Goal: Task Accomplishment & Management: Manage account settings

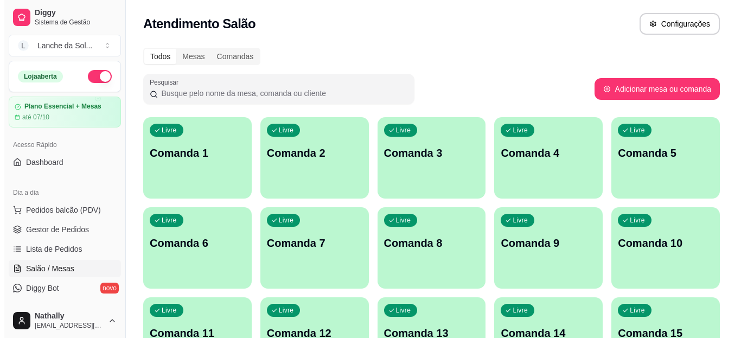
scroll to position [94, 0]
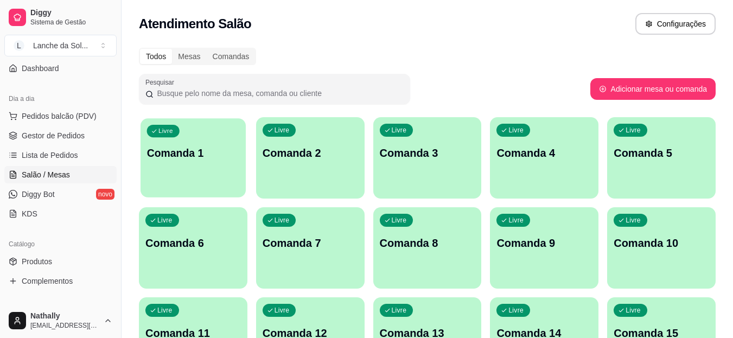
click at [200, 154] on p "Comanda 1" at bounding box center [193, 153] width 93 height 15
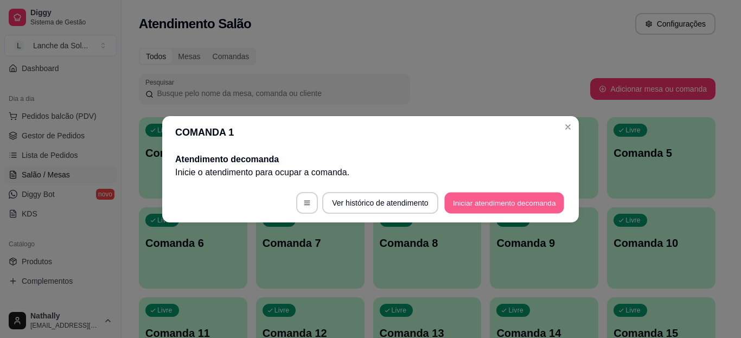
click at [450, 211] on button "Iniciar atendimento de comanda" at bounding box center [504, 202] width 120 height 21
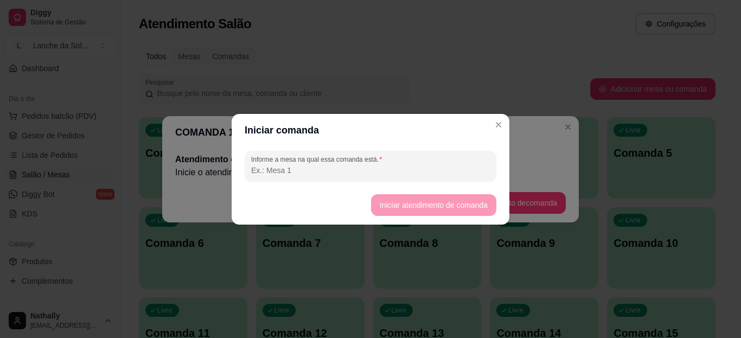
click at [420, 172] on input "Informe a mesa na qual essa comanda está." at bounding box center [370, 170] width 239 height 11
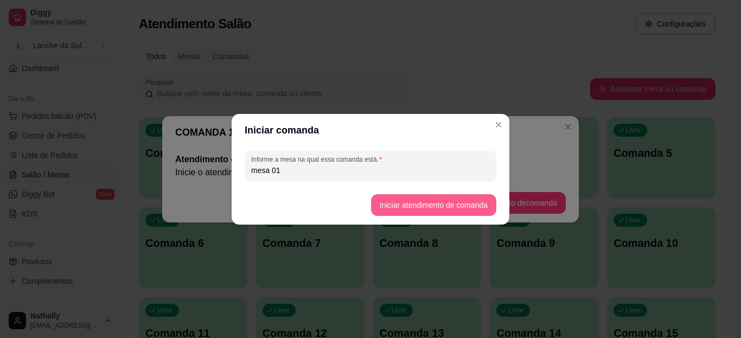
type input "mesa 01"
click at [393, 205] on button "Iniciar atendimento de comanda" at bounding box center [433, 204] width 121 height 21
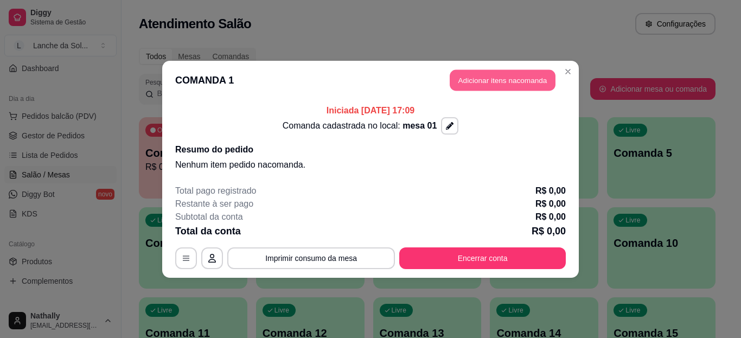
click at [464, 79] on button "Adicionar itens na comanda" at bounding box center [503, 79] width 106 height 21
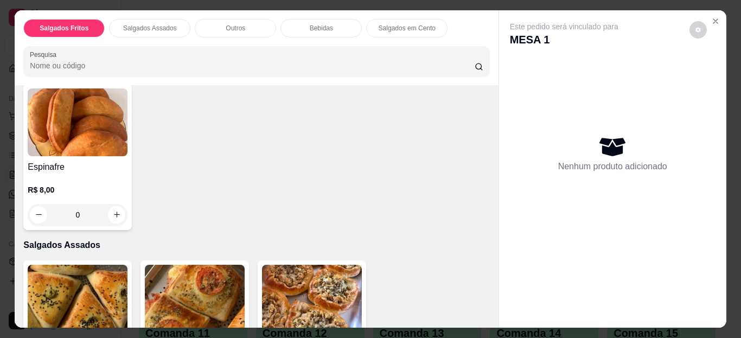
scroll to position [87, 0]
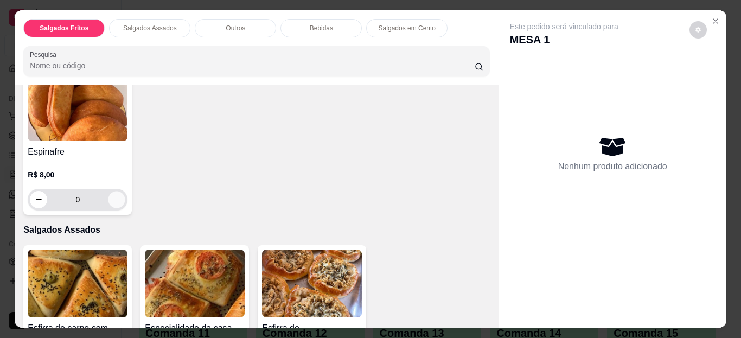
click at [113, 196] on icon "increase-product-quantity" at bounding box center [117, 199] width 8 height 8
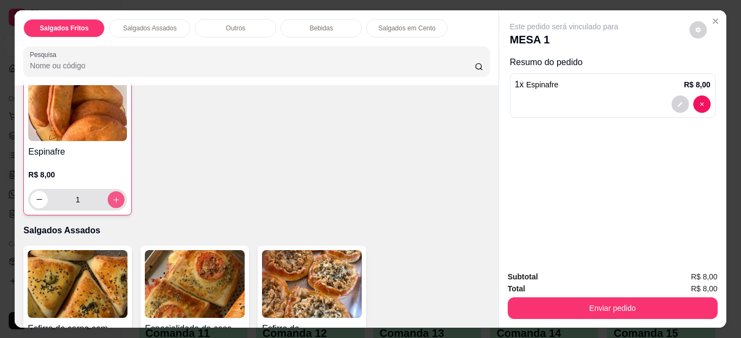
click at [113, 196] on icon "increase-product-quantity" at bounding box center [116, 199] width 8 height 8
type input "2"
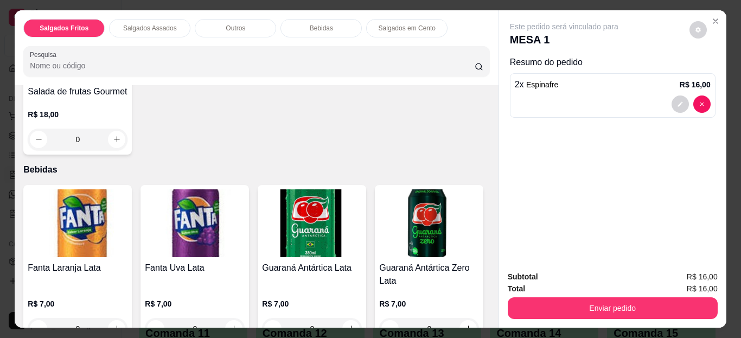
scroll to position [565, 0]
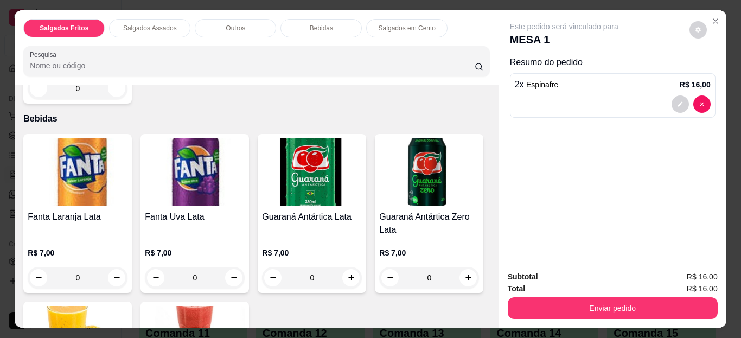
click at [127, 306] on img at bounding box center [78, 340] width 100 height 68
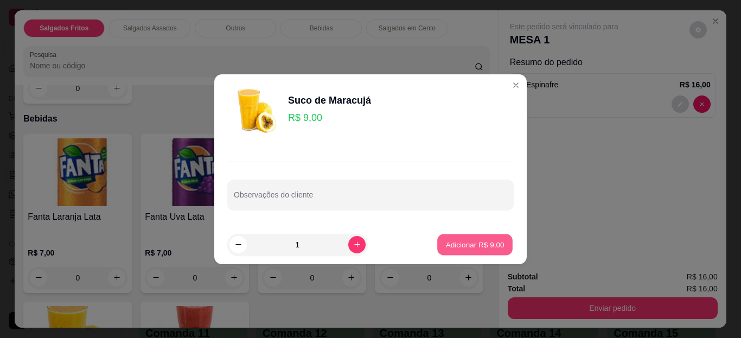
click at [459, 241] on p "Adicionar R$ 9,00" at bounding box center [474, 244] width 59 height 10
type input "1"
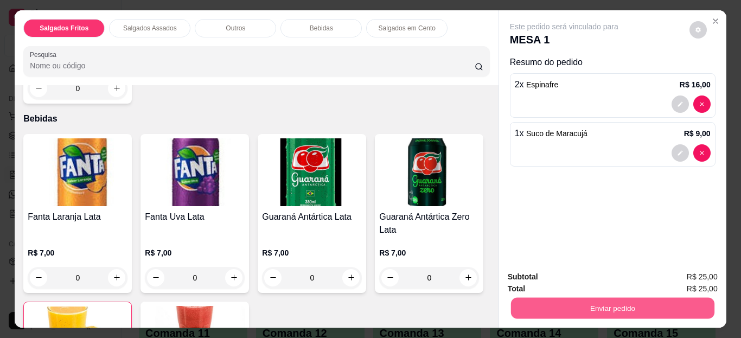
click at [550, 303] on button "Enviar pedido" at bounding box center [611, 308] width 203 height 21
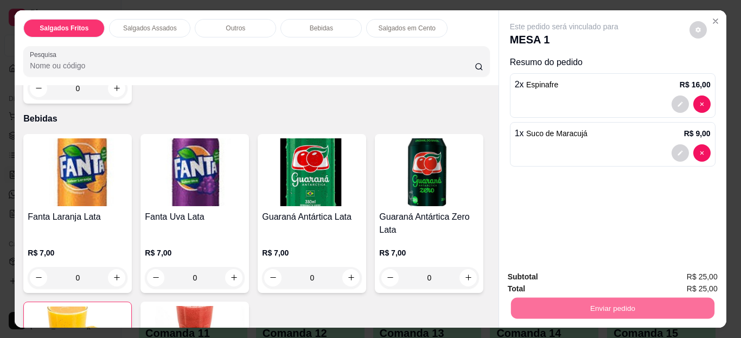
click at [543, 271] on button "Não registrar e enviar pedido" at bounding box center [577, 277] width 110 height 20
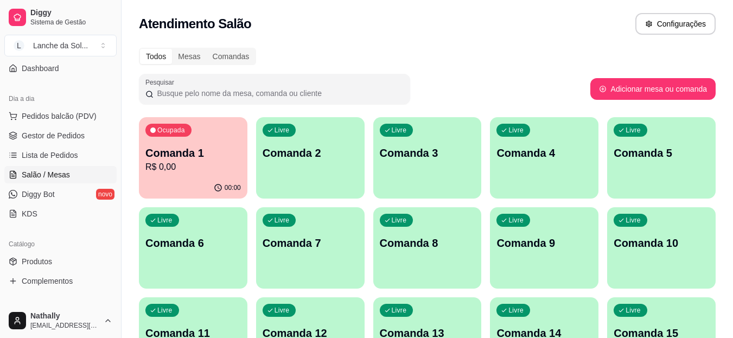
click at [68, 131] on span "Gestor de Pedidos" at bounding box center [53, 135] width 63 height 11
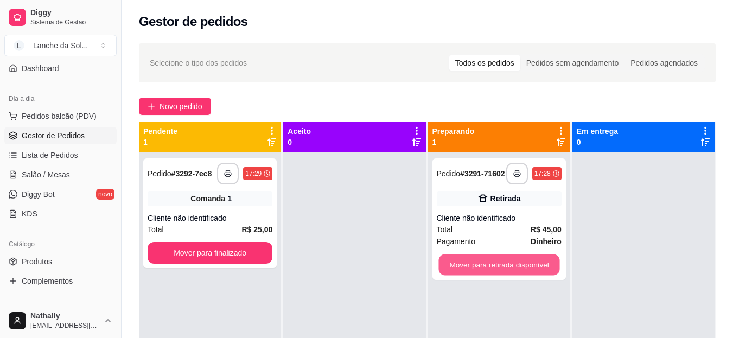
click at [455, 264] on button "Mover para retirada disponível" at bounding box center [498, 264] width 121 height 21
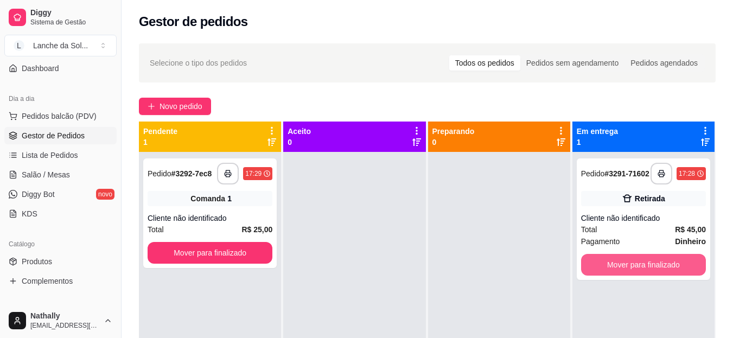
click at [597, 270] on button "Mover para finalizado" at bounding box center [643, 265] width 125 height 22
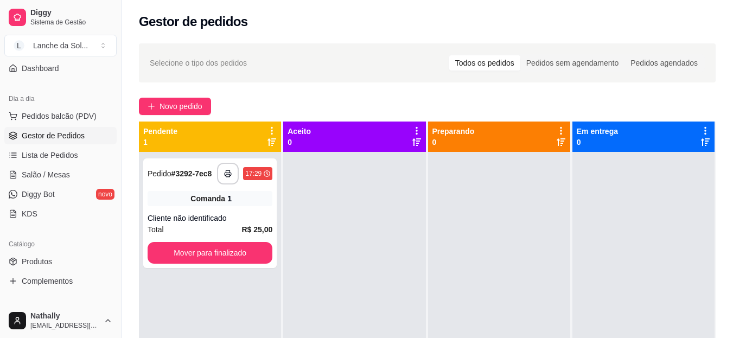
click at [91, 107] on div "Dia a dia" at bounding box center [60, 98] width 112 height 17
click at [93, 117] on button "Pedidos balcão (PDV)" at bounding box center [60, 115] width 112 height 17
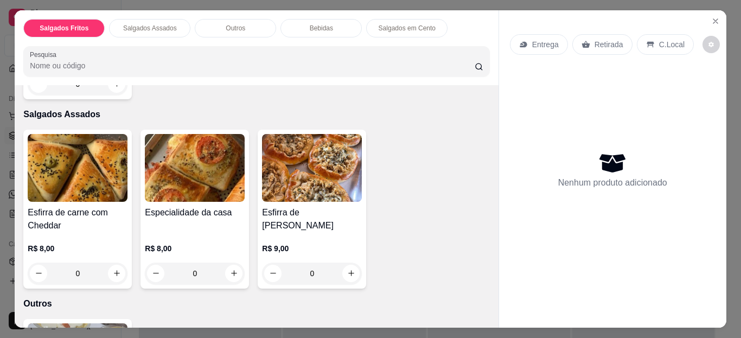
scroll to position [217, 0]
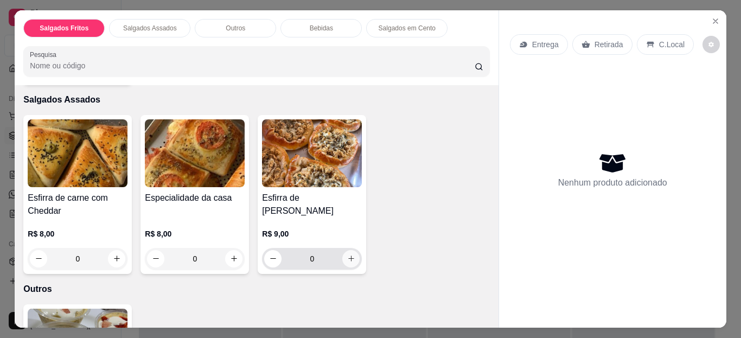
click at [342, 253] on button "increase-product-quantity" at bounding box center [350, 258] width 17 height 17
type input "1"
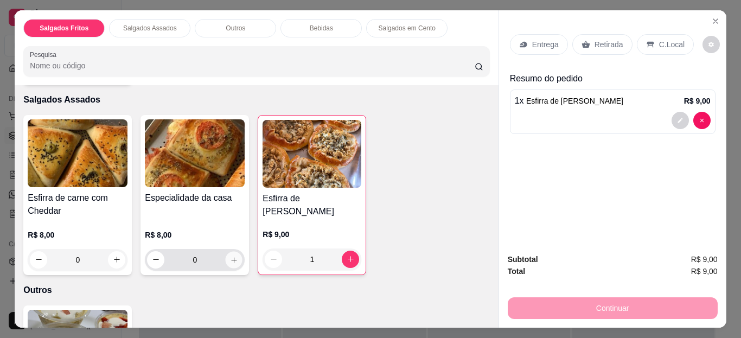
click at [233, 255] on icon "increase-product-quantity" at bounding box center [234, 259] width 8 height 8
type input "1"
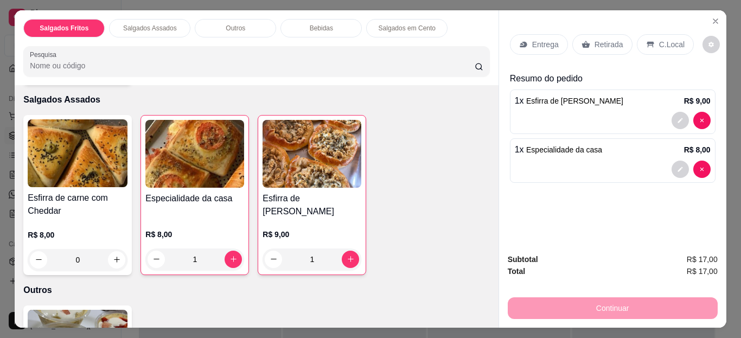
click at [581, 29] on div "Entrega Retirada C.Local" at bounding box center [613, 44] width 206 height 38
click at [596, 47] on div "Retirada" at bounding box center [602, 44] width 60 height 21
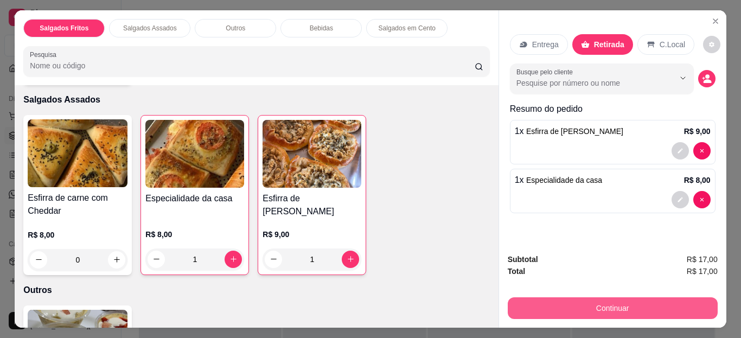
click at [542, 313] on button "Continuar" at bounding box center [613, 308] width 210 height 22
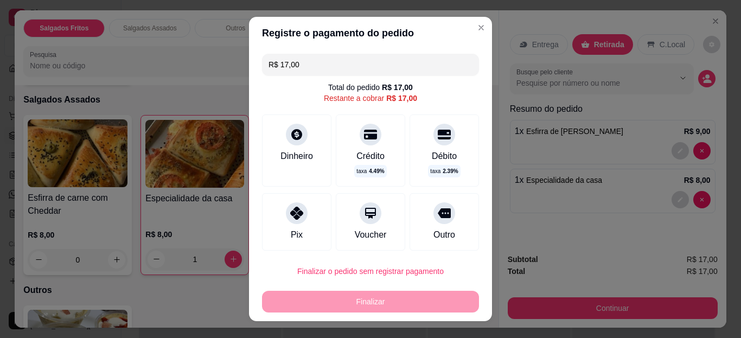
click at [281, 219] on div "Pix" at bounding box center [296, 221] width 69 height 57
type input "R$ 0,00"
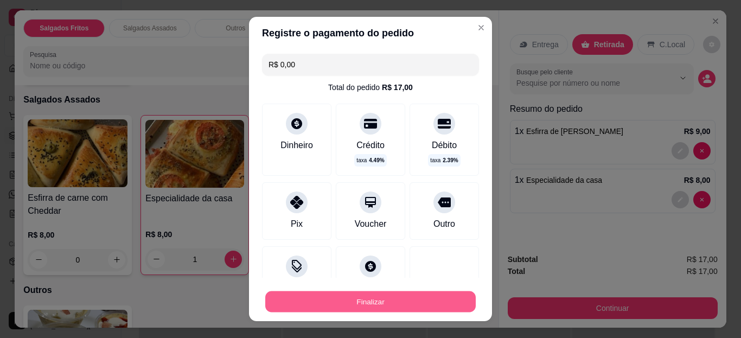
click at [288, 302] on button "Finalizar" at bounding box center [370, 301] width 210 height 21
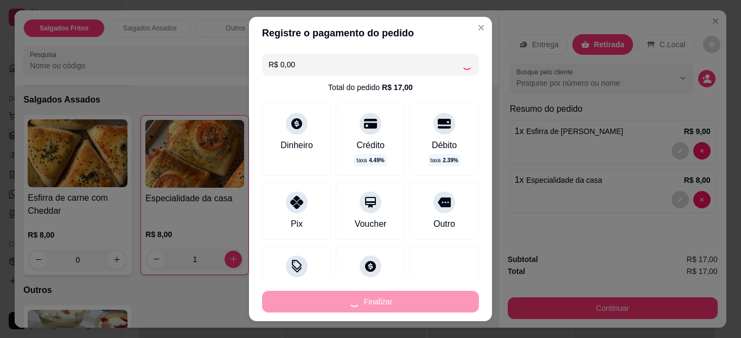
type input "0"
type input "-R$ 17,00"
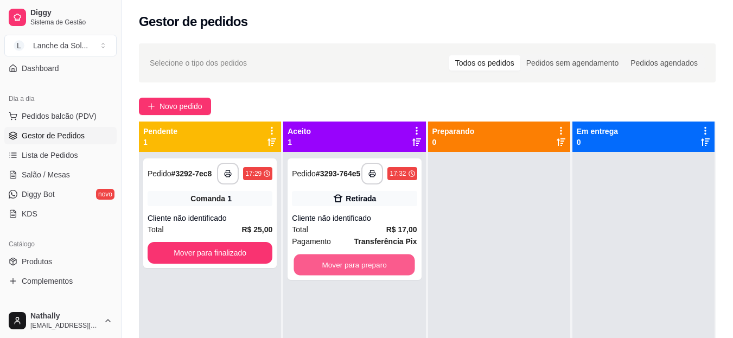
click at [329, 267] on button "Mover para preparo" at bounding box center [354, 264] width 121 height 21
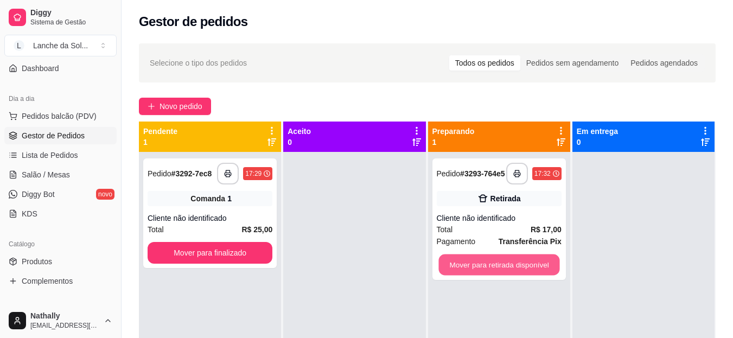
click at [460, 271] on button "Mover para retirada disponível" at bounding box center [498, 264] width 121 height 21
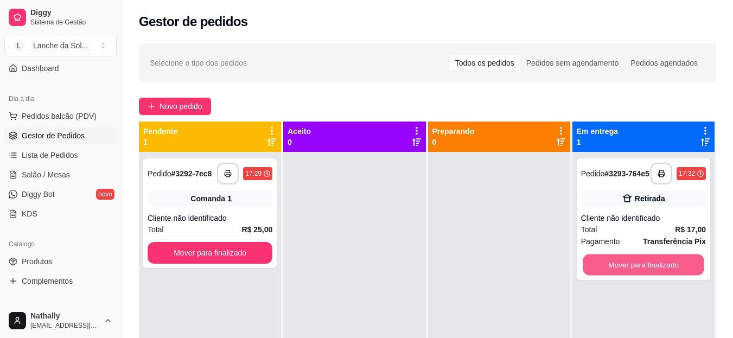
click at [595, 267] on button "Mover para finalizado" at bounding box center [642, 264] width 121 height 21
click at [595, 267] on div "Mover para finalizado" at bounding box center [643, 265] width 125 height 22
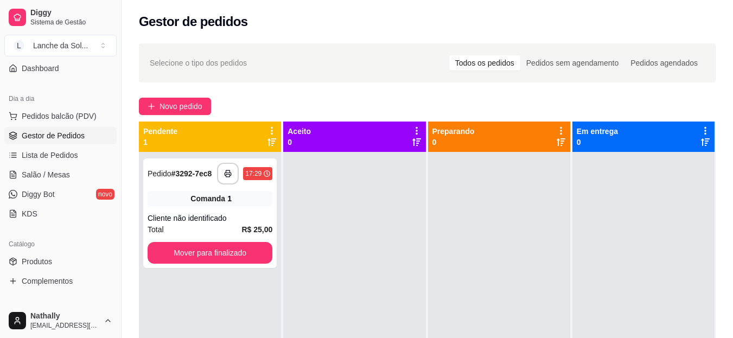
click at [68, 173] on link "Salão / Mesas" at bounding box center [60, 174] width 112 height 17
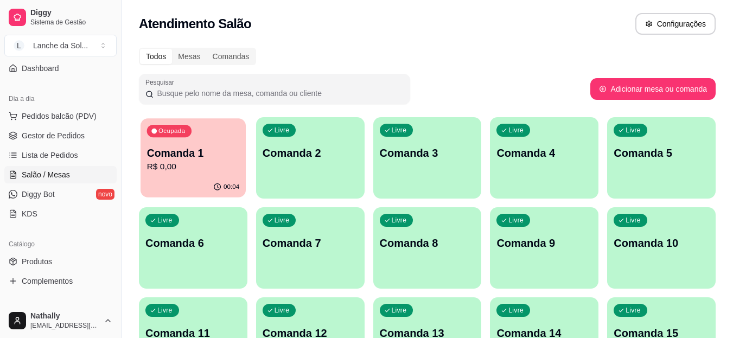
click at [198, 180] on div "00:04" at bounding box center [192, 187] width 105 height 21
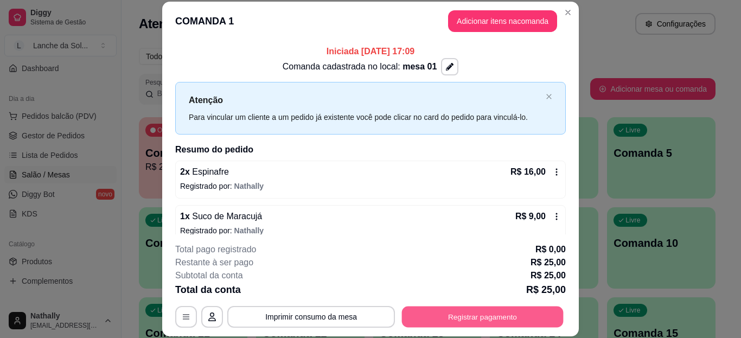
click at [438, 309] on button "Registrar pagamento" at bounding box center [483, 316] width 162 height 21
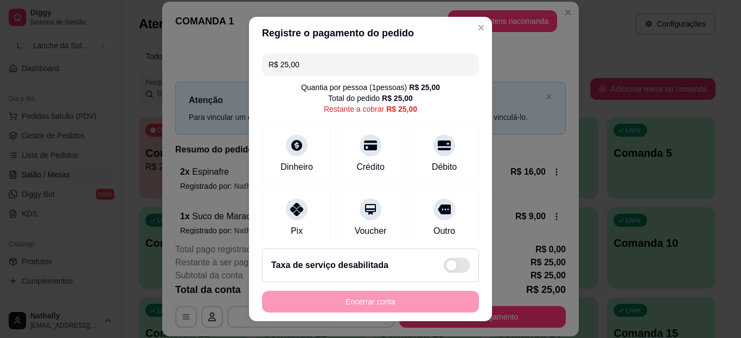
click at [297, 226] on div "Pix" at bounding box center [296, 217] width 69 height 57
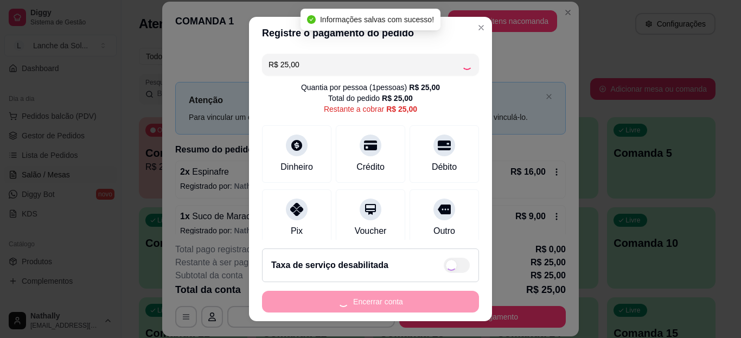
type input "R$ 0,00"
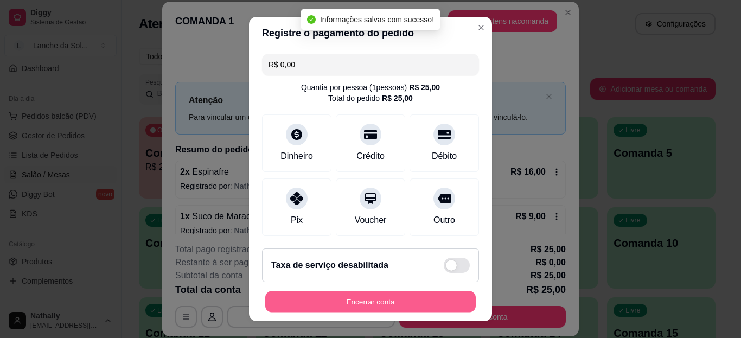
click at [337, 292] on button "Encerrar conta" at bounding box center [370, 301] width 210 height 21
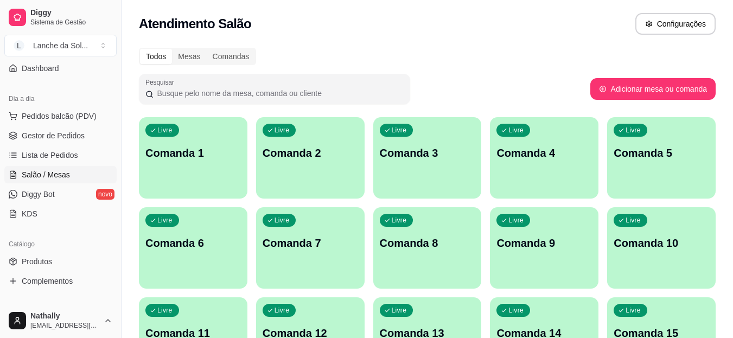
click at [91, 121] on span "Pedidos balcão (PDV)" at bounding box center [59, 116] width 75 height 11
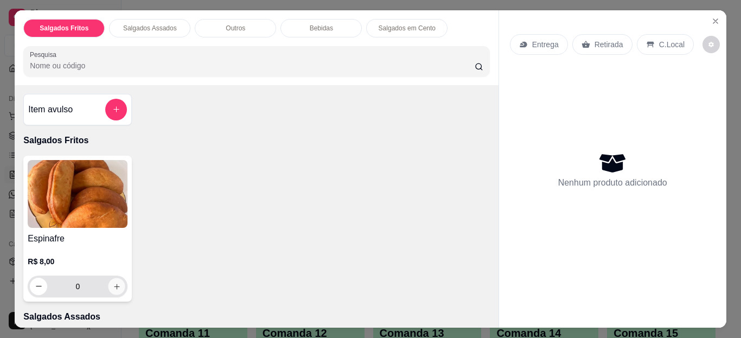
click at [114, 284] on icon "increase-product-quantity" at bounding box center [116, 286] width 5 height 5
type input "1"
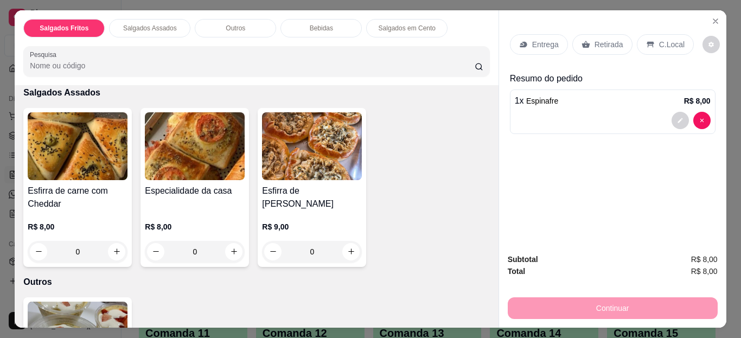
scroll to position [239, 0]
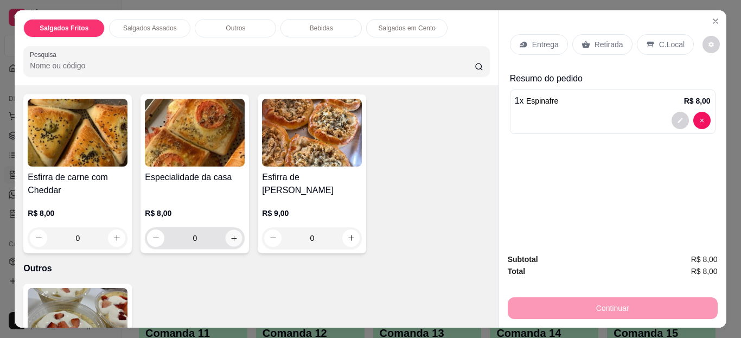
click at [231, 234] on icon "increase-product-quantity" at bounding box center [234, 238] width 8 height 8
type input "1"
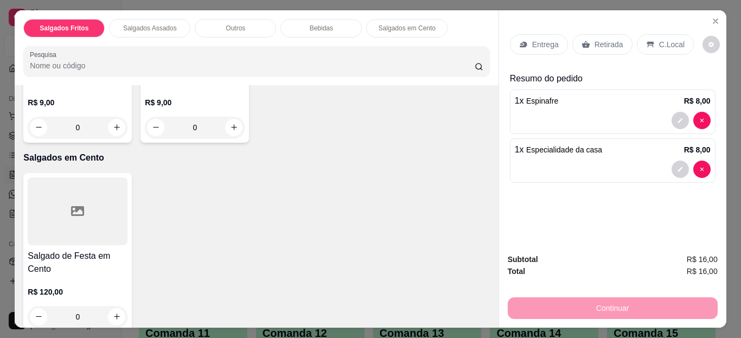
scroll to position [876, 0]
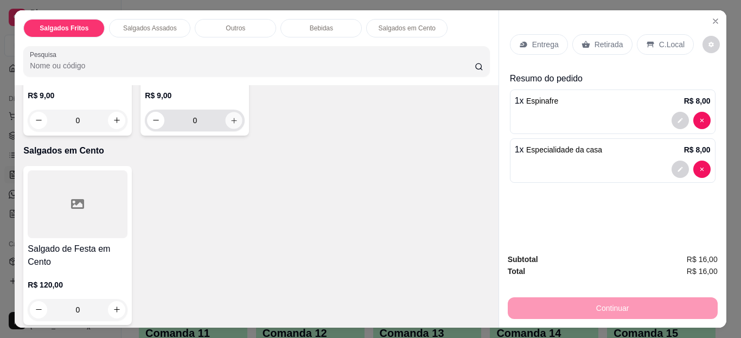
click at [242, 118] on button "increase-product-quantity" at bounding box center [234, 120] width 17 height 17
type input "1"
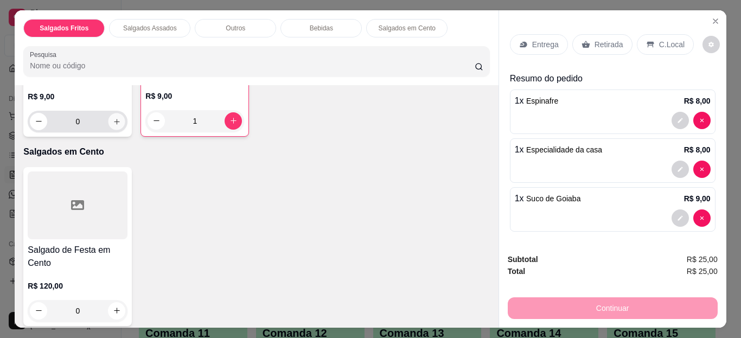
click at [121, 119] on icon "increase-product-quantity" at bounding box center [117, 121] width 8 height 8
type input "1"
click at [587, 40] on div "Retirada" at bounding box center [602, 44] width 60 height 21
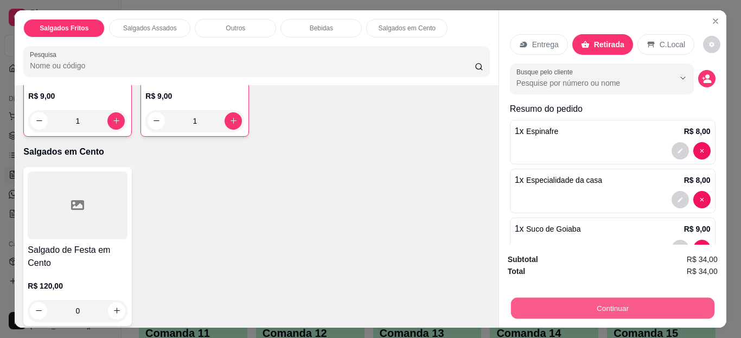
click at [537, 302] on button "Continuar" at bounding box center [611, 308] width 203 height 21
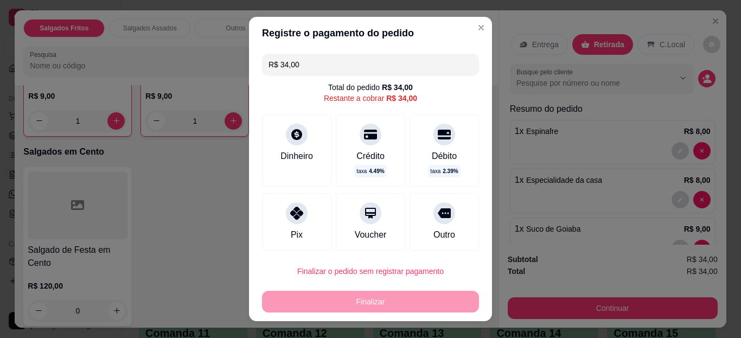
click at [418, 65] on input "R$ 34,00" at bounding box center [370, 65] width 204 height 22
click at [300, 213] on div at bounding box center [297, 213] width 22 height 22
click at [301, 163] on div "Dinheiro" at bounding box center [296, 150] width 69 height 72
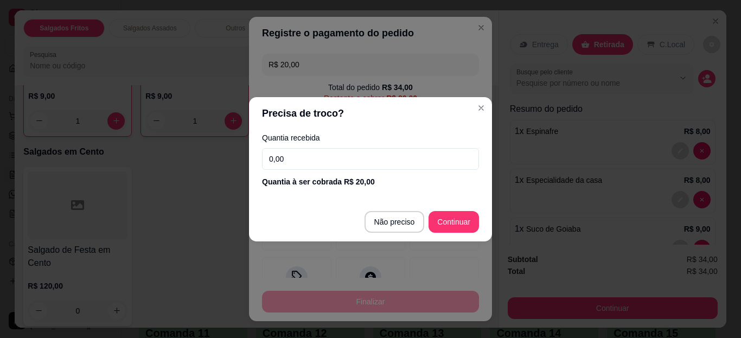
click at [351, 158] on input "0,00" at bounding box center [370, 159] width 217 height 22
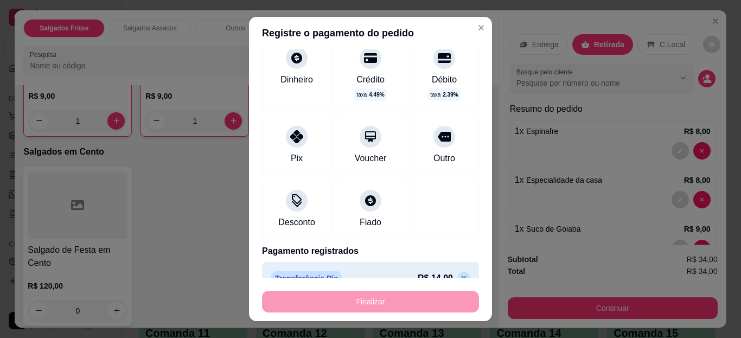
scroll to position [98, 0]
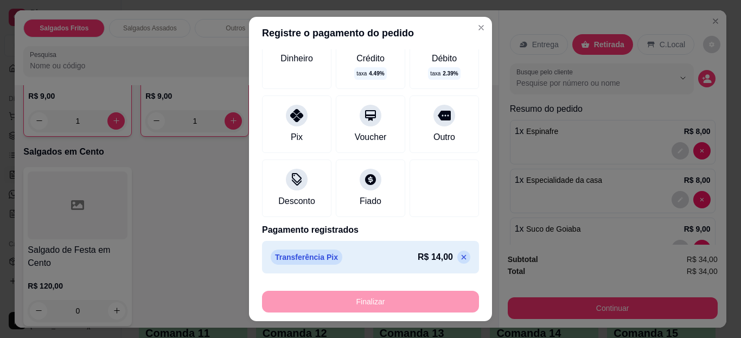
click at [459, 254] on icon at bounding box center [463, 257] width 9 height 9
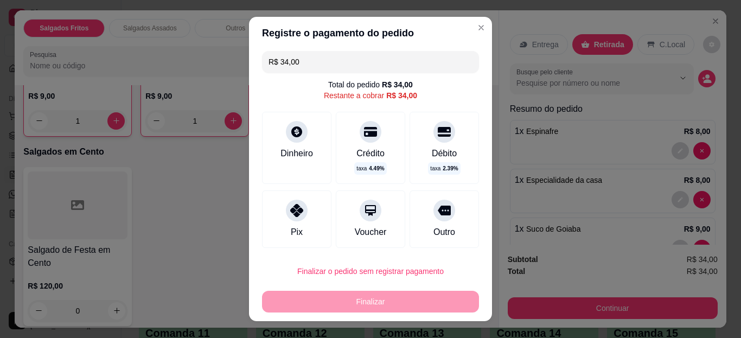
scroll to position [0, 0]
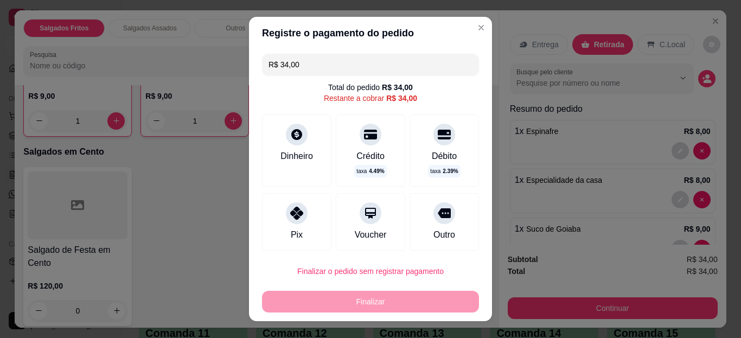
click at [390, 71] on input "R$ 34,00" at bounding box center [370, 65] width 204 height 22
type input "R$ 14,00"
click at [289, 162] on div "Dinheiro" at bounding box center [296, 150] width 69 height 72
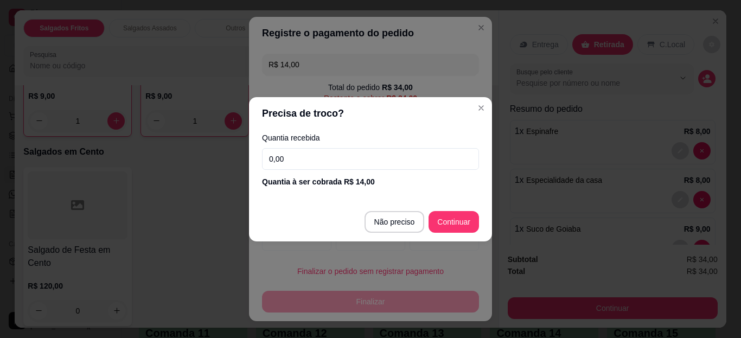
click at [299, 162] on input "0,00" at bounding box center [370, 159] width 217 height 22
type input "14,00"
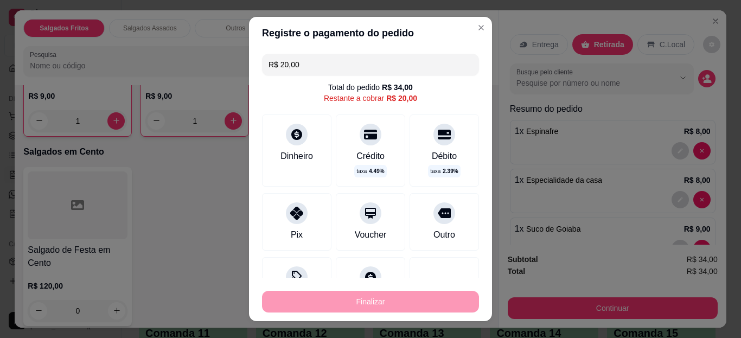
click at [286, 213] on div at bounding box center [297, 213] width 22 height 22
type input "R$ 0,00"
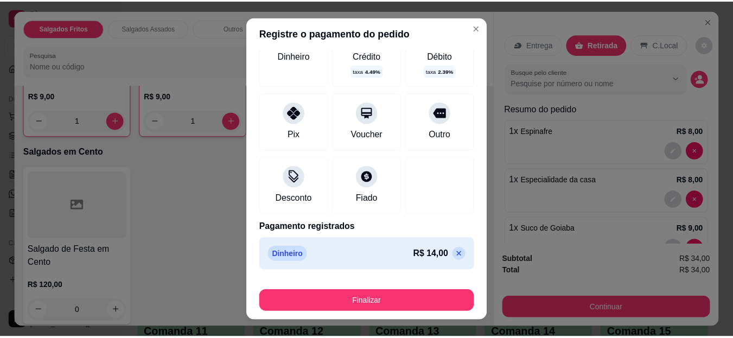
scroll to position [128, 0]
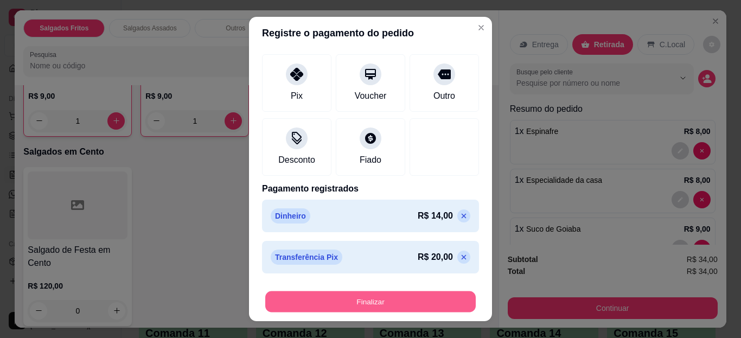
click at [403, 303] on button "Finalizar" at bounding box center [370, 301] width 210 height 21
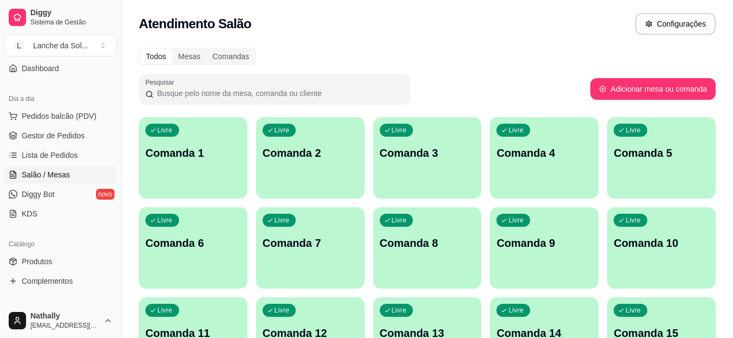
click at [79, 134] on span "Gestor de Pedidos" at bounding box center [53, 135] width 63 height 11
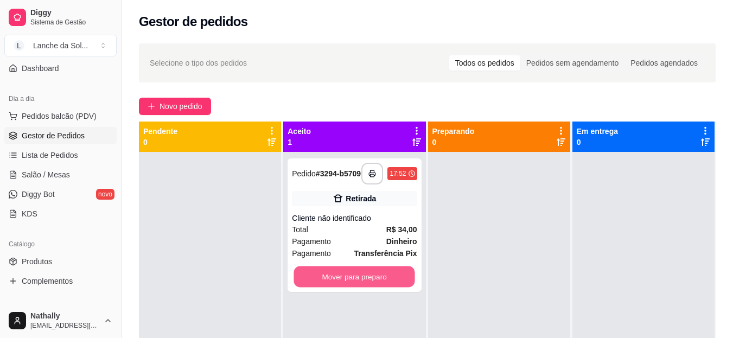
click at [361, 285] on button "Mover para preparo" at bounding box center [354, 276] width 121 height 21
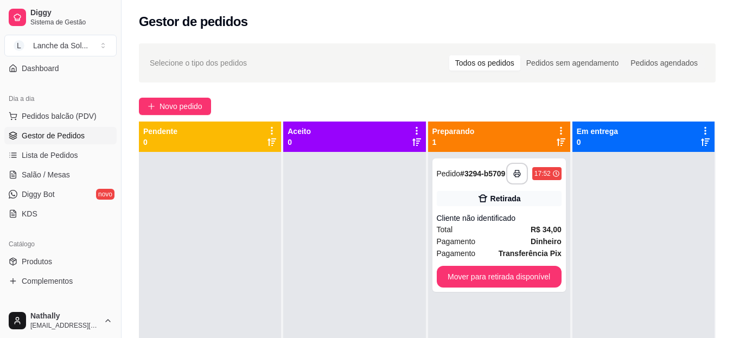
click at [73, 145] on ul "Pedidos balcão (PDV) Gestor de Pedidos Lista de Pedidos Salão / Mesas Diggy Bot…" at bounding box center [60, 164] width 112 height 115
click at [73, 150] on span "Lista de Pedidos" at bounding box center [50, 155] width 56 height 11
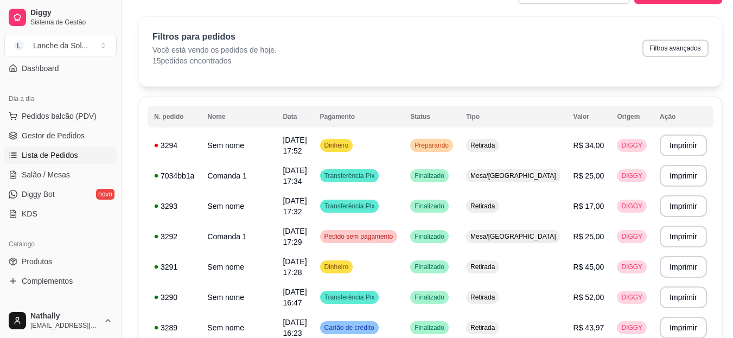
scroll to position [43, 0]
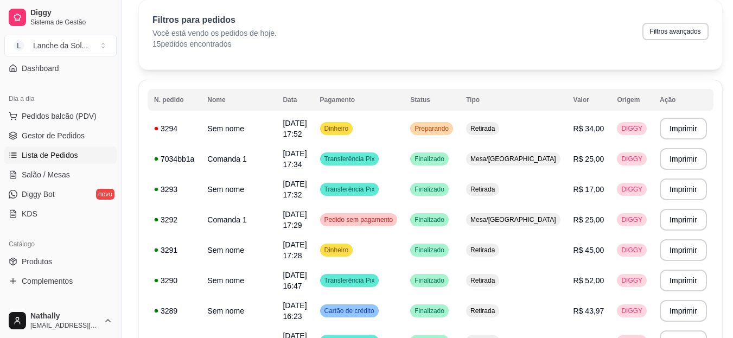
click at [91, 139] on link "Gestor de Pedidos" at bounding box center [60, 135] width 112 height 17
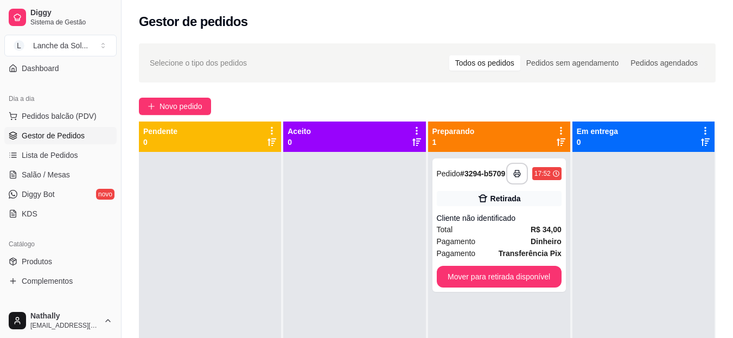
click at [48, 112] on span "Pedidos balcão (PDV)" at bounding box center [59, 116] width 75 height 11
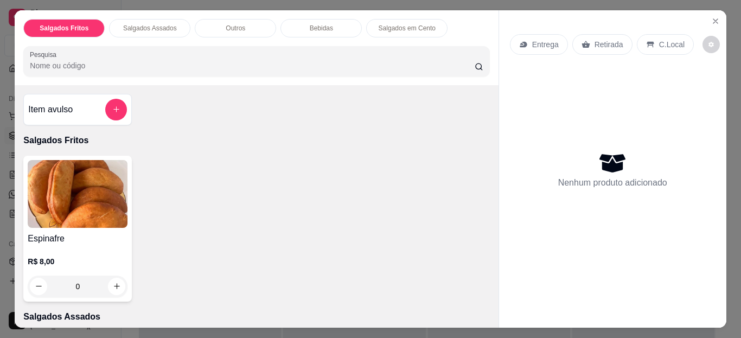
click at [63, 116] on div "Item avulso" at bounding box center [77, 110] width 99 height 22
click at [116, 282] on icon "increase-product-quantity" at bounding box center [117, 286] width 8 height 8
type input "1"
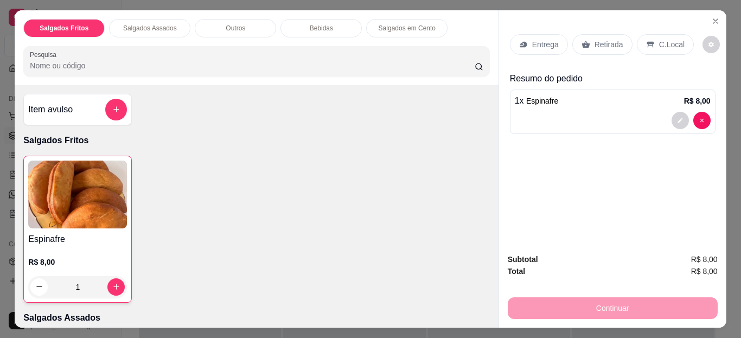
click at [450, 311] on p "Salgados Assados" at bounding box center [256, 317] width 466 height 13
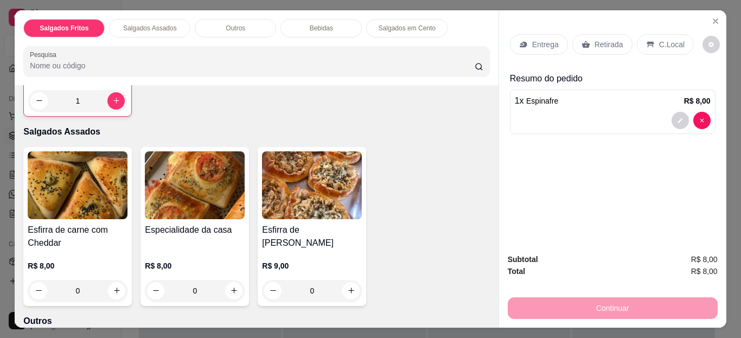
scroll to position [195, 0]
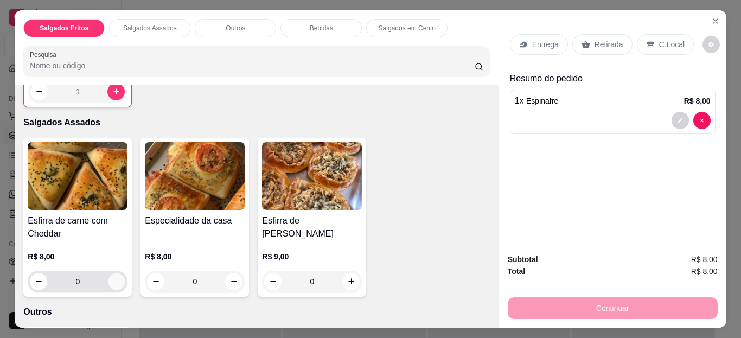
click at [114, 278] on icon "increase-product-quantity" at bounding box center [117, 281] width 8 height 8
type input "1"
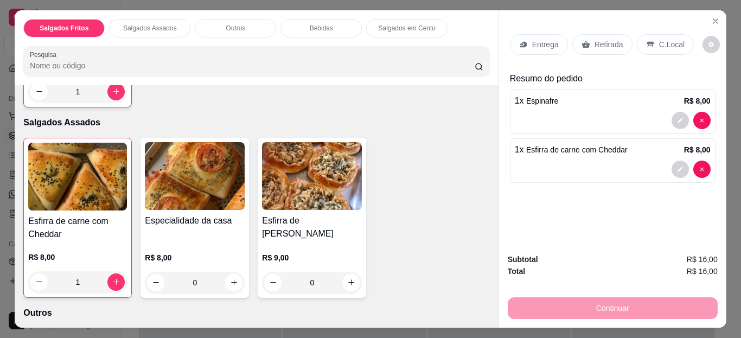
click at [594, 40] on p "Retirada" at bounding box center [608, 44] width 29 height 11
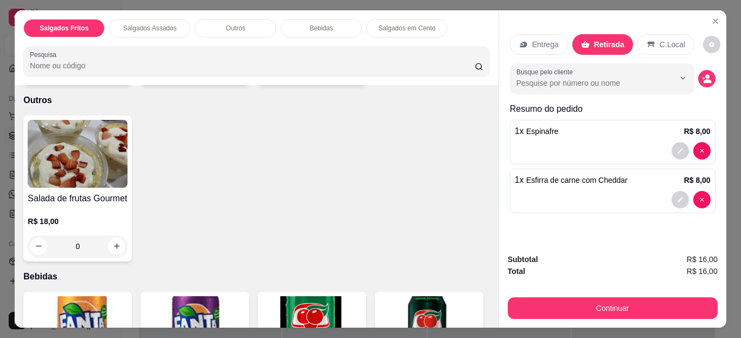
scroll to position [620, 0]
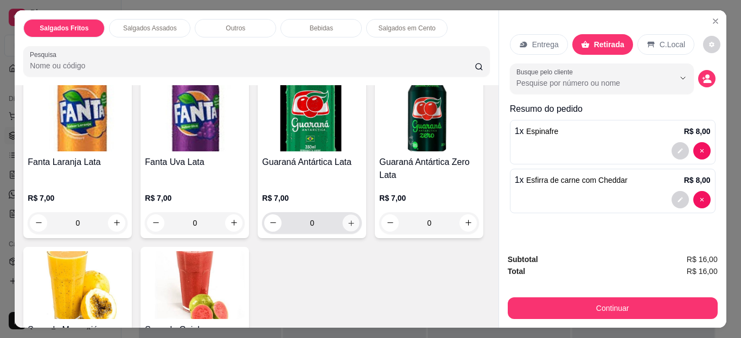
click at [351, 214] on button "increase-product-quantity" at bounding box center [351, 222] width 17 height 17
type input "1"
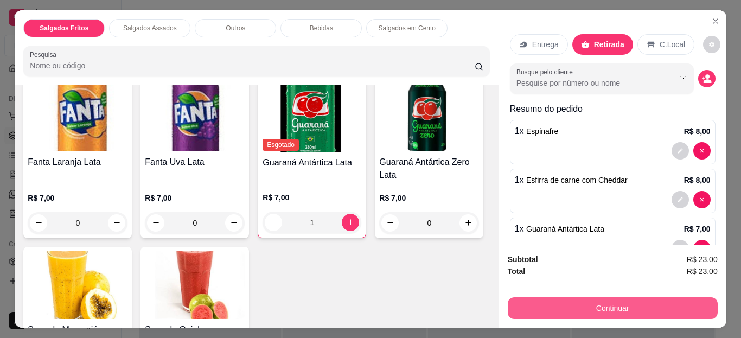
click at [631, 311] on button "Continuar" at bounding box center [613, 308] width 210 height 22
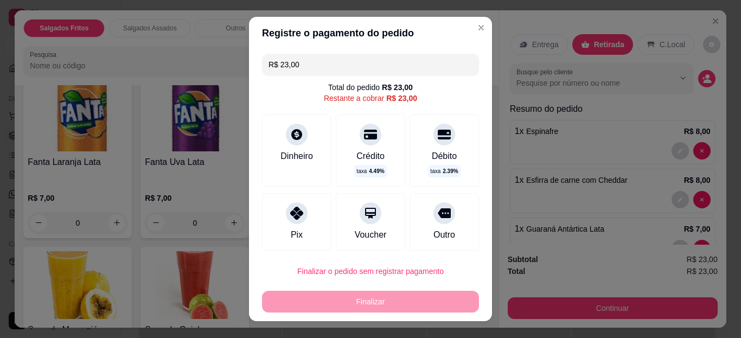
click at [308, 242] on div "Pix" at bounding box center [296, 221] width 69 height 57
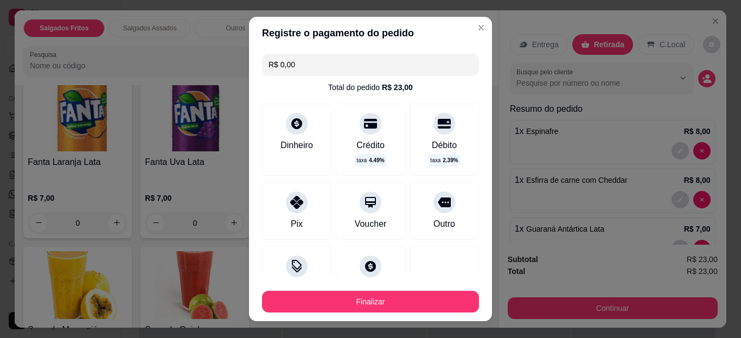
type input "R$ 0,00"
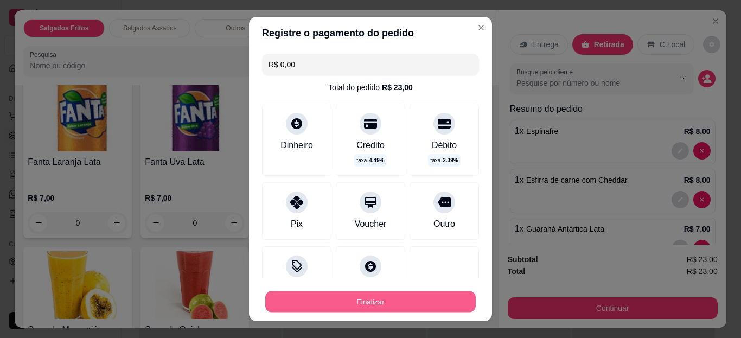
click at [350, 298] on button "Finalizar" at bounding box center [370, 301] width 210 height 21
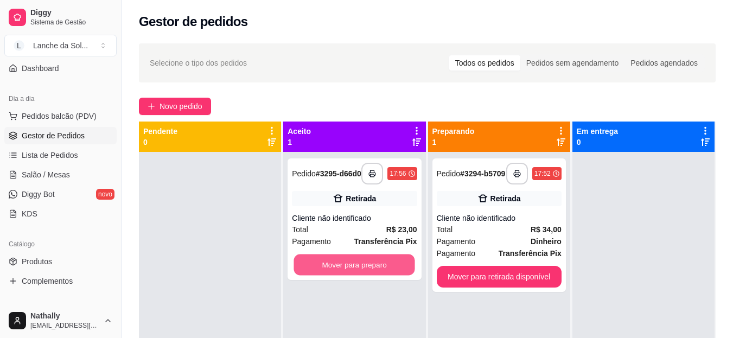
click at [400, 266] on button "Mover para preparo" at bounding box center [354, 264] width 121 height 21
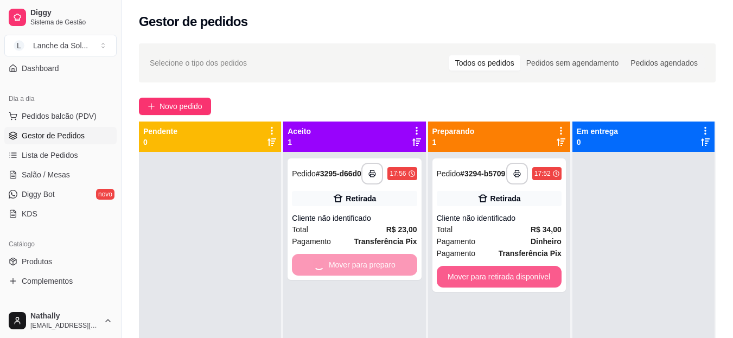
click at [463, 278] on button "Mover para retirada disponível" at bounding box center [499, 277] width 125 height 22
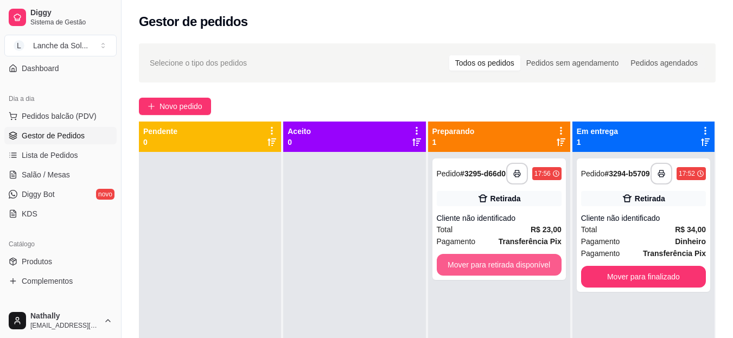
click at [463, 275] on button "Mover para retirada disponível" at bounding box center [499, 265] width 125 height 22
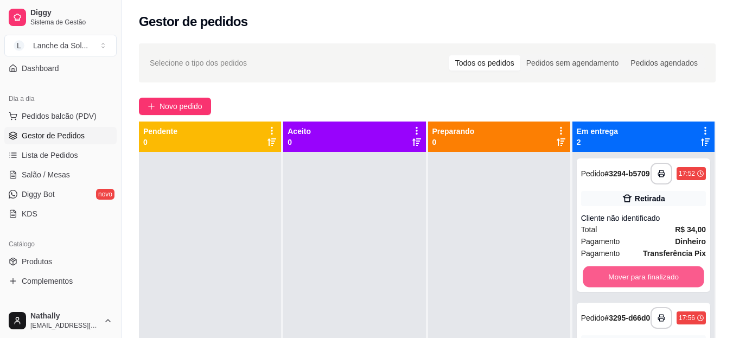
click at [589, 281] on button "Mover para finalizado" at bounding box center [642, 276] width 121 height 21
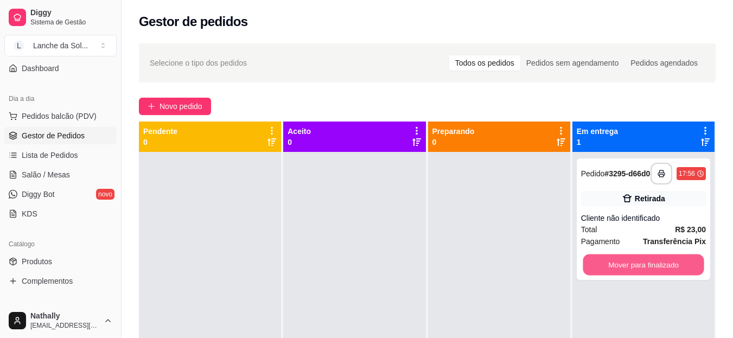
click at [589, 275] on button "Mover para finalizado" at bounding box center [642, 264] width 121 height 21
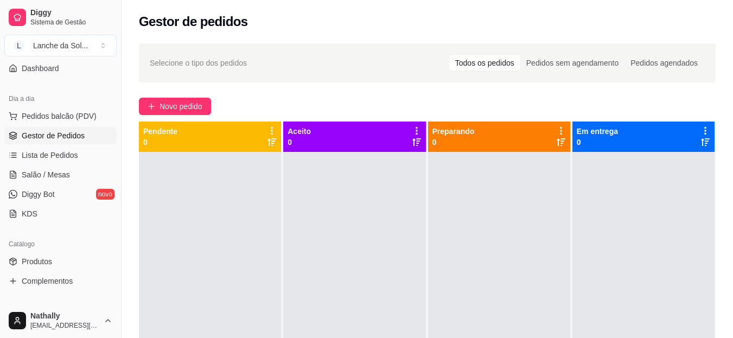
click at [93, 119] on span "Pedidos balcão (PDV)" at bounding box center [59, 116] width 75 height 11
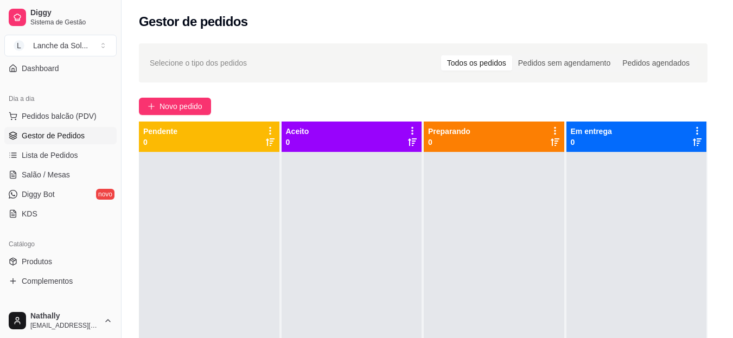
click at [93, 119] on div "Item avulso" at bounding box center [77, 109] width 108 height 31
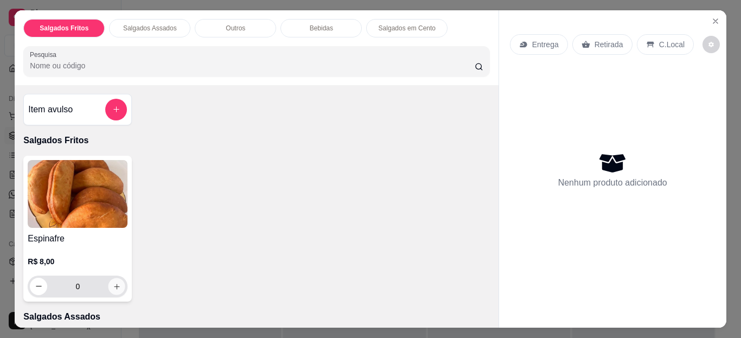
click at [113, 282] on icon "increase-product-quantity" at bounding box center [117, 286] width 8 height 8
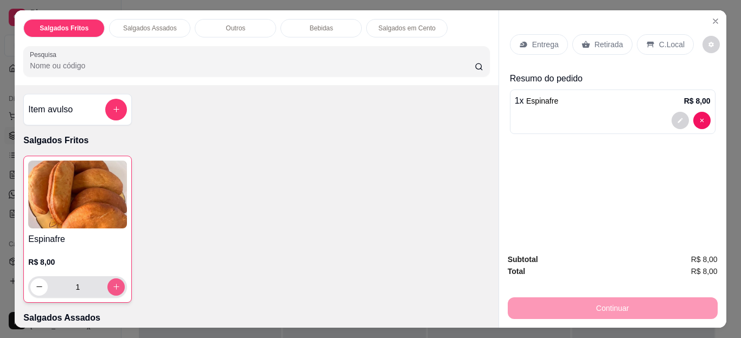
click at [112, 283] on icon "increase-product-quantity" at bounding box center [116, 287] width 8 height 8
type input "2"
click at [587, 36] on div "Retirada" at bounding box center [602, 44] width 60 height 21
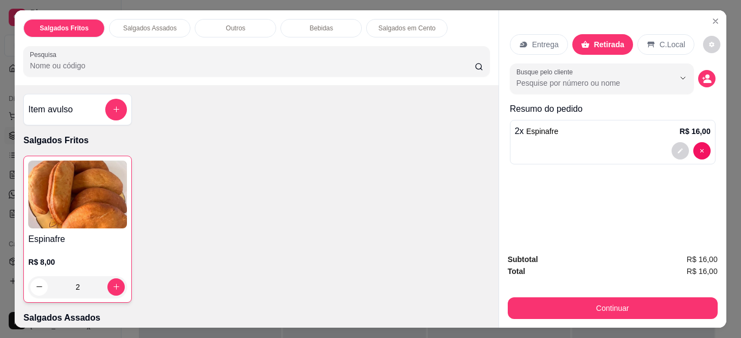
click at [581, 246] on div "Subtotal R$ 16,00 Total R$ 16,00 Continuar" at bounding box center [612, 286] width 227 height 83
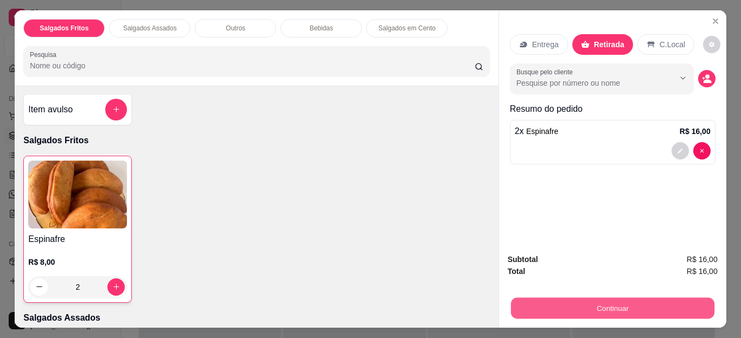
click at [611, 312] on button "Continuar" at bounding box center [611, 308] width 203 height 21
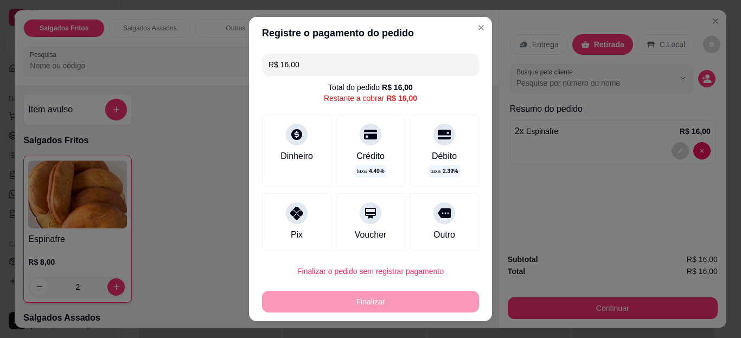
click at [286, 219] on div at bounding box center [297, 213] width 22 height 22
type input "R$ 0,00"
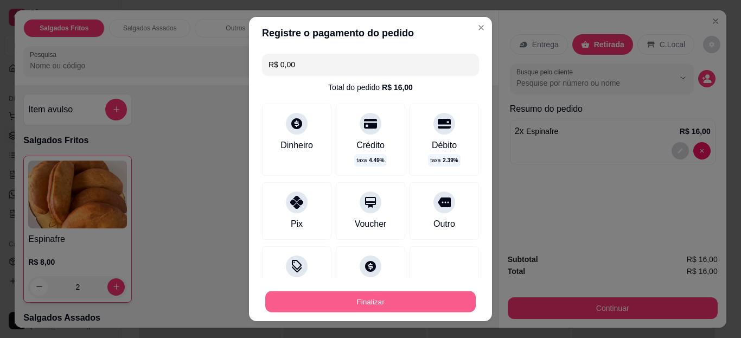
click at [341, 303] on button "Finalizar" at bounding box center [370, 301] width 210 height 21
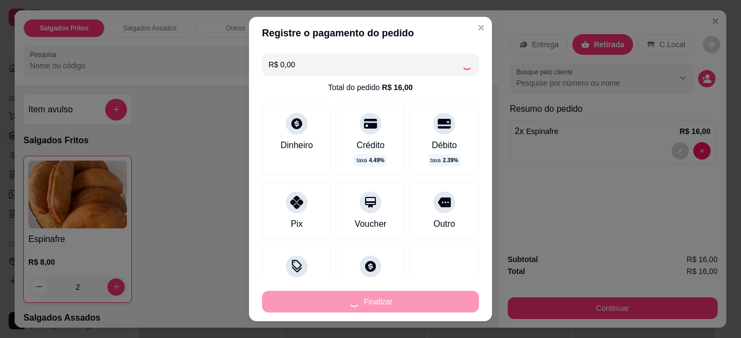
type input "0"
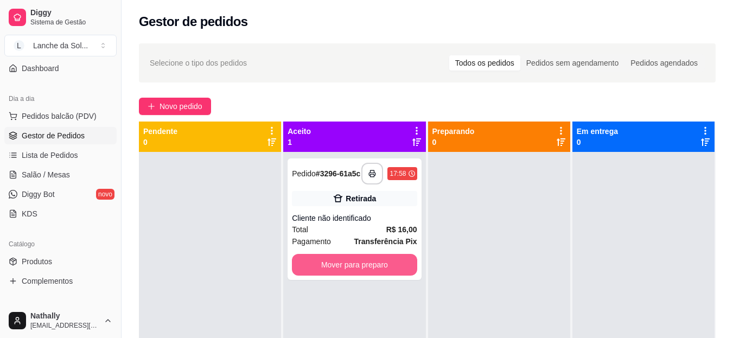
drag, startPoint x: 341, startPoint y: 303, endPoint x: 339, endPoint y: 270, distance: 33.1
click at [339, 270] on div "**********" at bounding box center [354, 321] width 142 height 338
click at [339, 270] on button "Mover para preparo" at bounding box center [354, 264] width 121 height 21
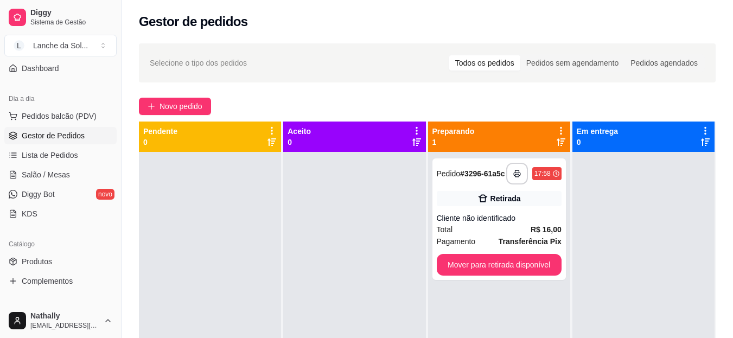
drag, startPoint x: 339, startPoint y: 270, endPoint x: 422, endPoint y: 284, distance: 84.6
click at [452, 275] on button "Mover para retirada disponível" at bounding box center [498, 264] width 121 height 21
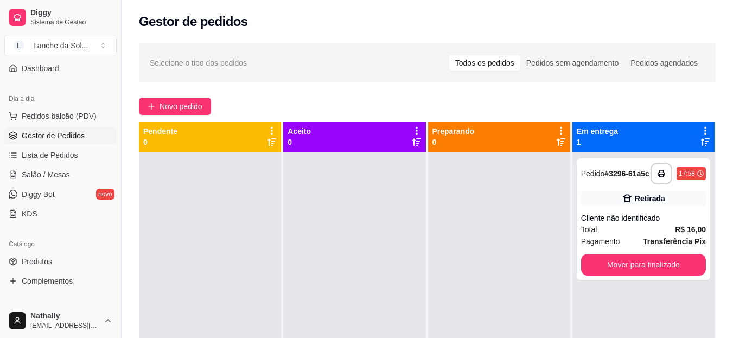
click at [53, 179] on span "Salão / Mesas" at bounding box center [46, 174] width 48 height 11
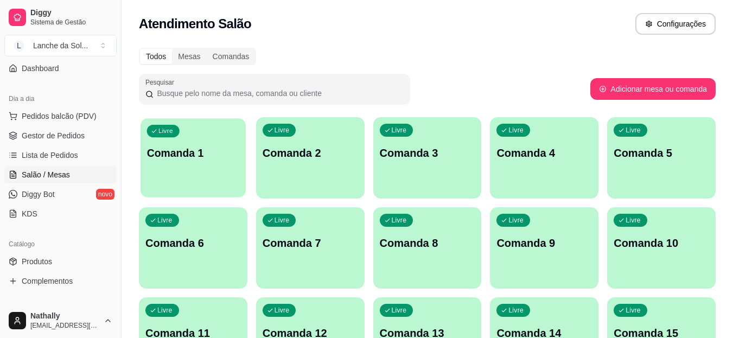
click at [203, 171] on div "Livre Comanda 1" at bounding box center [192, 151] width 105 height 66
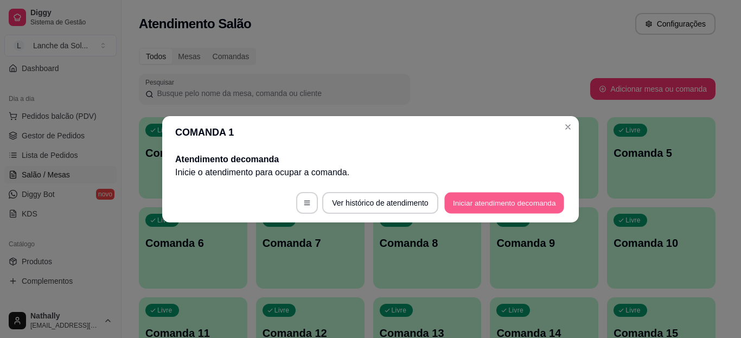
click at [471, 198] on button "Iniciar atendimento de comanda" at bounding box center [504, 202] width 120 height 21
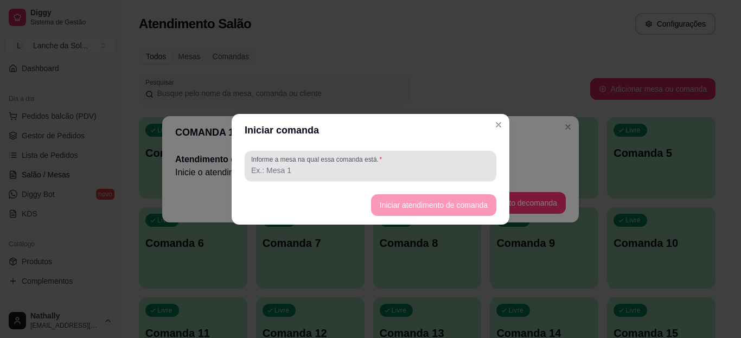
click at [409, 166] on input "Informe a mesa na qual essa comanda está." at bounding box center [370, 170] width 239 height 11
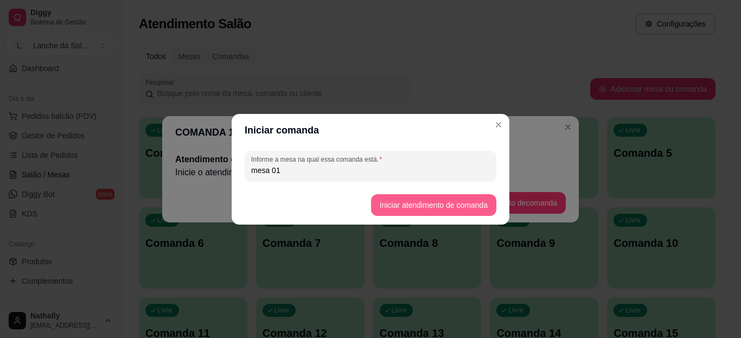
type input "mesa 01"
click at [388, 205] on button "Iniciar atendimento de comanda" at bounding box center [433, 204] width 121 height 21
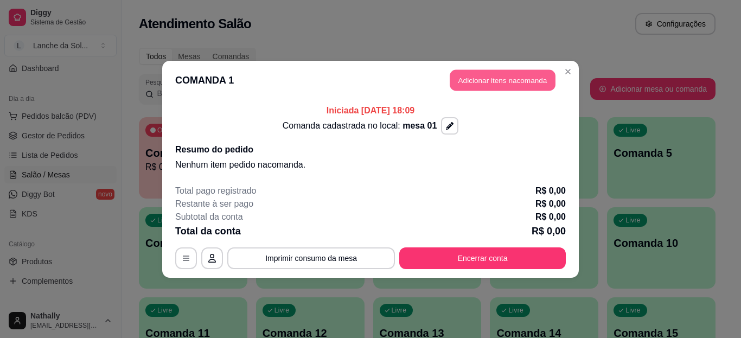
click at [463, 80] on button "Adicionar itens na comanda" at bounding box center [503, 79] width 106 height 21
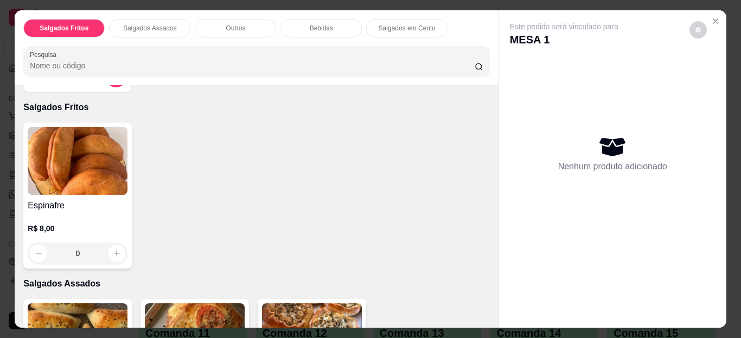
scroll to position [43, 0]
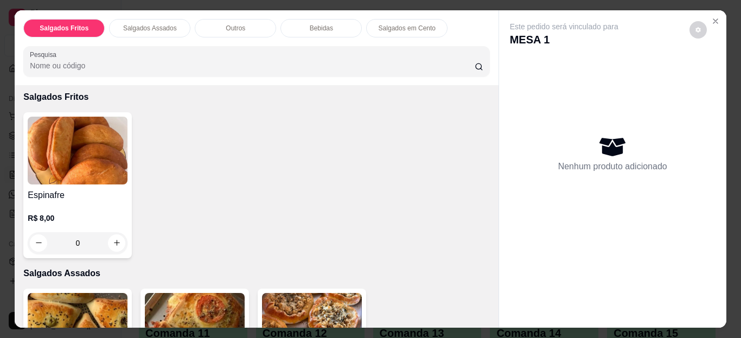
click at [185, 302] on img at bounding box center [195, 327] width 100 height 68
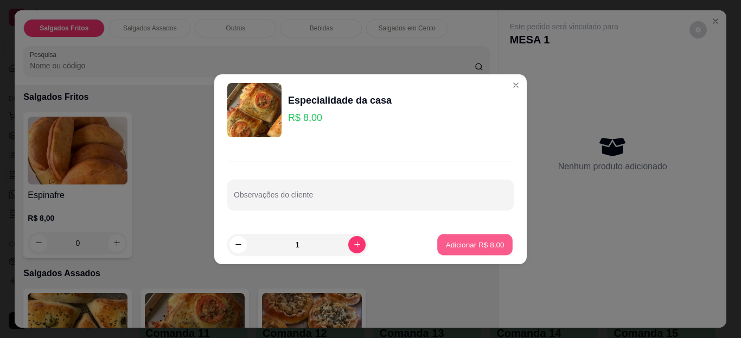
click at [447, 242] on p "Adicionar R$ 8,00" at bounding box center [474, 244] width 59 height 10
type input "1"
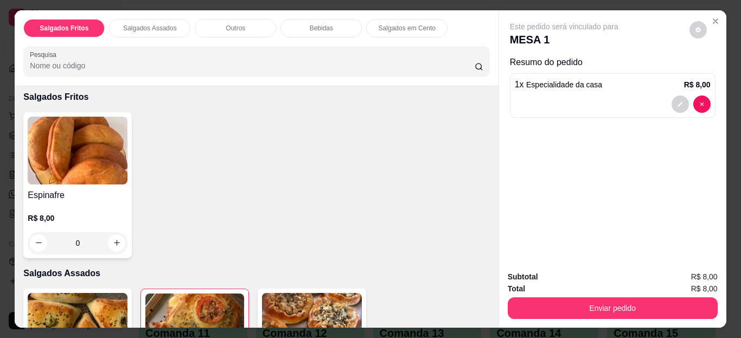
click at [296, 297] on img at bounding box center [312, 327] width 100 height 68
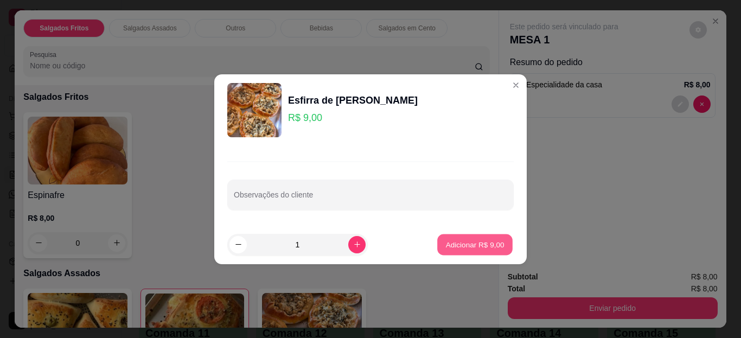
click at [459, 252] on button "Adicionar R$ 9,00" at bounding box center [474, 244] width 75 height 21
type input "1"
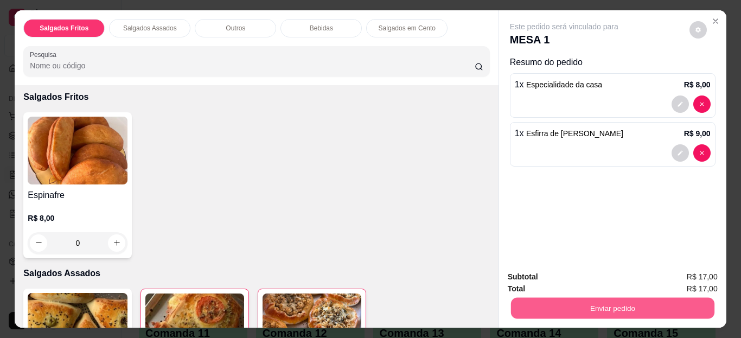
click at [540, 307] on button "Enviar pedido" at bounding box center [611, 308] width 203 height 21
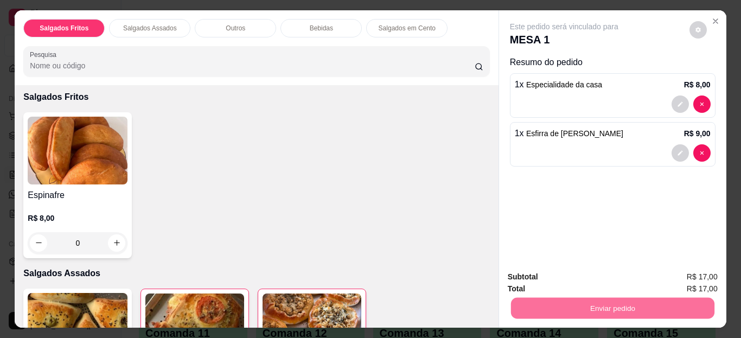
click at [541, 275] on button "Não registrar e enviar pedido" at bounding box center [577, 277] width 110 height 20
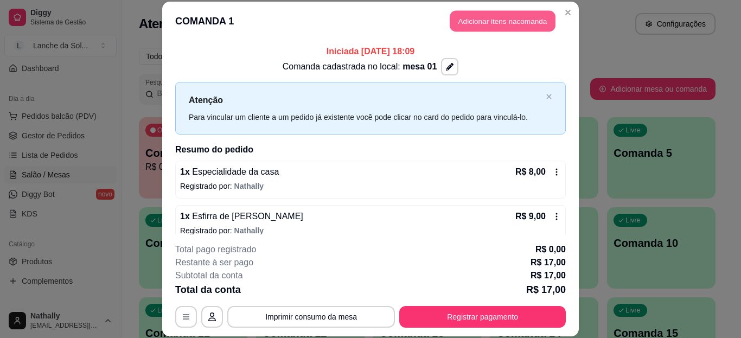
click at [456, 16] on button "Adicionar itens na comanda" at bounding box center [503, 21] width 106 height 21
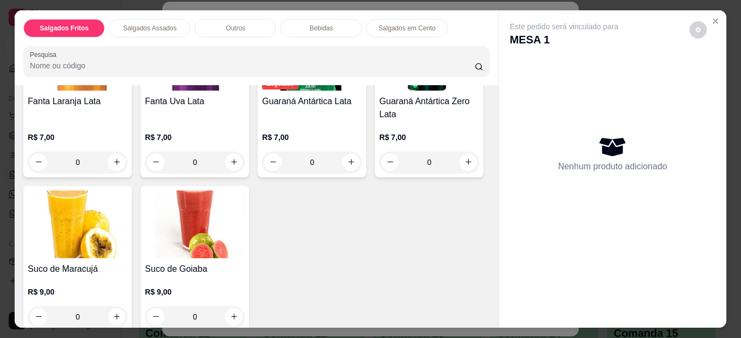
scroll to position [699, 0]
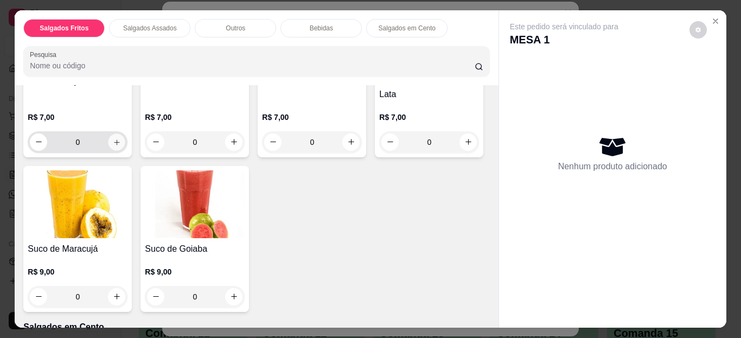
click at [113, 138] on icon "increase-product-quantity" at bounding box center [117, 142] width 8 height 8
type input "1"
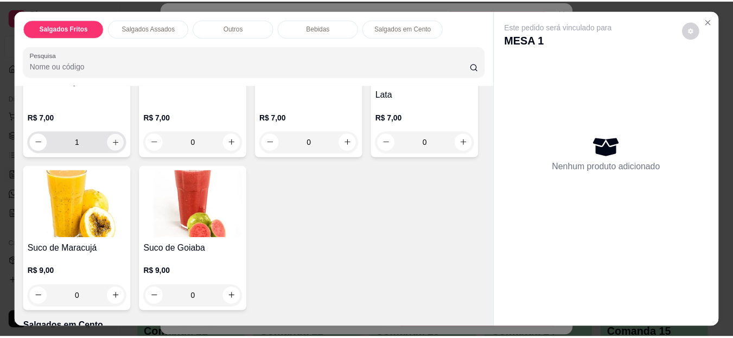
scroll to position [700, 0]
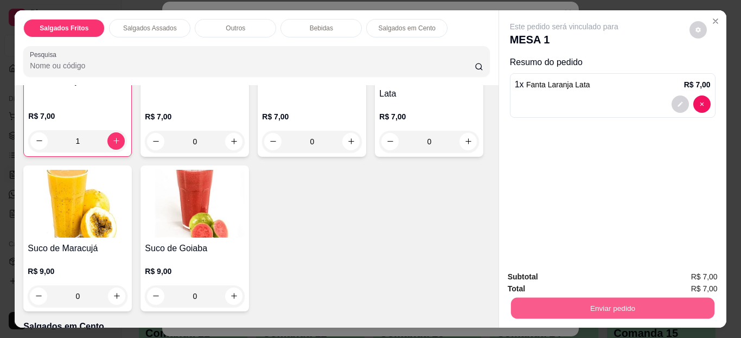
click at [541, 304] on button "Enviar pedido" at bounding box center [611, 308] width 203 height 21
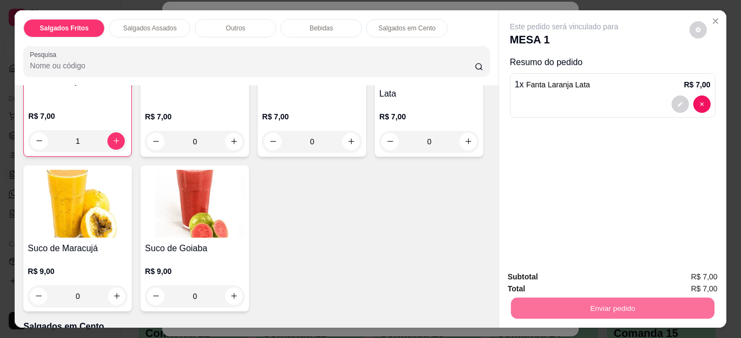
click at [532, 282] on button "Não registrar e enviar pedido" at bounding box center [577, 277] width 110 height 20
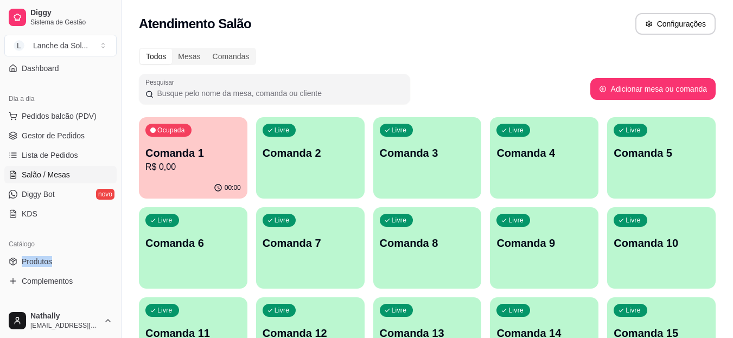
drag, startPoint x: 62, startPoint y: 240, endPoint x: 67, endPoint y: 254, distance: 15.3
click at [67, 254] on div "Catálogo Produtos Complementos" at bounding box center [60, 262] width 121 height 63
click at [67, 254] on link "Produtos" at bounding box center [60, 261] width 112 height 17
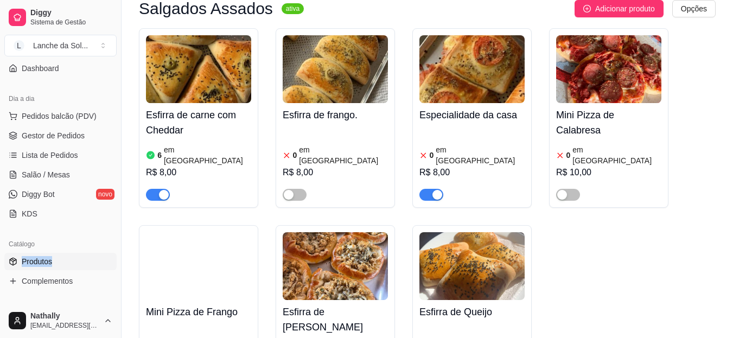
scroll to position [535, 0]
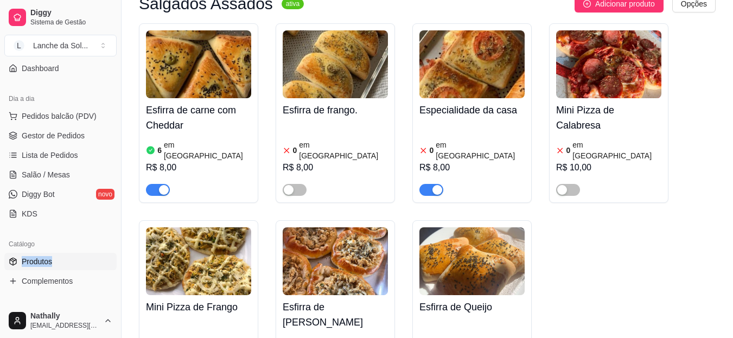
click at [439, 185] on div "button" at bounding box center [437, 190] width 10 height 10
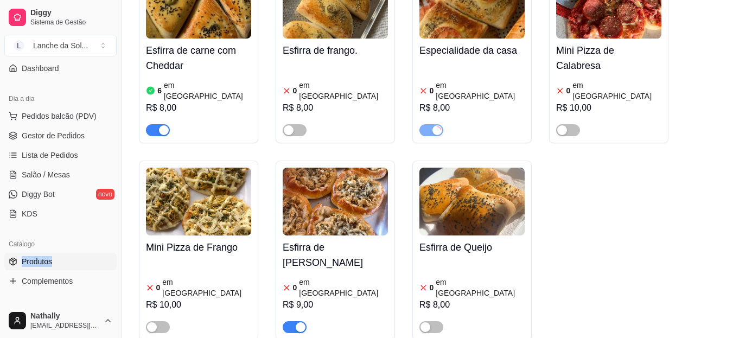
scroll to position [600, 0]
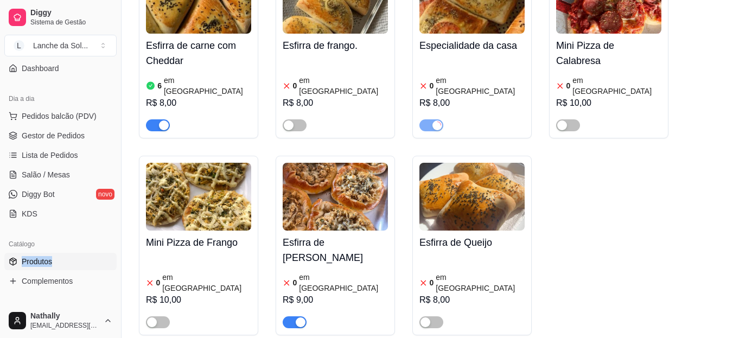
click at [299, 317] on div "button" at bounding box center [301, 322] width 10 height 10
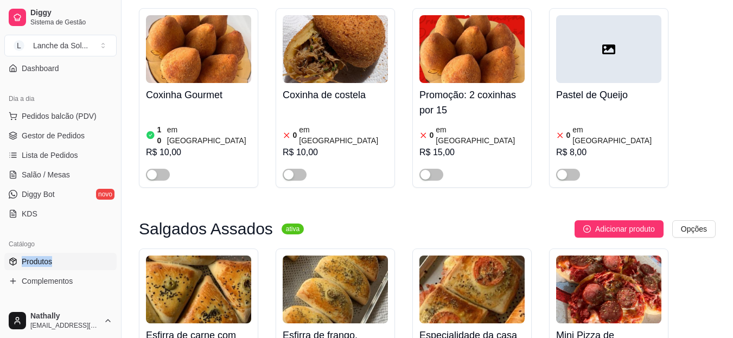
scroll to position [281, 0]
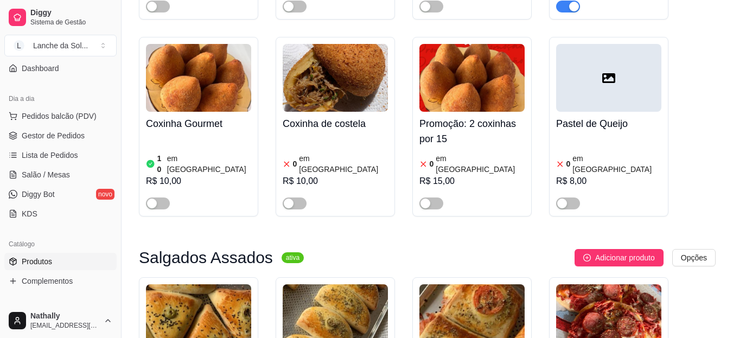
click at [354, 140] on div "0 em estoque R$ 10,00" at bounding box center [335, 173] width 105 height 74
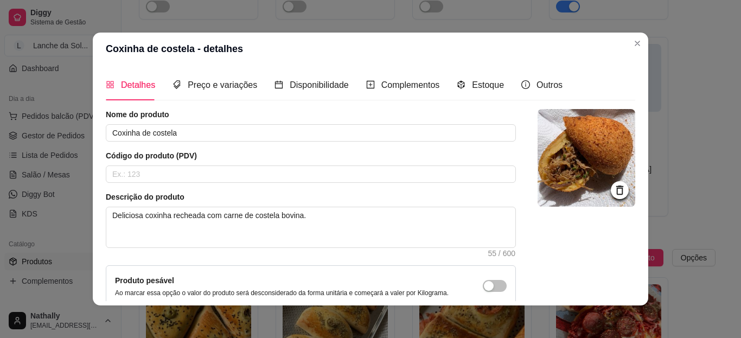
click at [469, 101] on div "Detalhes Preço e variações Disponibilidade Complementos Estoque Outros Nome do …" at bounding box center [370, 185] width 529 height 232
click at [464, 92] on div "Estoque" at bounding box center [480, 85] width 47 height 14
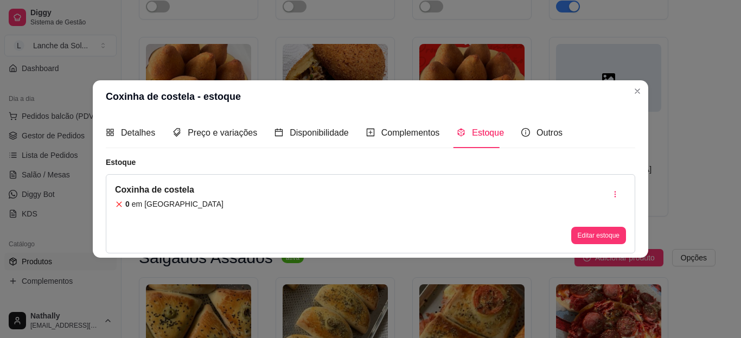
click at [464, 92] on header "Coxinha de costela - estoque" at bounding box center [370, 96] width 555 height 33
click at [585, 236] on button "Editar estoque" at bounding box center [598, 235] width 53 height 17
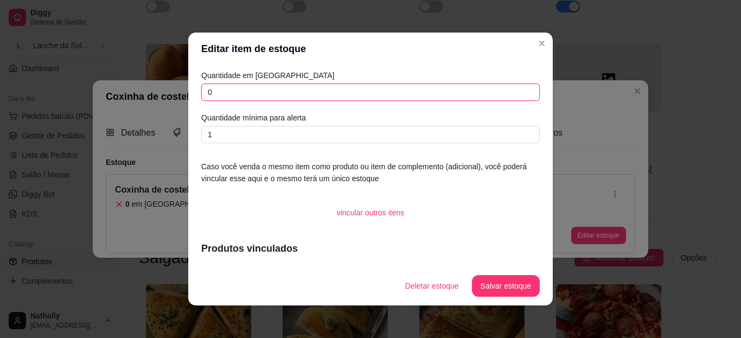
click at [476, 98] on input "0" at bounding box center [370, 92] width 338 height 17
type input "10"
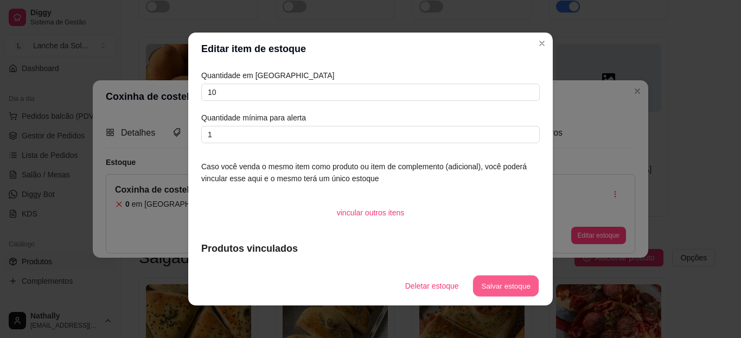
click at [483, 292] on button "Salvar estoque" at bounding box center [505, 285] width 66 height 21
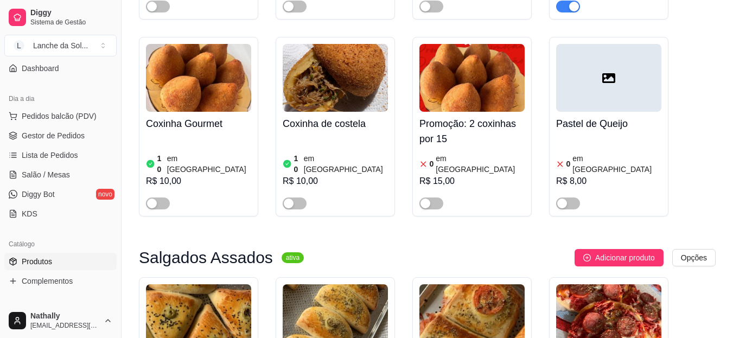
click at [293, 197] on button "button" at bounding box center [295, 203] width 24 height 12
click at [158, 197] on button "button" at bounding box center [158, 203] width 24 height 12
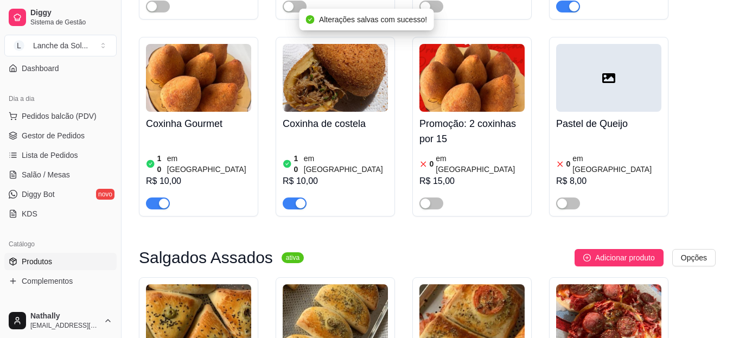
click at [46, 174] on span "Salão / Mesas" at bounding box center [46, 174] width 48 height 11
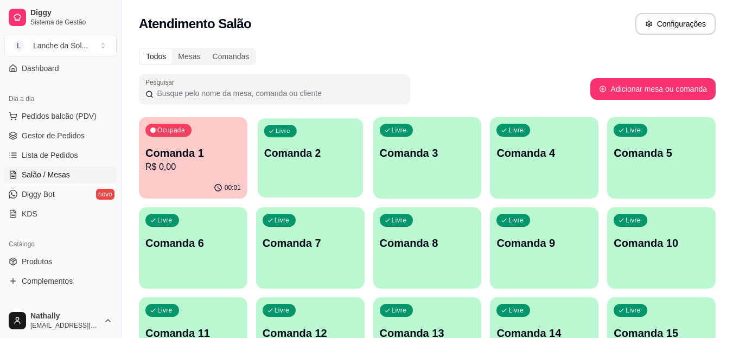
click at [287, 169] on div "Livre Comanda 2" at bounding box center [310, 151] width 105 height 66
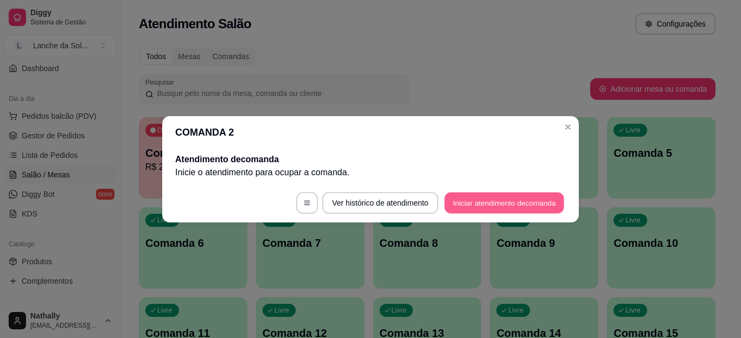
click at [470, 200] on button "Iniciar atendimento de comanda" at bounding box center [504, 202] width 120 height 21
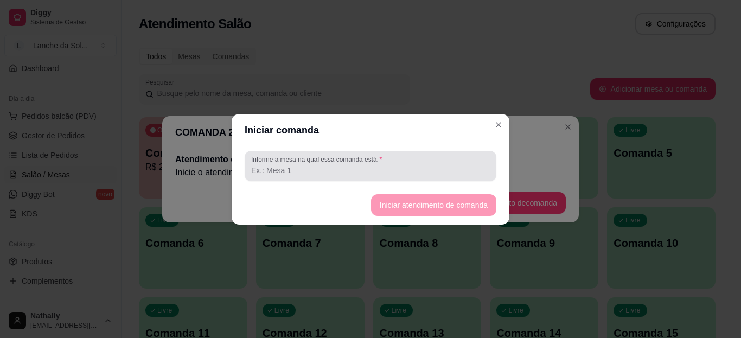
drag, startPoint x: 431, startPoint y: 153, endPoint x: 431, endPoint y: 176, distance: 23.3
click at [431, 176] on div "Informe a mesa na qual essa comanda está." at bounding box center [371, 166] width 252 height 30
click at [431, 176] on div at bounding box center [370, 166] width 239 height 22
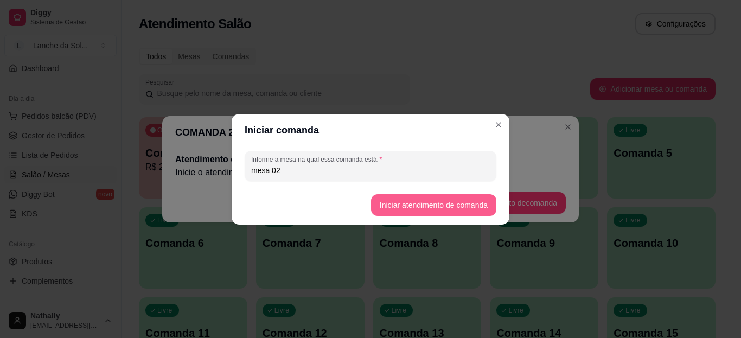
type input "mesa 02"
click at [394, 203] on button "Iniciar atendimento de comanda" at bounding box center [433, 204] width 121 height 21
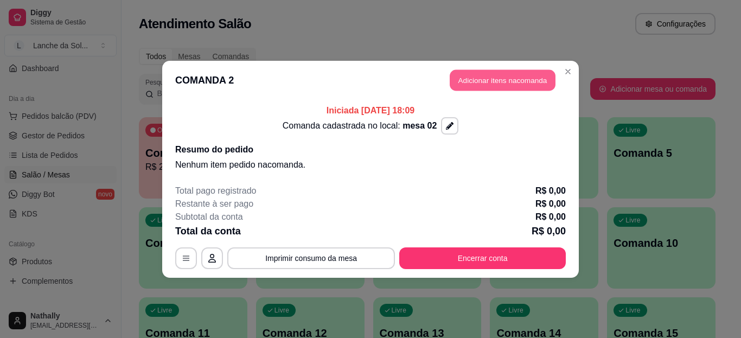
click at [462, 82] on button "Adicionar itens na comanda" at bounding box center [503, 79] width 106 height 21
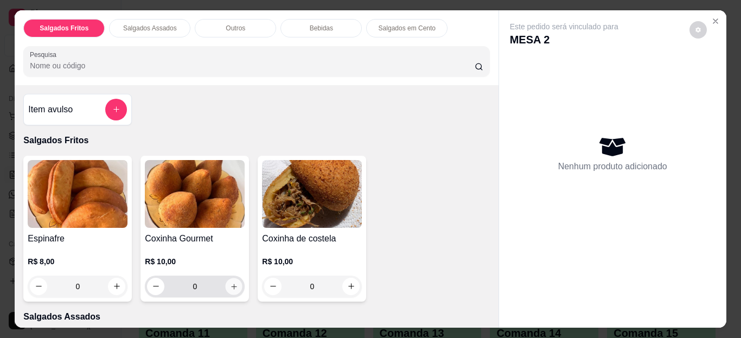
click at [230, 282] on icon "increase-product-quantity" at bounding box center [234, 286] width 8 height 8
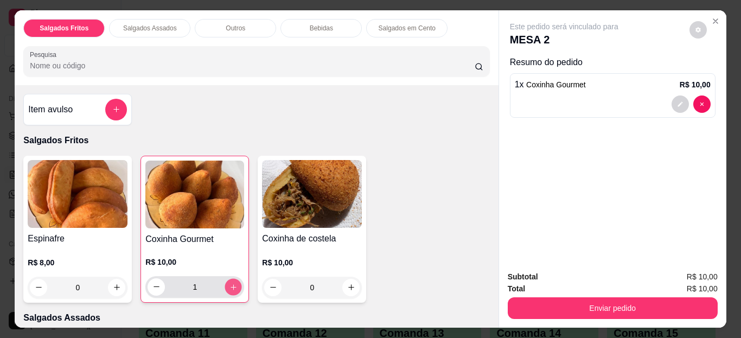
click at [229, 283] on icon "increase-product-quantity" at bounding box center [233, 287] width 8 height 8
type input "2"
click at [347, 283] on icon "increase-product-quantity" at bounding box center [351, 287] width 8 height 8
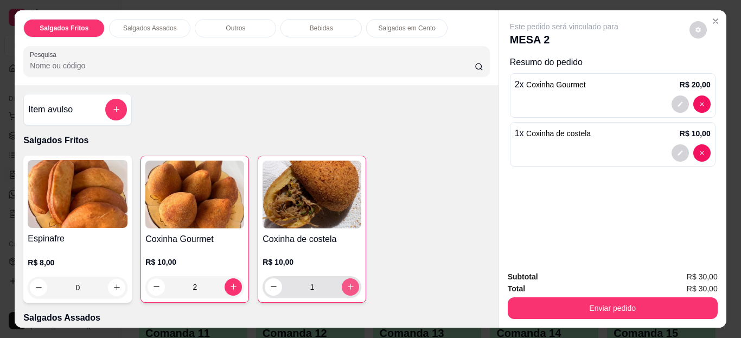
click at [348, 284] on icon "increase-product-quantity" at bounding box center [351, 287] width 6 height 6
type input "2"
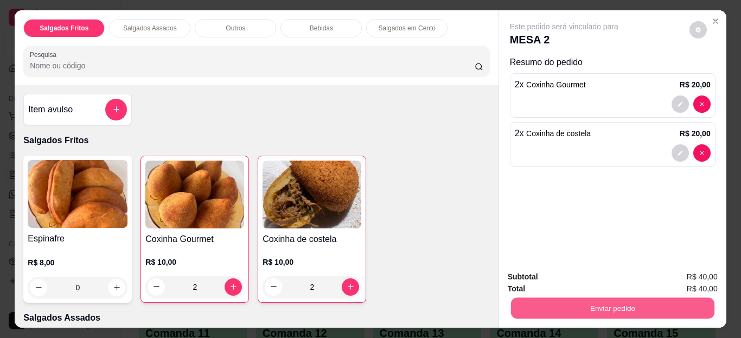
click at [521, 302] on button "Enviar pedido" at bounding box center [611, 308] width 203 height 21
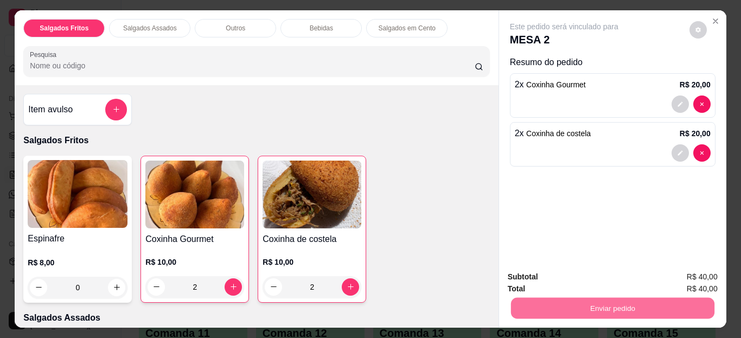
click at [536, 274] on button "Não registrar e enviar pedido" at bounding box center [577, 277] width 110 height 20
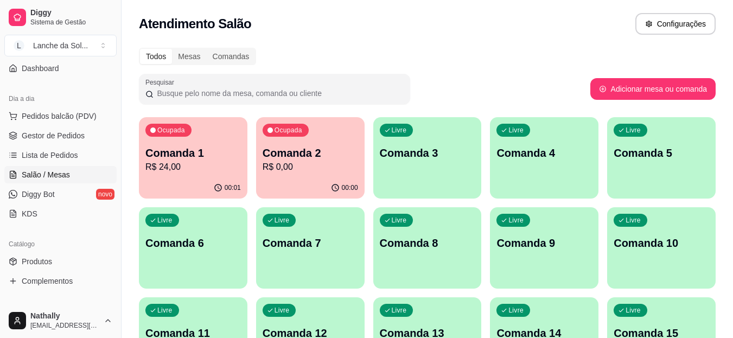
click at [71, 260] on link "Produtos" at bounding box center [60, 261] width 112 height 17
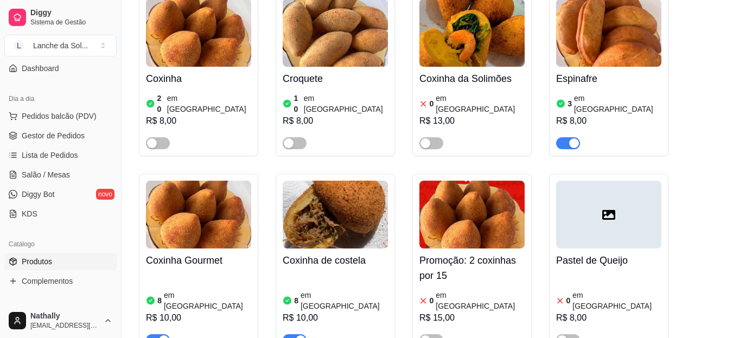
scroll to position [210, 0]
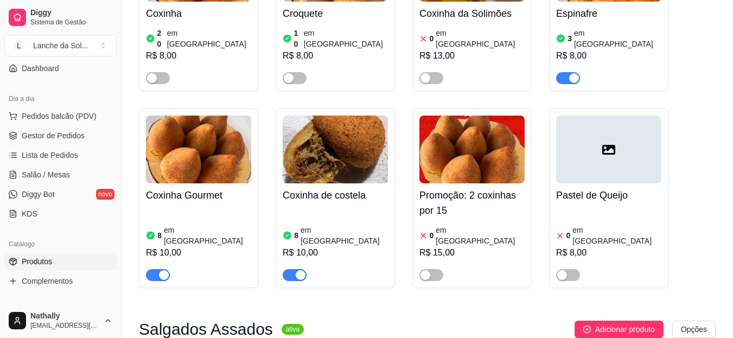
click at [303, 270] on div "button" at bounding box center [301, 275] width 10 height 10
click at [157, 269] on button "button" at bounding box center [158, 275] width 24 height 12
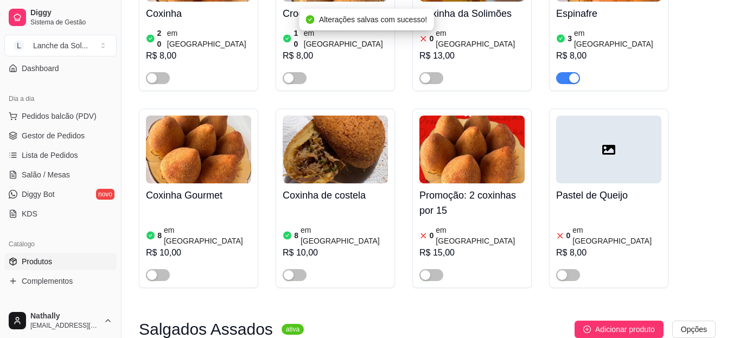
click at [74, 136] on span "Gestor de Pedidos" at bounding box center [53, 135] width 63 height 11
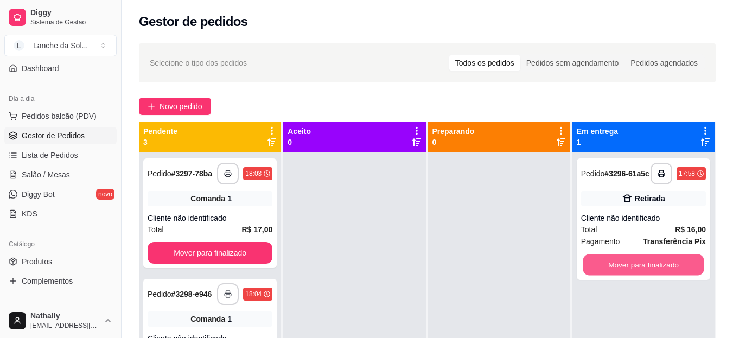
click at [688, 261] on button "Mover para finalizado" at bounding box center [642, 264] width 121 height 21
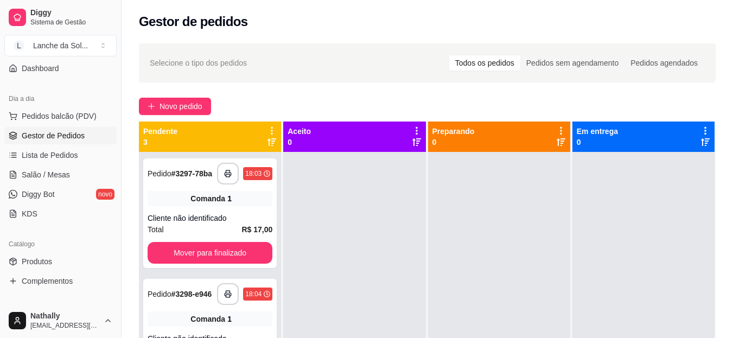
click at [74, 177] on link "Salão / Mesas" at bounding box center [60, 174] width 112 height 17
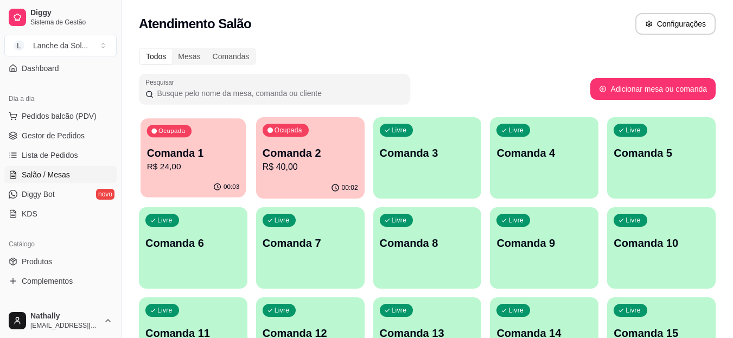
click at [170, 174] on div "Ocupada Comanda 1 R$ 24,00" at bounding box center [192, 147] width 105 height 59
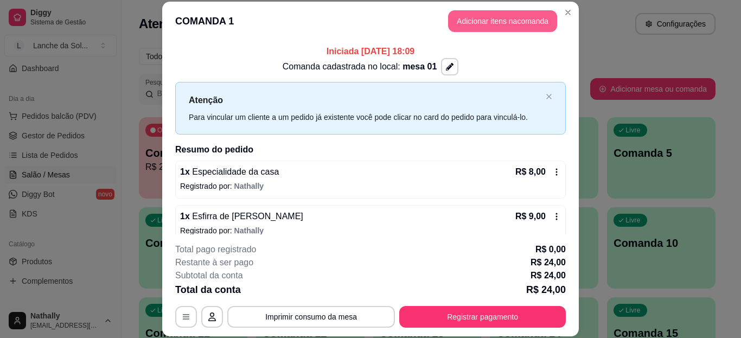
click at [479, 23] on button "Adicionar itens na comanda" at bounding box center [502, 21] width 109 height 22
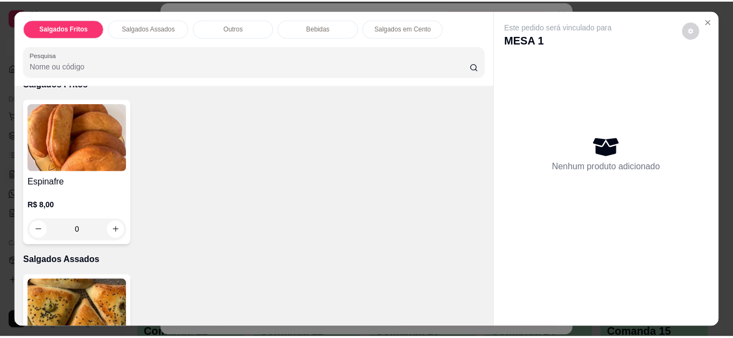
scroll to position [149, 0]
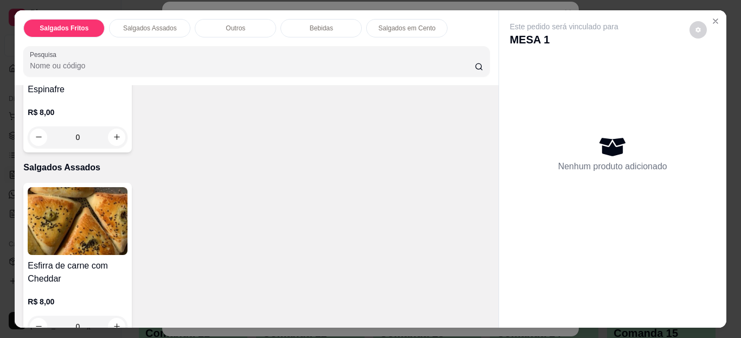
click at [106, 291] on div "R$ 8,00 0" at bounding box center [78, 311] width 100 height 52
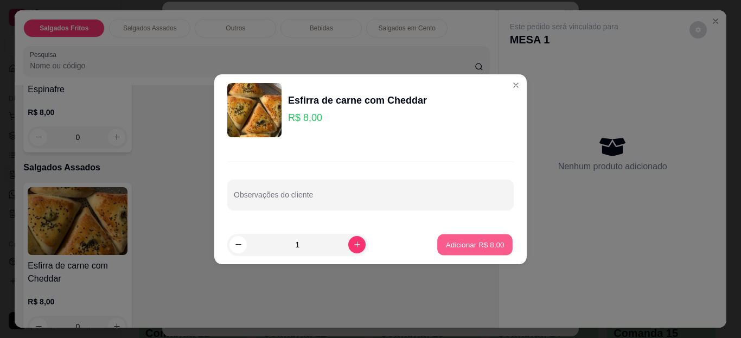
click at [494, 240] on p "Adicionar R$ 8,00" at bounding box center [474, 244] width 59 height 10
type input "1"
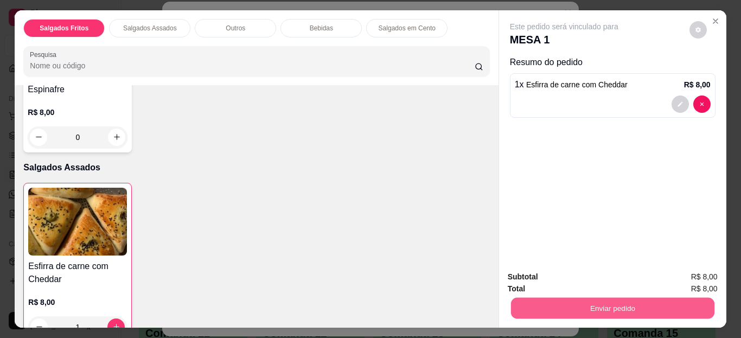
click at [533, 304] on button "Enviar pedido" at bounding box center [611, 308] width 203 height 21
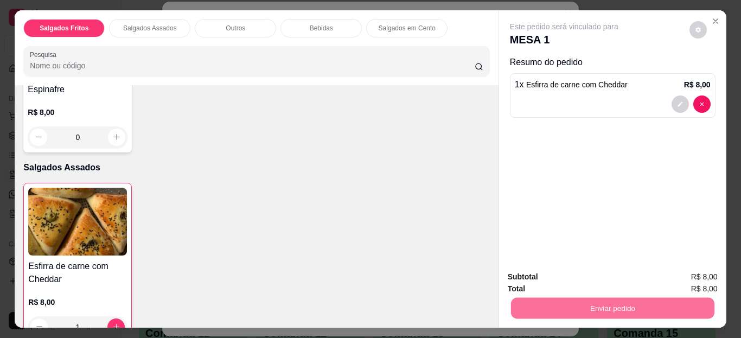
click at [534, 279] on button "Não registrar e enviar pedido" at bounding box center [577, 277] width 110 height 20
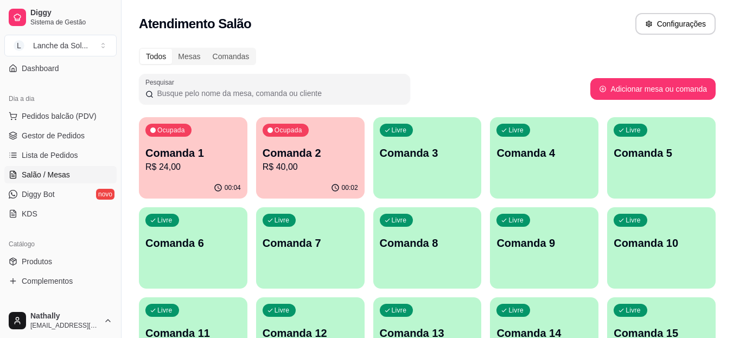
click at [46, 134] on span "Gestor de Pedidos" at bounding box center [53, 135] width 63 height 11
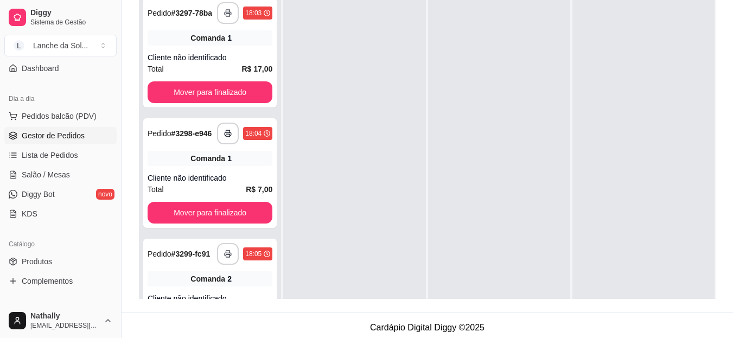
scroll to position [165, 0]
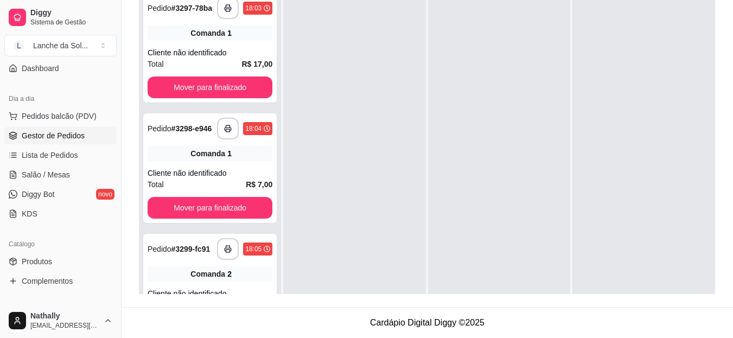
click at [38, 172] on span "Salão / Mesas" at bounding box center [46, 174] width 48 height 11
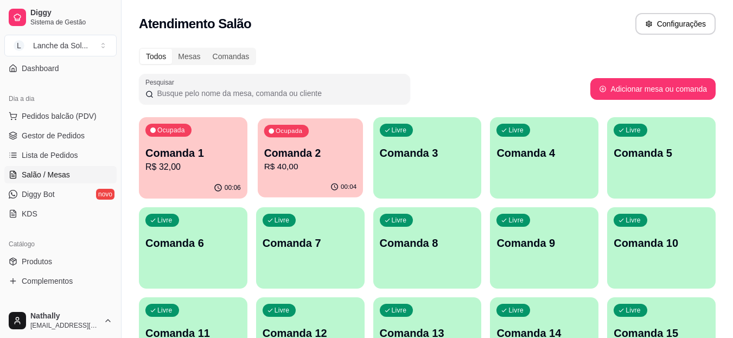
click at [302, 157] on p "Comanda 2" at bounding box center [310, 153] width 93 height 15
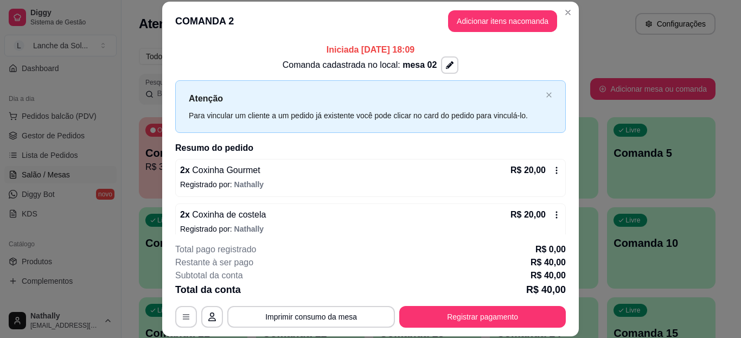
scroll to position [1, 0]
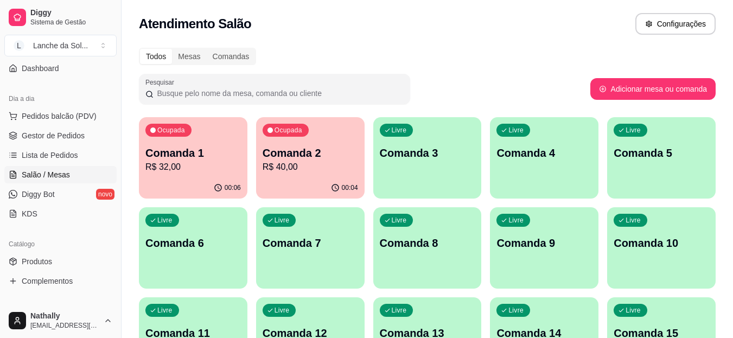
click at [182, 143] on div "Ocupada Comanda 1 R$ 32,00" at bounding box center [193, 147] width 108 height 60
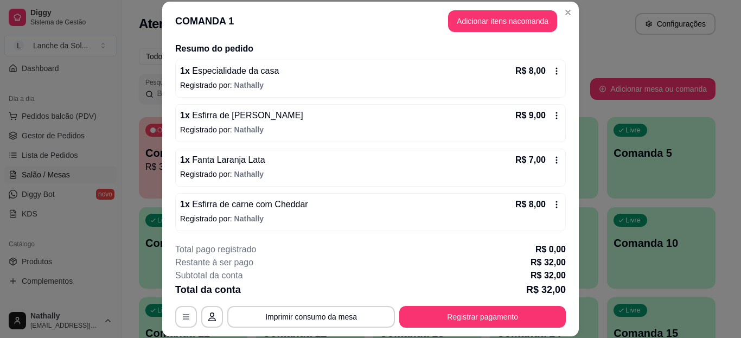
scroll to position [102, 0]
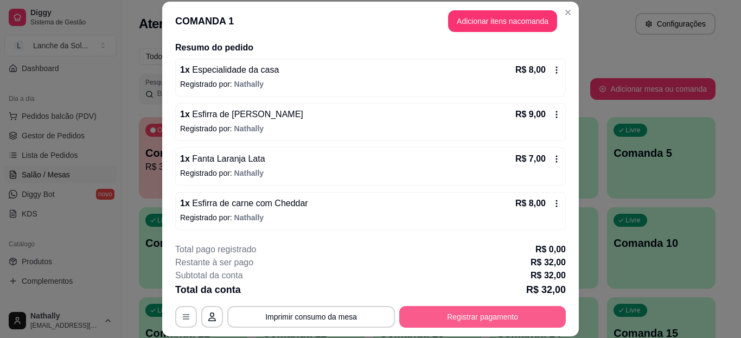
click at [480, 315] on button "Registrar pagamento" at bounding box center [482, 317] width 166 height 22
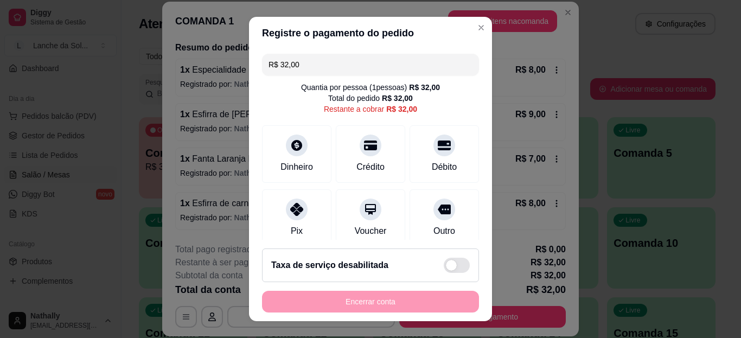
click at [294, 208] on icon at bounding box center [296, 209] width 13 height 13
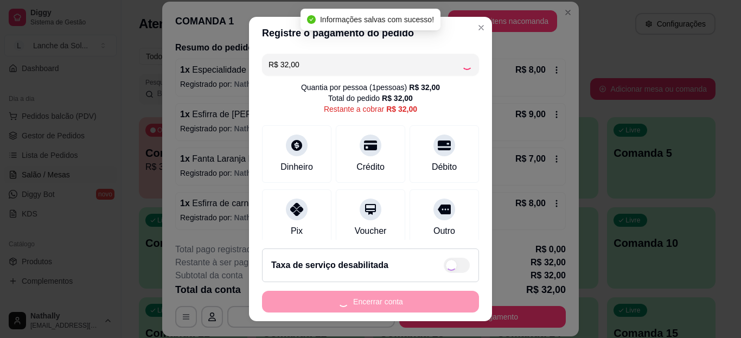
type input "R$ 0,00"
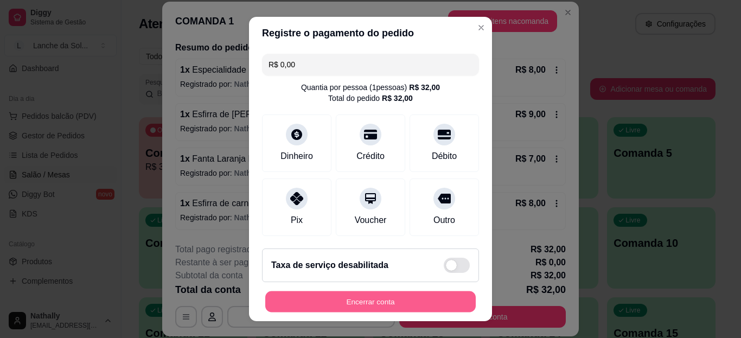
click at [347, 296] on button "Encerrar conta" at bounding box center [370, 301] width 210 height 21
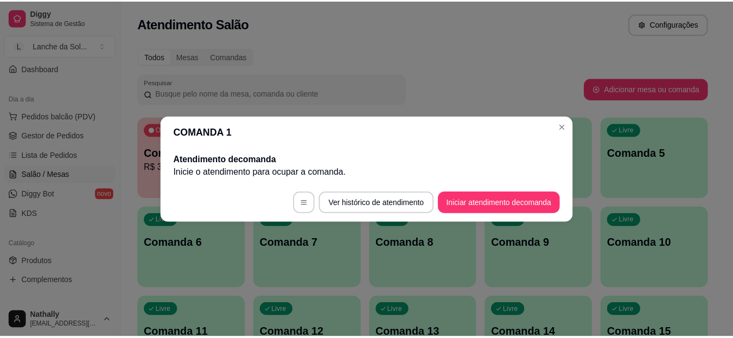
scroll to position [0, 0]
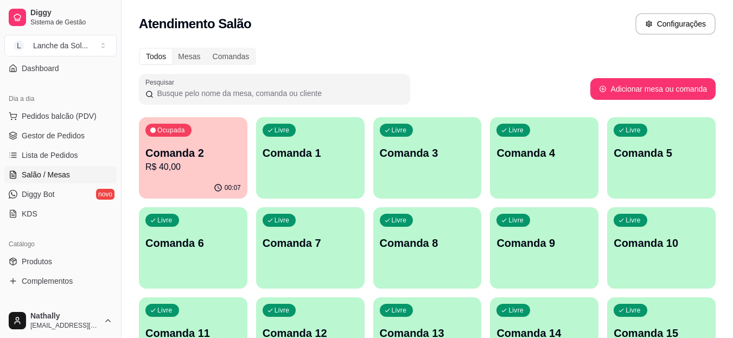
click at [102, 43] on button "L Lanche da Sol ..." at bounding box center [60, 46] width 112 height 22
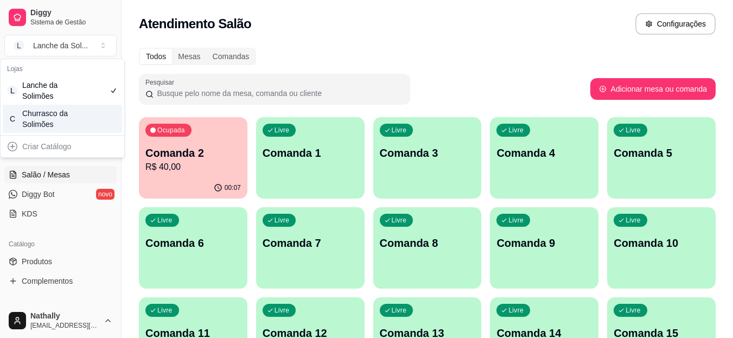
click at [46, 116] on div "Churrasco da Solimões" at bounding box center [46, 119] width 49 height 22
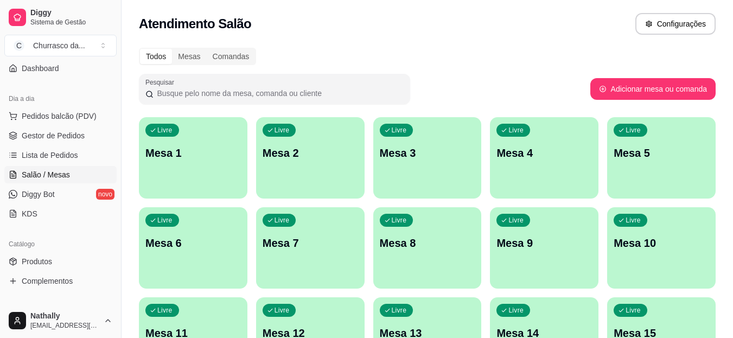
click at [44, 258] on span "Produtos" at bounding box center [37, 261] width 30 height 11
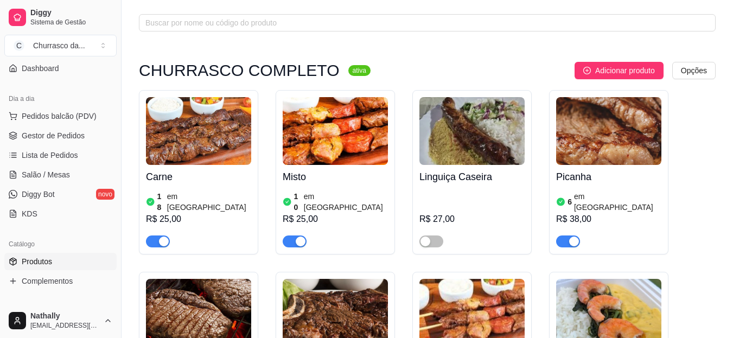
scroll to position [17, 0]
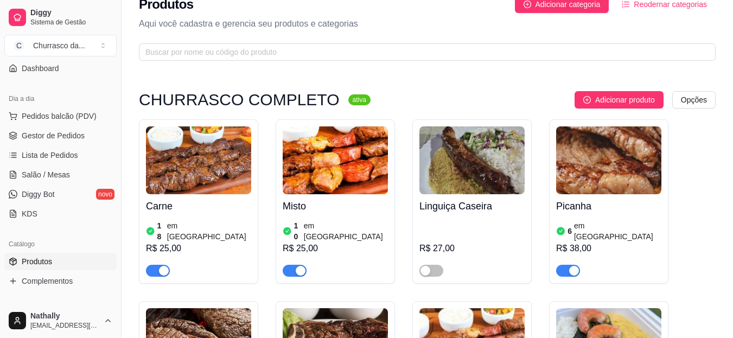
click at [205, 166] on img at bounding box center [198, 160] width 105 height 68
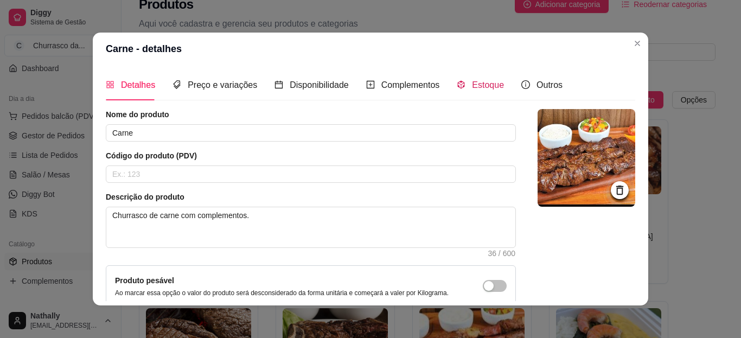
click at [479, 85] on span "Estoque" at bounding box center [488, 84] width 32 height 9
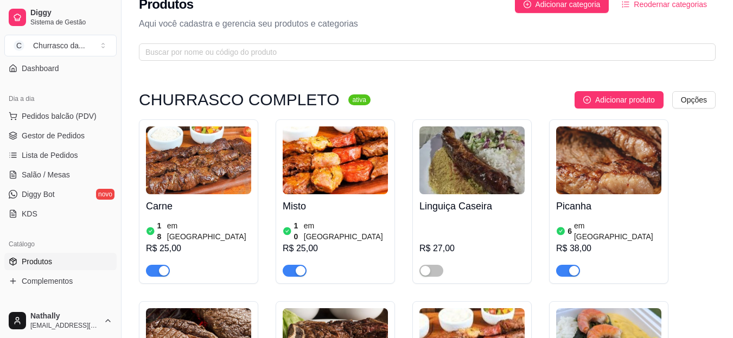
click at [602, 163] on img at bounding box center [608, 160] width 105 height 68
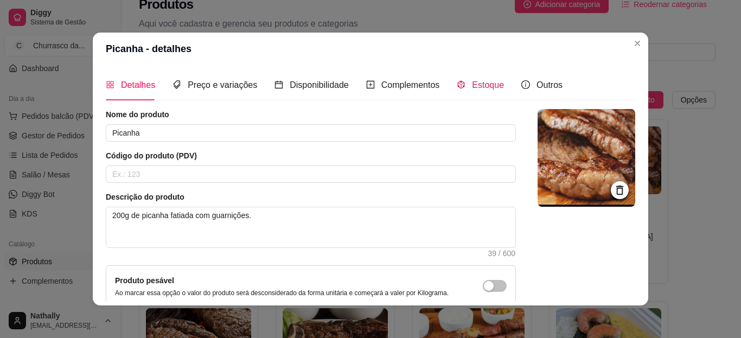
click at [480, 83] on span "Estoque" at bounding box center [488, 84] width 32 height 9
click at [480, 65] on header "Picanha - detalhes" at bounding box center [370, 49] width 555 height 33
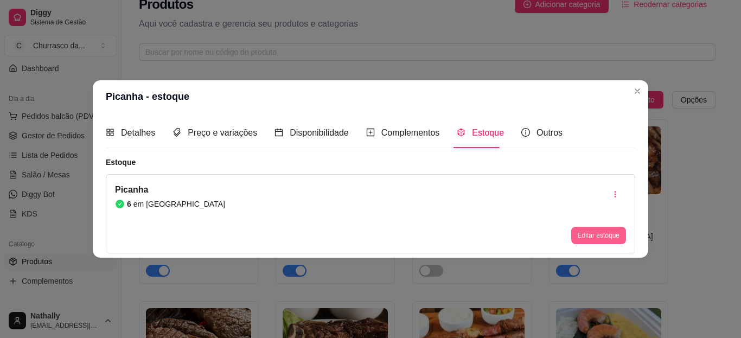
click at [600, 234] on button "Editar estoque" at bounding box center [598, 235] width 55 height 17
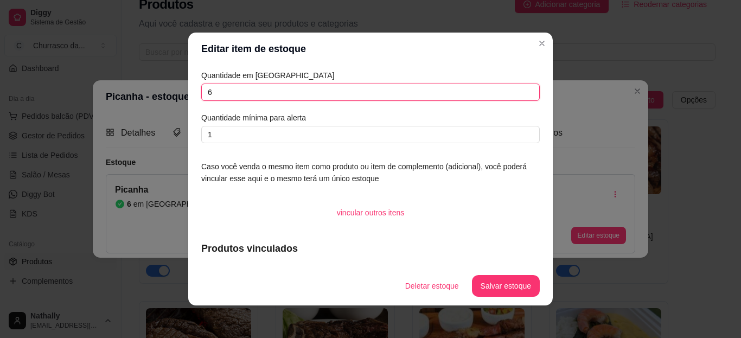
drag, startPoint x: 234, startPoint y: 97, endPoint x: 143, endPoint y: 99, distance: 91.1
click at [143, 99] on div "Editar item de estoque Quantidade em estoque 6 Quantidade mínima para alerta 1 …" at bounding box center [370, 169] width 741 height 338
type input "12"
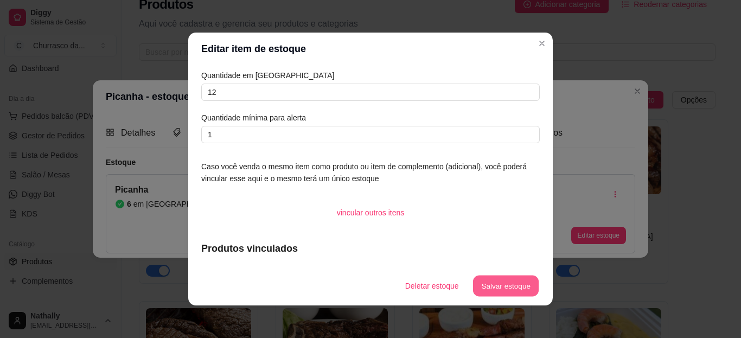
click at [488, 281] on button "Salvar estoque" at bounding box center [505, 285] width 66 height 21
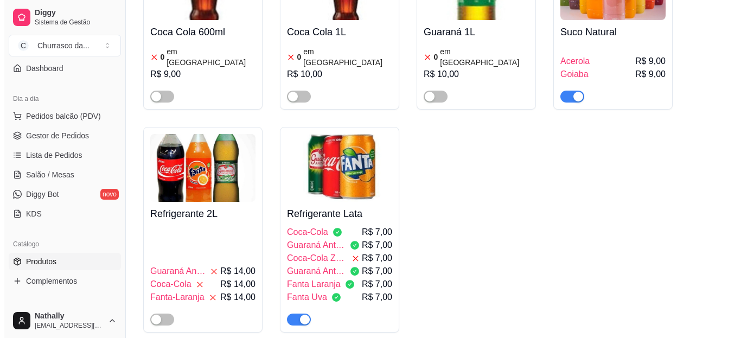
scroll to position [785, 0]
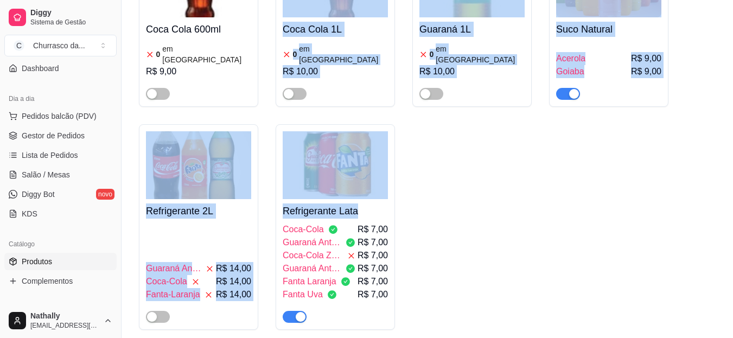
drag, startPoint x: 420, startPoint y: 188, endPoint x: 157, endPoint y: 57, distance: 293.5
click at [157, 57] on div "Coca Cola 600ml 0 em estoque R$ 9,00 Coca Cola 1L 0 em estoque R$ 10,00 Guaraná…" at bounding box center [427, 136] width 576 height 387
click at [473, 160] on div "Coca Cola 600ml 0 em estoque R$ 9,00 Coca Cola 1L 0 em estoque R$ 10,00 Guaraná…" at bounding box center [427, 136] width 576 height 387
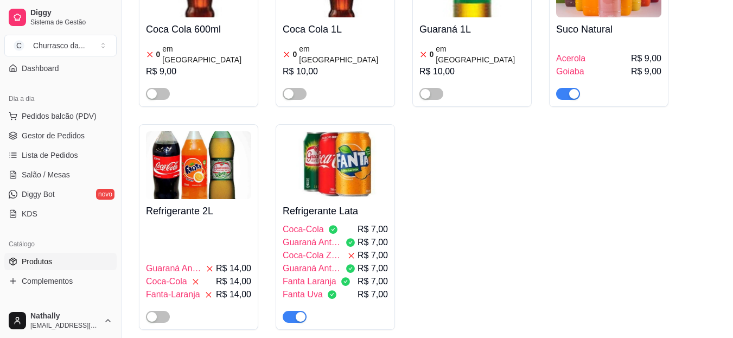
click at [349, 134] on img at bounding box center [335, 165] width 105 height 68
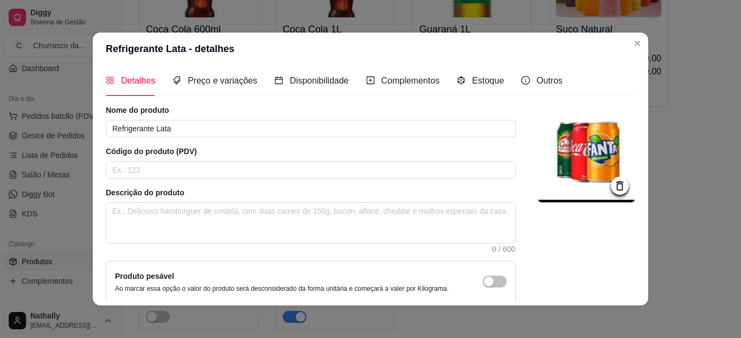
scroll to position [0, 0]
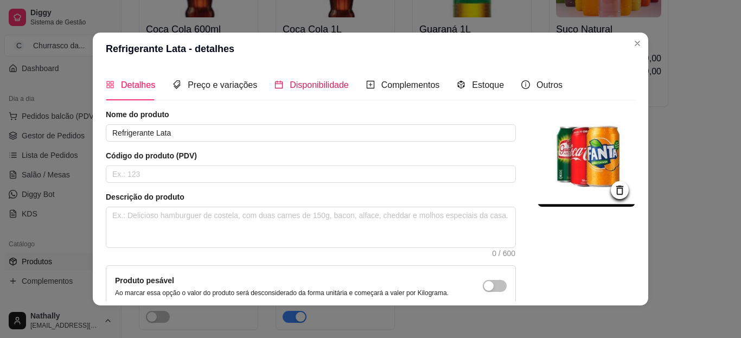
click at [300, 84] on span "Disponibilidade" at bounding box center [319, 84] width 59 height 9
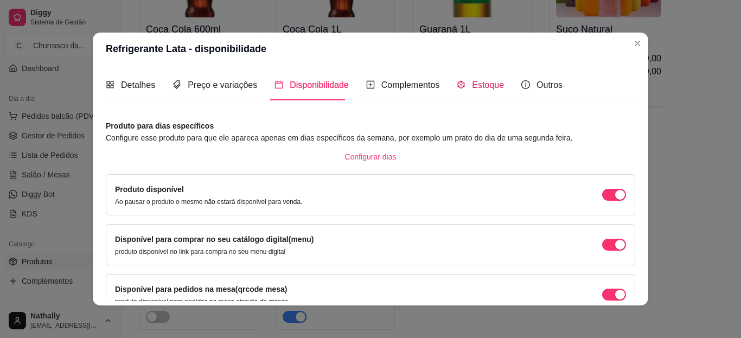
click at [474, 83] on span "Estoque" at bounding box center [488, 84] width 32 height 9
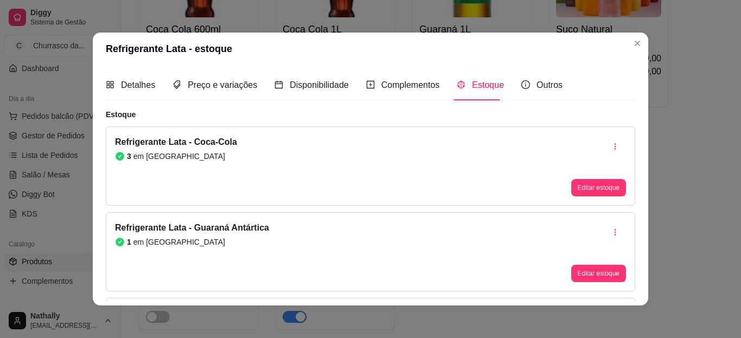
click at [534, 111] on article "Estoque" at bounding box center [370, 114] width 529 height 11
click at [574, 187] on button "Editar estoque" at bounding box center [598, 188] width 53 height 17
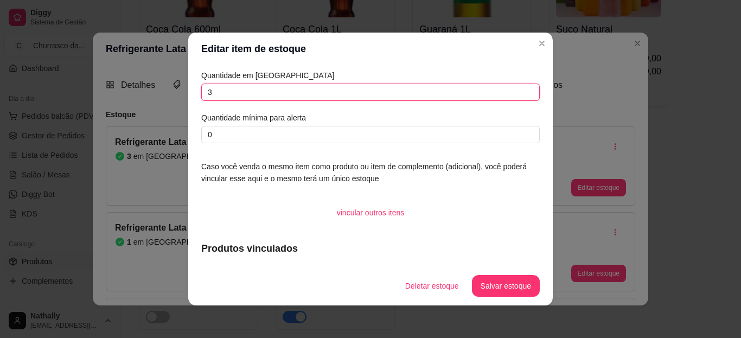
drag, startPoint x: 221, startPoint y: 91, endPoint x: 146, endPoint y: 86, distance: 75.0
click at [146, 86] on div "Editar item de estoque Quantidade em estoque 3 Quantidade mínima para alerta 0 …" at bounding box center [370, 169] width 741 height 338
type input "0"
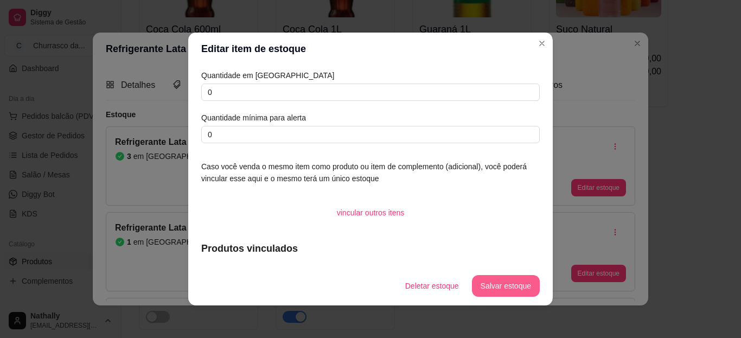
click at [483, 283] on button "Salvar estoque" at bounding box center [506, 286] width 68 height 22
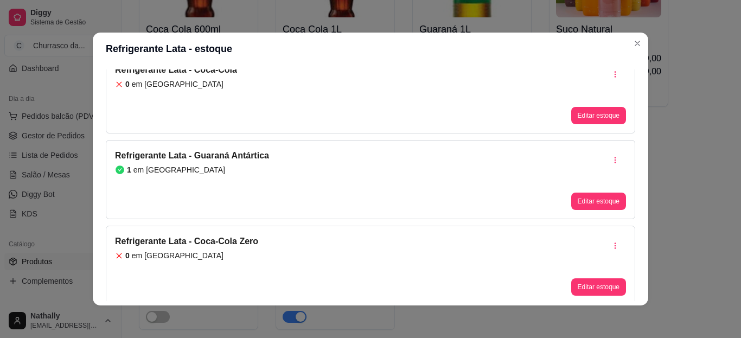
scroll to position [78, 0]
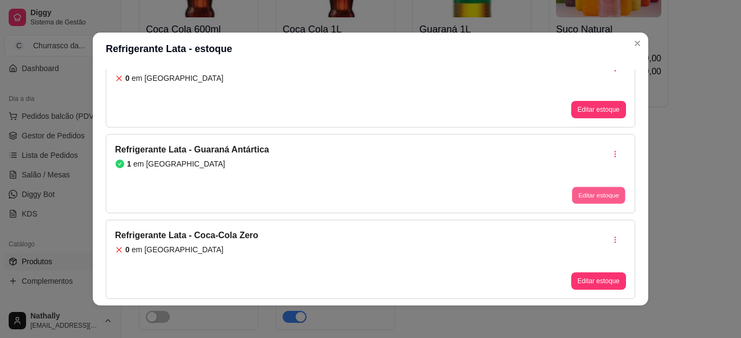
click at [585, 195] on button "Editar estoque" at bounding box center [598, 195] width 53 height 17
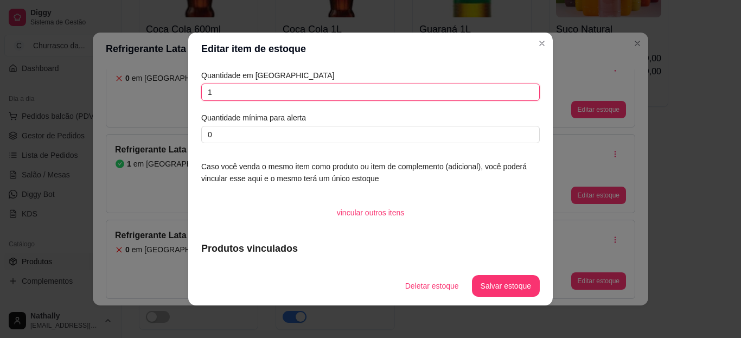
drag, startPoint x: 223, startPoint y: 91, endPoint x: 142, endPoint y: 90, distance: 81.4
click at [142, 90] on div "Editar item de estoque Quantidade em estoque 1 Quantidade mínima para alerta 0 …" at bounding box center [370, 169] width 741 height 338
type input "0"
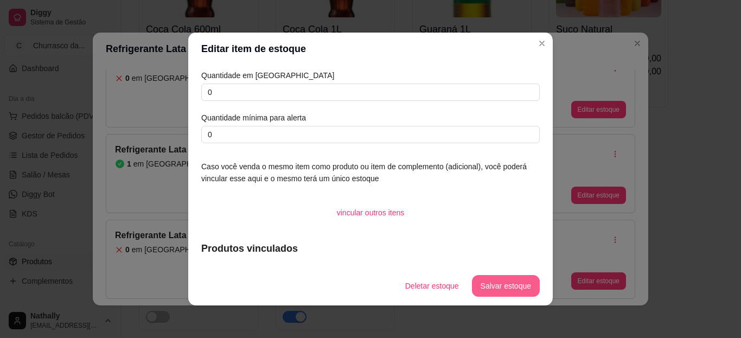
click at [490, 280] on button "Salvar estoque" at bounding box center [506, 286] width 68 height 22
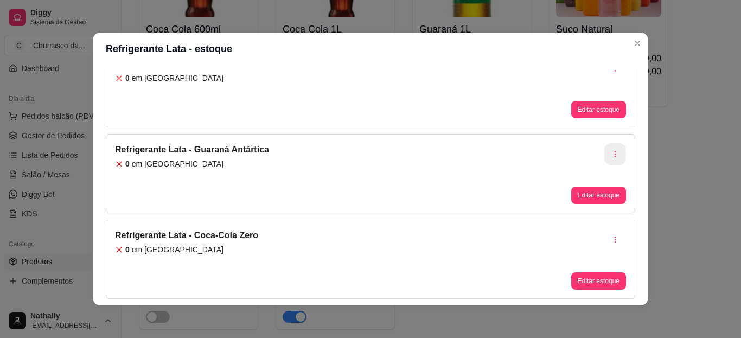
click at [613, 158] on button "button" at bounding box center [615, 154] width 22 height 22
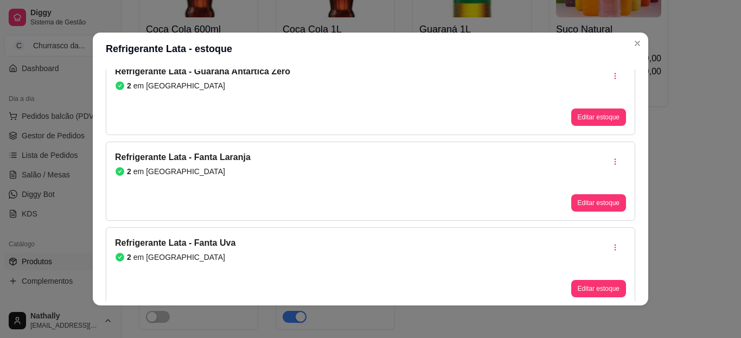
scroll to position [333, 0]
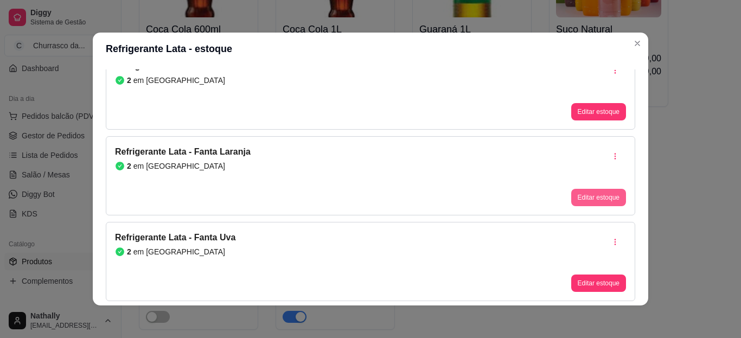
click at [585, 197] on button "Editar estoque" at bounding box center [598, 197] width 55 height 17
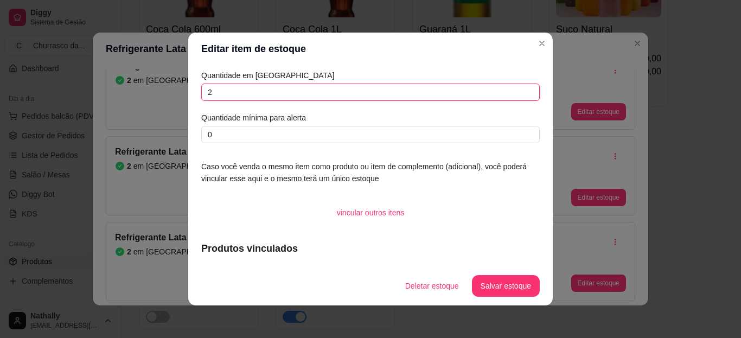
drag, startPoint x: 217, startPoint y: 94, endPoint x: 158, endPoint y: 86, distance: 59.7
click at [158, 86] on div "Editar item de estoque Quantidade em estoque 2 Quantidade mínima para alerta 0 …" at bounding box center [370, 169] width 741 height 338
type input "0"
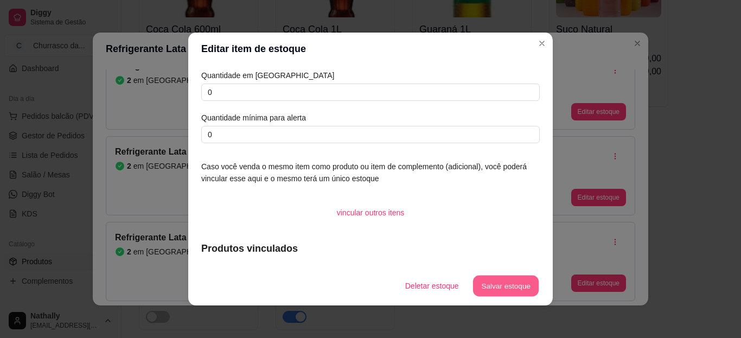
click at [497, 280] on button "Salvar estoque" at bounding box center [505, 285] width 66 height 21
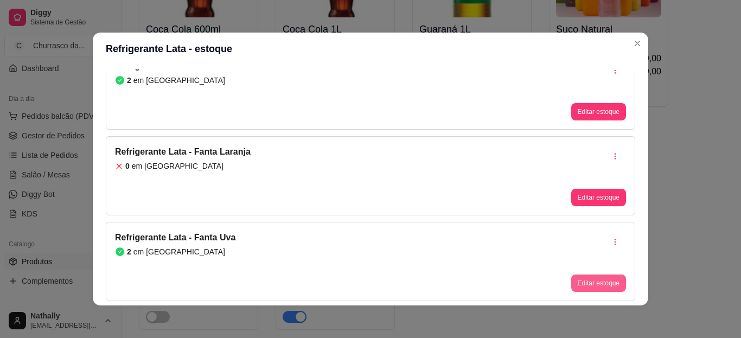
click at [606, 299] on div "Refrigerante Lata - estoque Detalhes Preço e variações Disponibilidade Compleme…" at bounding box center [370, 169] width 741 height 338
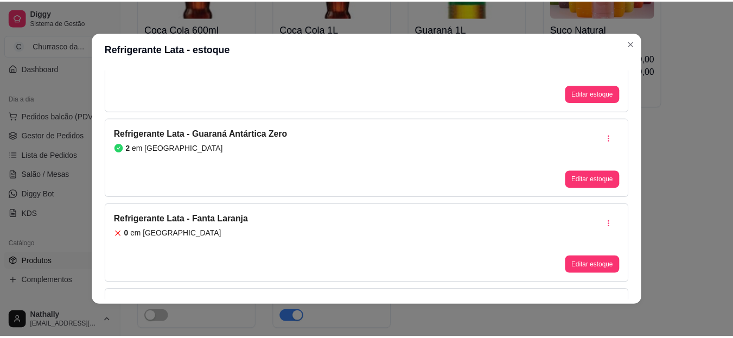
scroll to position [260, 0]
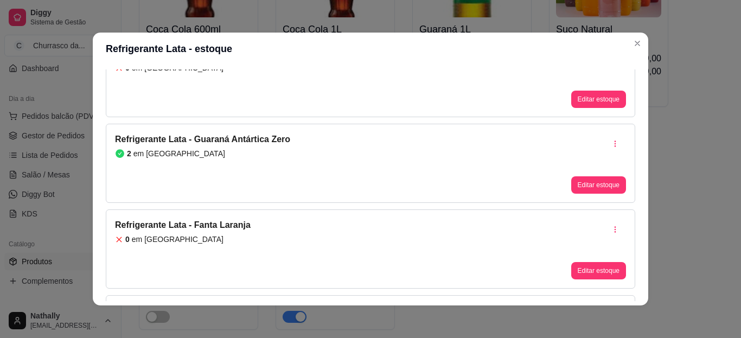
drag, startPoint x: 625, startPoint y: 262, endPoint x: 633, endPoint y: 234, distance: 28.8
click at [633, 234] on div "Detalhes Preço e variações Disponibilidade Complementos Estoque Outros Nome do …" at bounding box center [370, 185] width 555 height 240
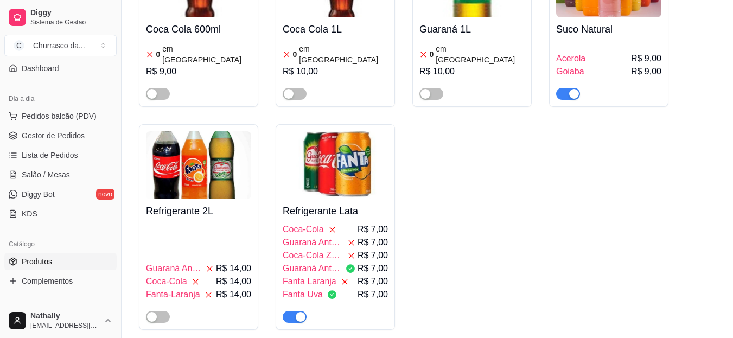
click at [30, 49] on button "C Churrasco da ..." at bounding box center [60, 46] width 112 height 22
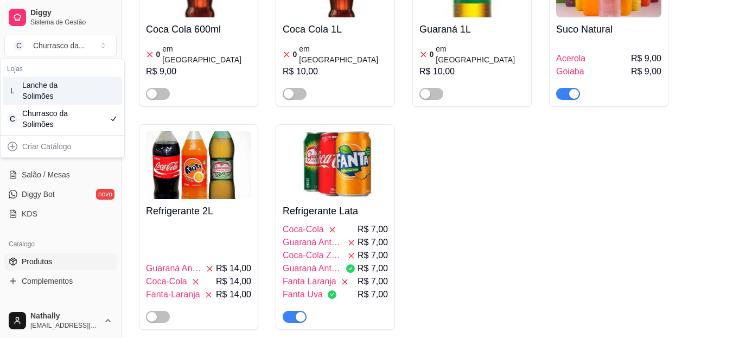
click at [62, 88] on div "Lanche da Solimões" at bounding box center [46, 91] width 49 height 22
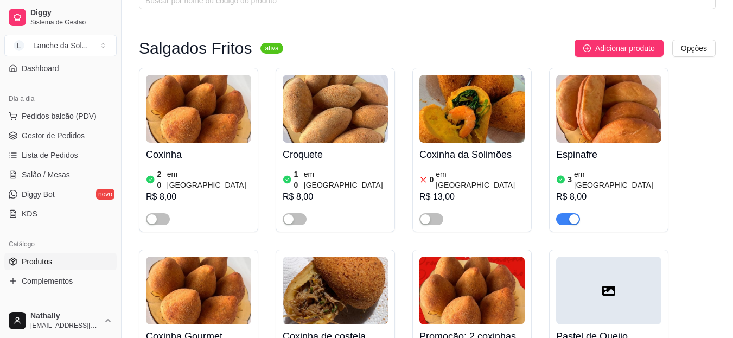
scroll to position [62, 0]
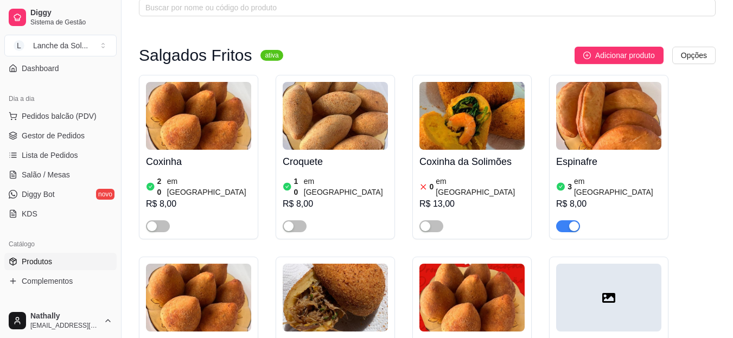
click at [608, 125] on img at bounding box center [608, 116] width 105 height 68
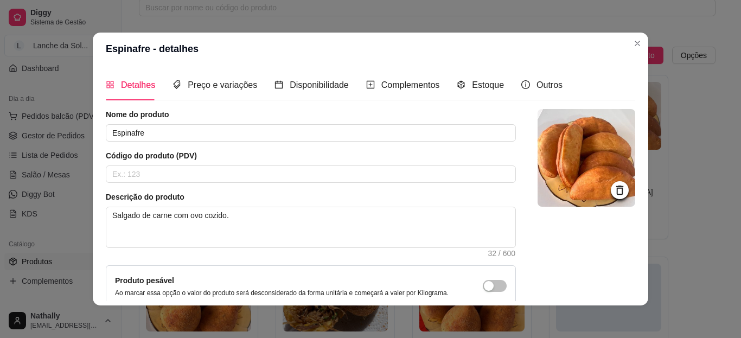
click at [482, 94] on div "Estoque" at bounding box center [480, 84] width 47 height 31
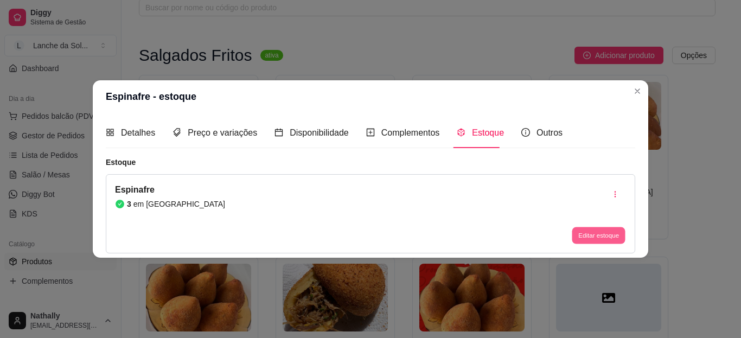
click at [583, 238] on button "Editar estoque" at bounding box center [598, 235] width 53 height 17
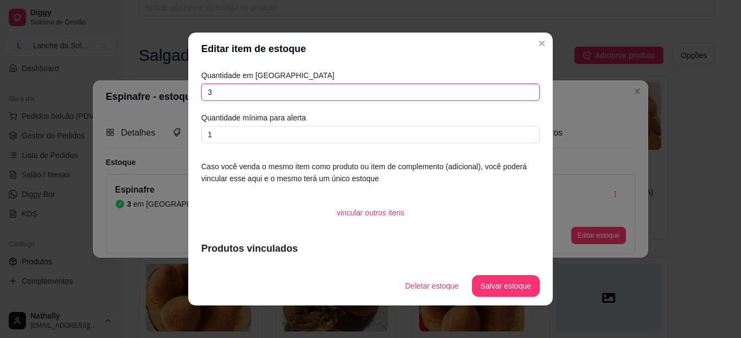
click at [503, 100] on input "3" at bounding box center [370, 92] width 338 height 17
type input "2"
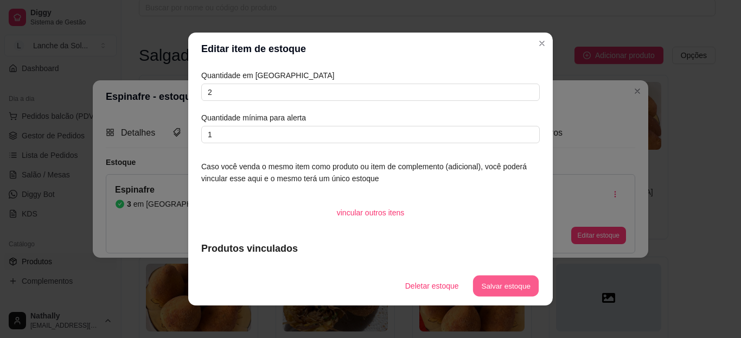
click at [506, 285] on button "Salvar estoque" at bounding box center [505, 285] width 66 height 21
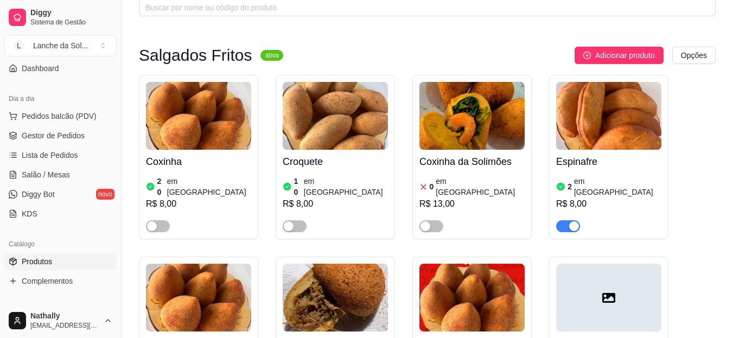
click at [62, 142] on link "Gestor de Pedidos" at bounding box center [60, 135] width 112 height 17
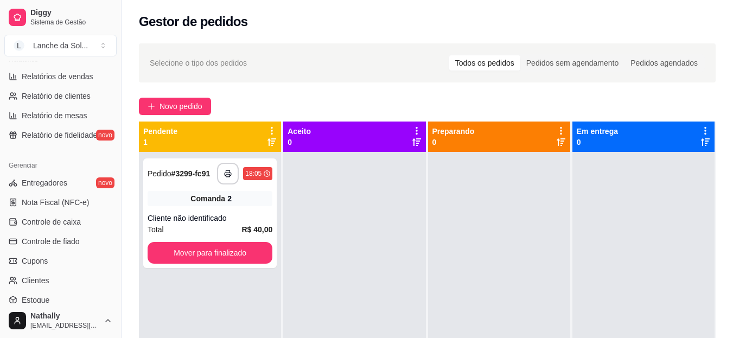
scroll to position [354, 0]
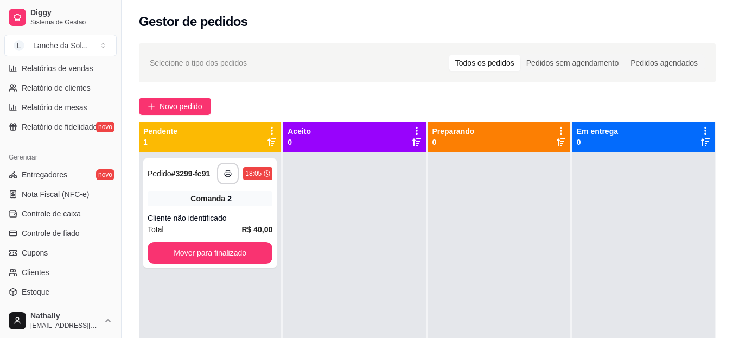
click at [61, 176] on span "Entregadores" at bounding box center [45, 174] width 46 height 11
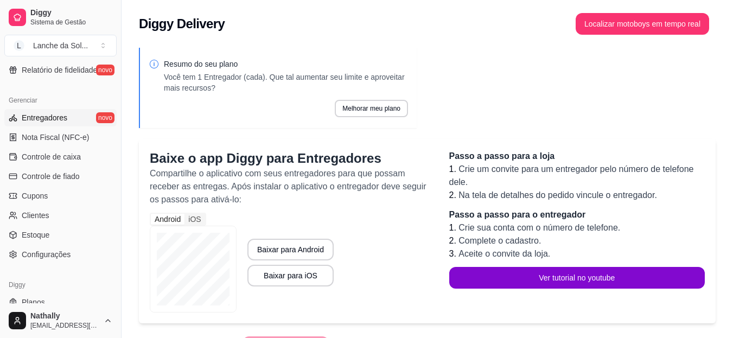
scroll to position [401, 0]
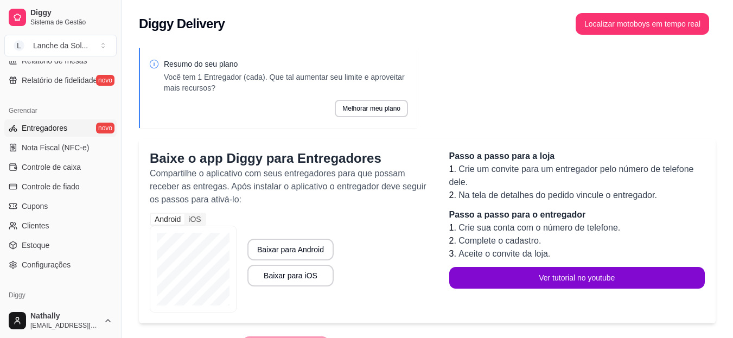
click at [119, 228] on button "Toggle Sidebar" at bounding box center [121, 169] width 9 height 338
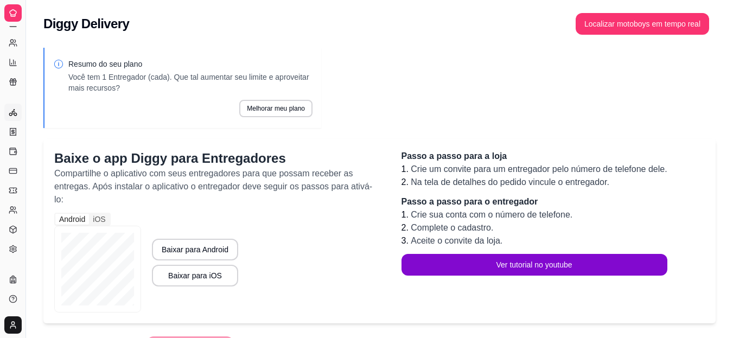
scroll to position [224, 0]
click at [27, 126] on button "Toggle Sidebar" at bounding box center [25, 169] width 9 height 338
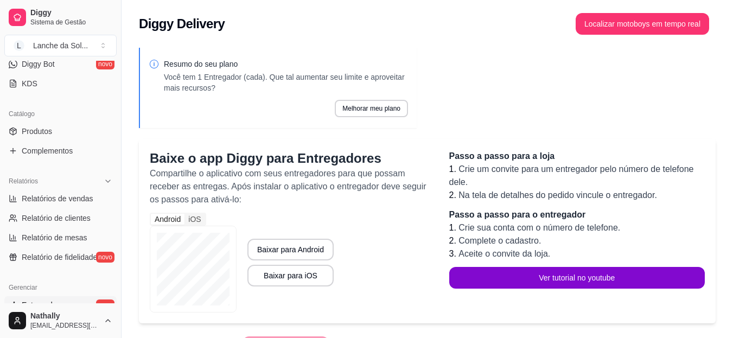
scroll to position [372, 0]
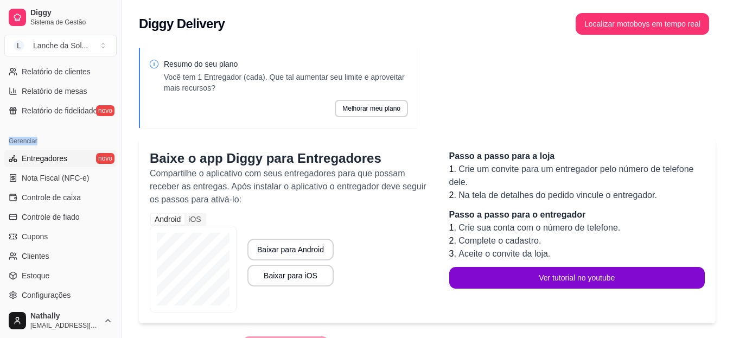
click at [27, 132] on div "Gerenciar" at bounding box center [60, 140] width 112 height 17
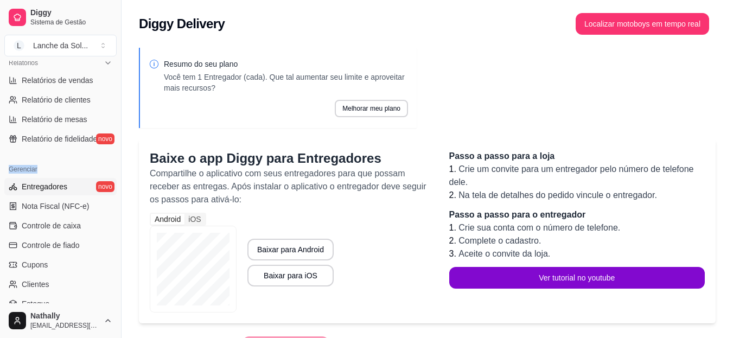
scroll to position [356, 0]
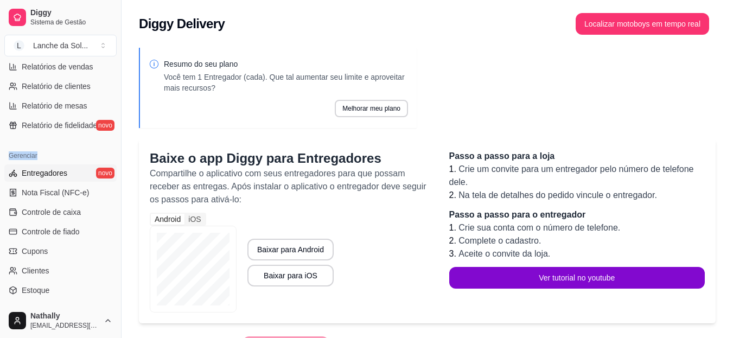
click at [62, 123] on span "Relatório de fidelidade" at bounding box center [59, 125] width 75 height 11
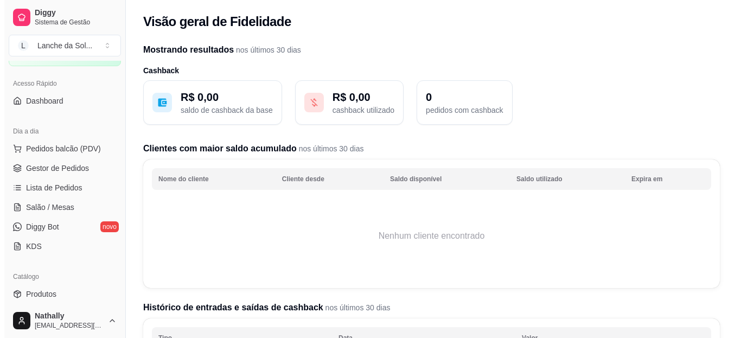
scroll to position [21, 0]
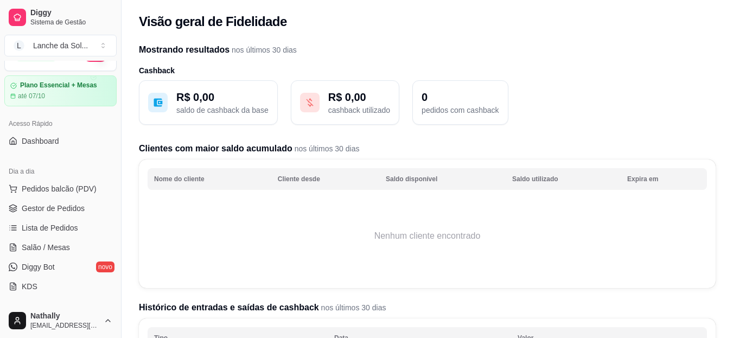
click at [131, 98] on div "Mostrando resultados nos últimos 30 dias Cashback R$ 0,00 saldo de cashback da …" at bounding box center [426, 289] width 611 height 504
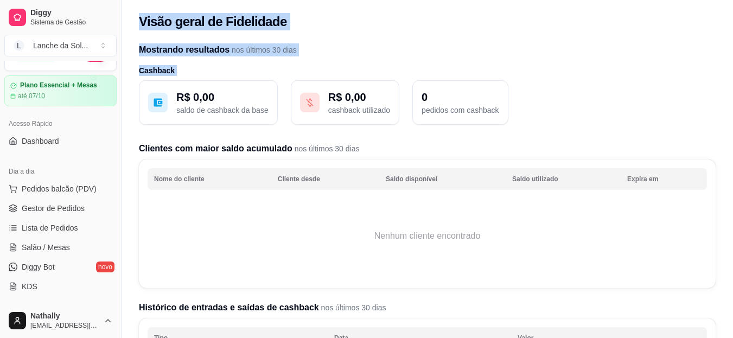
drag, startPoint x: 131, startPoint y: 98, endPoint x: 122, endPoint y: 91, distance: 11.2
click at [122, 91] on div "Diggy Sistema de Gestão L Lanche da Sol ... Loja aberta Plano Essencial + Mesas…" at bounding box center [366, 286] width 733 height 572
click at [131, 106] on div "Mostrando resultados nos últimos 30 dias Cashback R$ 0,00 saldo de cashback da …" at bounding box center [426, 289] width 611 height 504
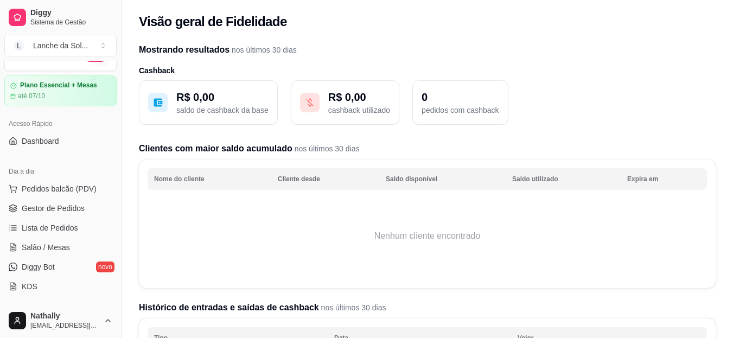
click at [59, 202] on link "Gestor de Pedidos" at bounding box center [60, 208] width 112 height 17
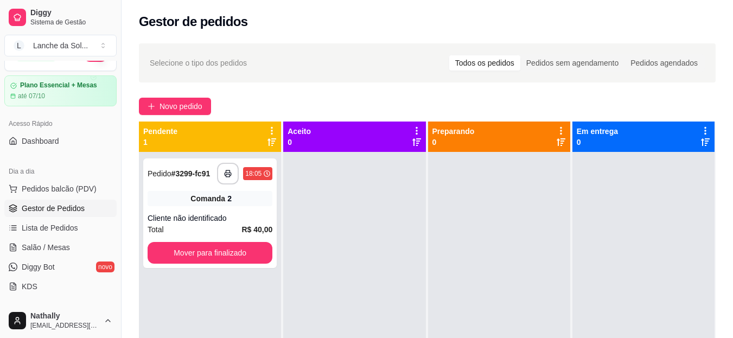
click at [74, 244] on link "Salão / Mesas" at bounding box center [60, 247] width 112 height 17
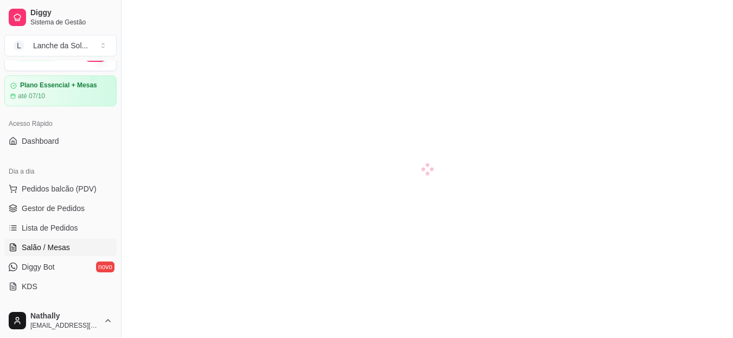
click at [74, 244] on link "Salão / Mesas" at bounding box center [60, 247] width 112 height 17
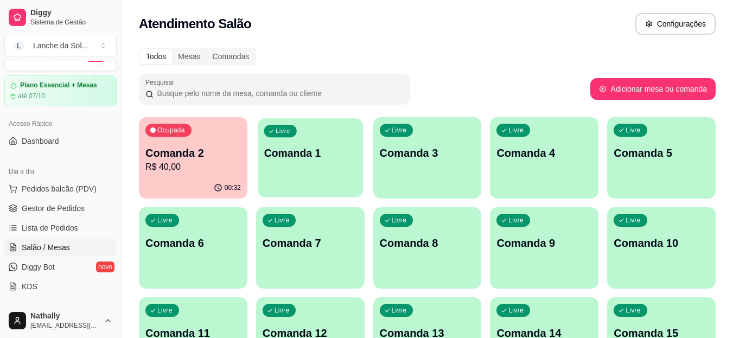
click at [263, 176] on div "Livre Comanda 1" at bounding box center [310, 151] width 105 height 66
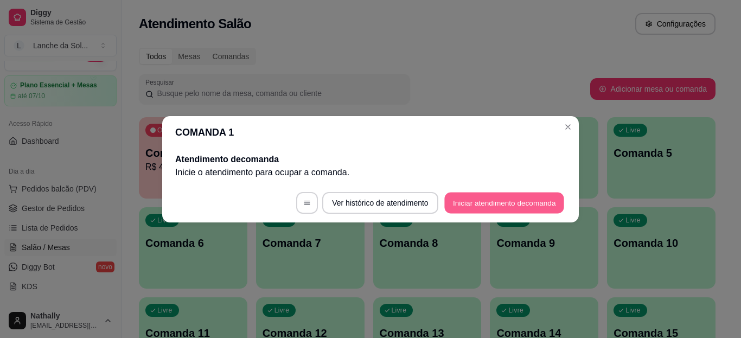
click at [469, 200] on button "Iniciar atendimento de comanda" at bounding box center [504, 202] width 120 height 21
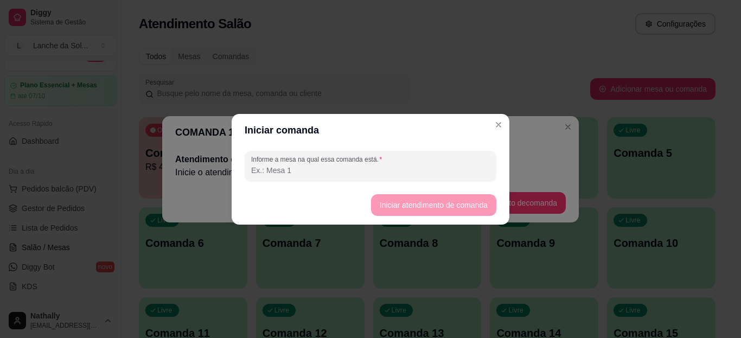
click at [430, 168] on input "Informe a mesa na qual essa comanda está." at bounding box center [370, 170] width 239 height 11
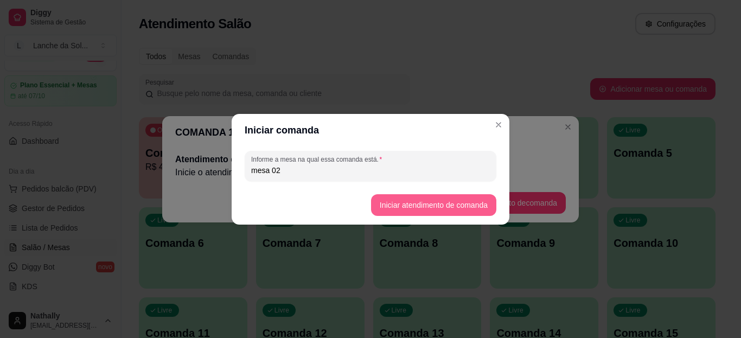
type input "mesa 02"
click at [379, 208] on button "Iniciar atendimento de comanda" at bounding box center [433, 204] width 121 height 21
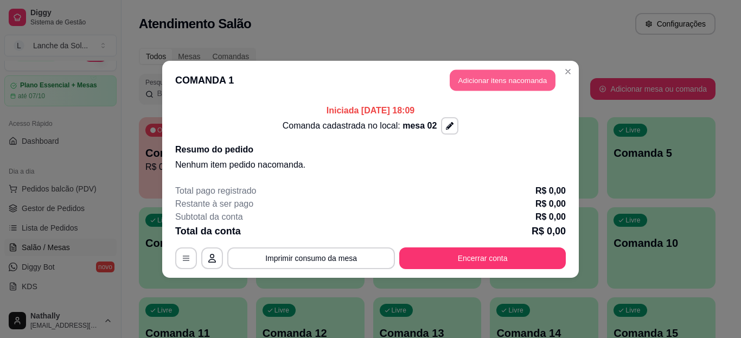
click at [462, 80] on button "Adicionar itens na comanda" at bounding box center [503, 79] width 106 height 21
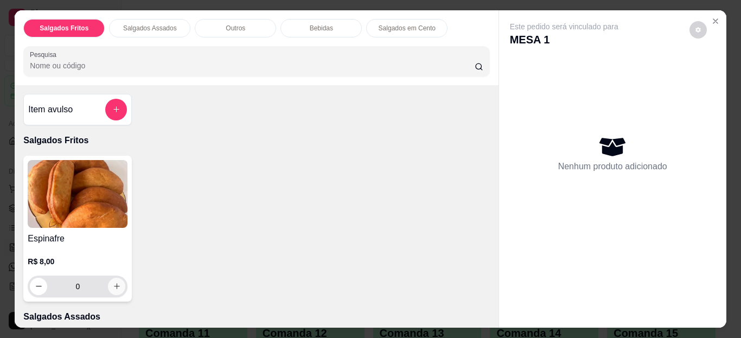
click at [114, 283] on icon "increase-product-quantity" at bounding box center [117, 286] width 6 height 6
type input "1"
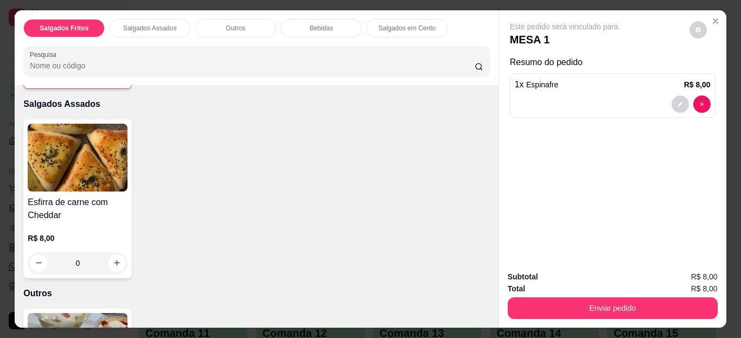
scroll to position [217, 0]
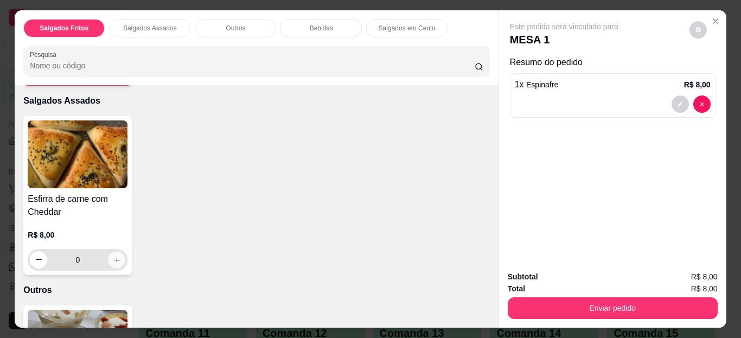
click at [112, 251] on button "increase-product-quantity" at bounding box center [116, 259] width 17 height 17
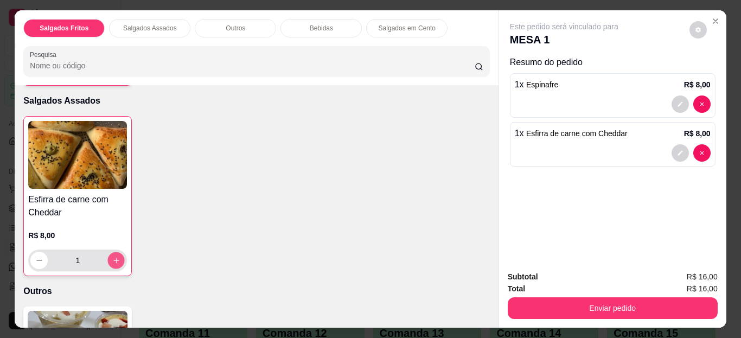
click at [112, 252] on button "increase-product-quantity" at bounding box center [116, 260] width 17 height 17
type input "2"
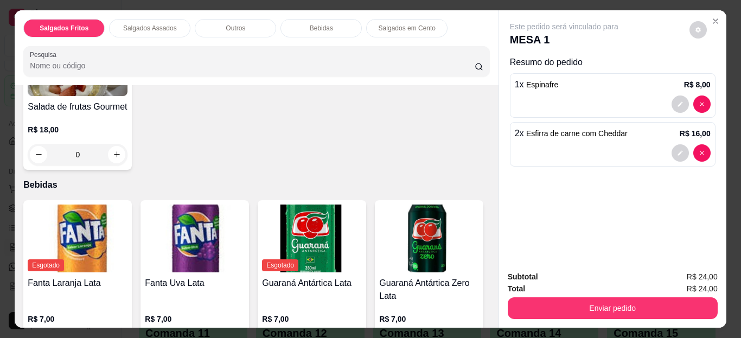
scroll to position [542, 0]
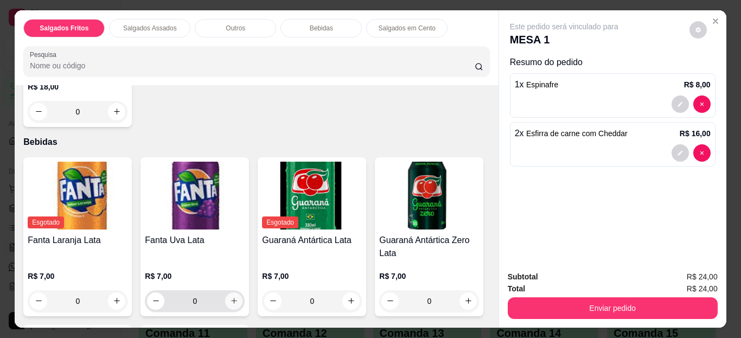
click at [233, 297] on icon "increase-product-quantity" at bounding box center [234, 301] width 8 height 8
type input "1"
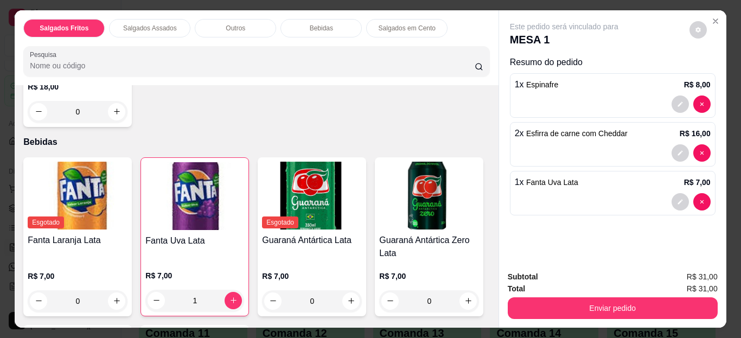
click at [230, 306] on div "Esgotado Fanta Laranja Lata R$ 7,00 0 Fanta Uva Lata R$ 7,00 1 Esgotado Guaraná…" at bounding box center [256, 313] width 466 height 313
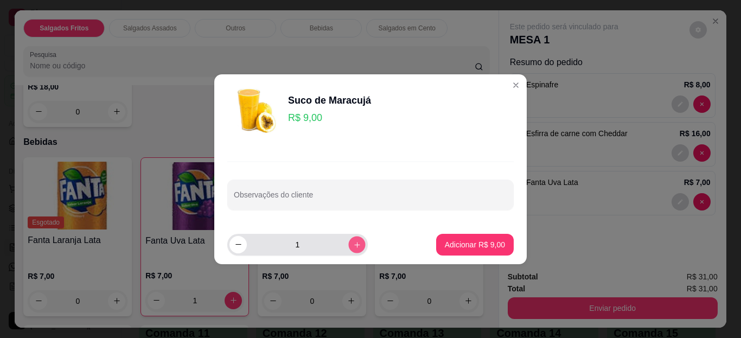
click at [353, 247] on icon "increase-product-quantity" at bounding box center [357, 244] width 8 height 8
type input "2"
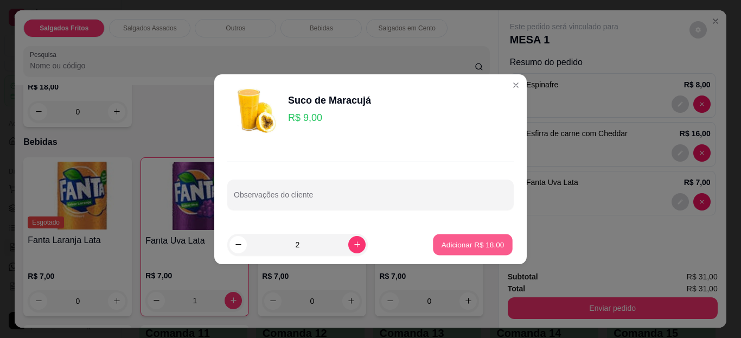
click at [454, 239] on button "Adicionar R$ 18,00" at bounding box center [473, 244] width 80 height 21
type input "2"
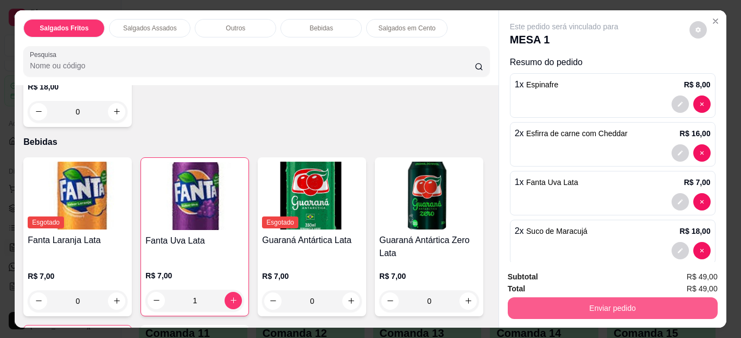
click at [531, 297] on button "Enviar pedido" at bounding box center [613, 308] width 210 height 22
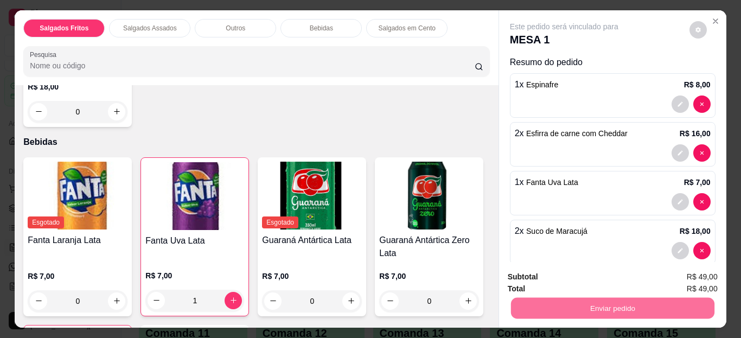
click at [530, 273] on button "Não registrar e enviar pedido" at bounding box center [577, 277] width 110 height 20
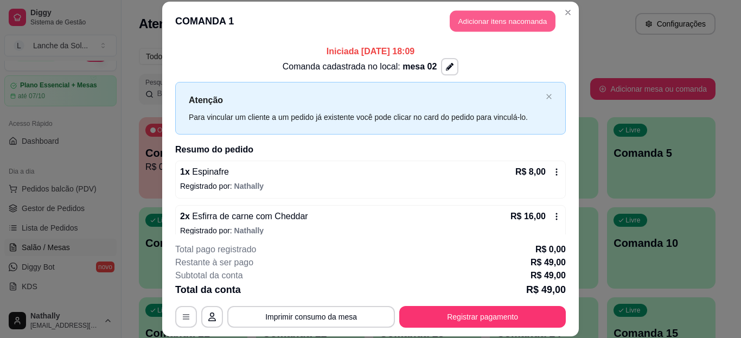
click at [466, 27] on button "Adicionar itens na comanda" at bounding box center [503, 21] width 106 height 21
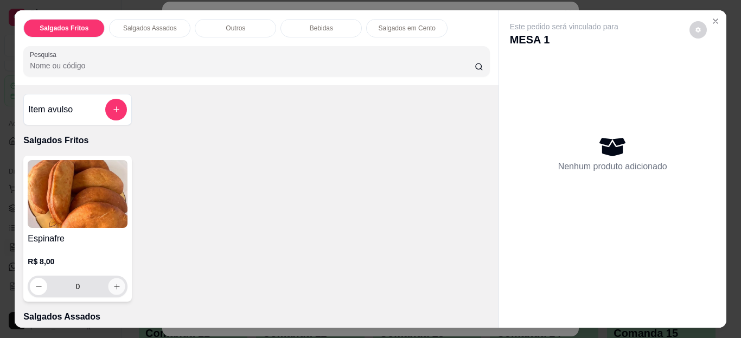
click at [108, 281] on button "increase-product-quantity" at bounding box center [116, 286] width 17 height 17
type input "1"
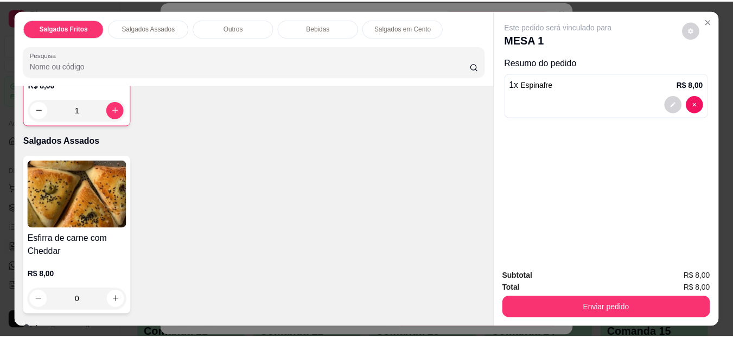
scroll to position [195, 0]
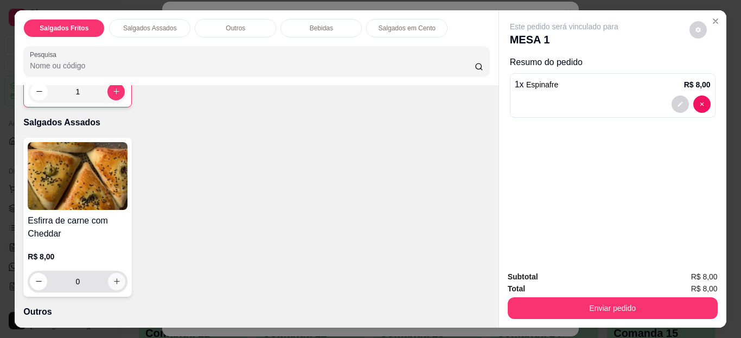
click at [119, 276] on button "increase-product-quantity" at bounding box center [116, 281] width 17 height 17
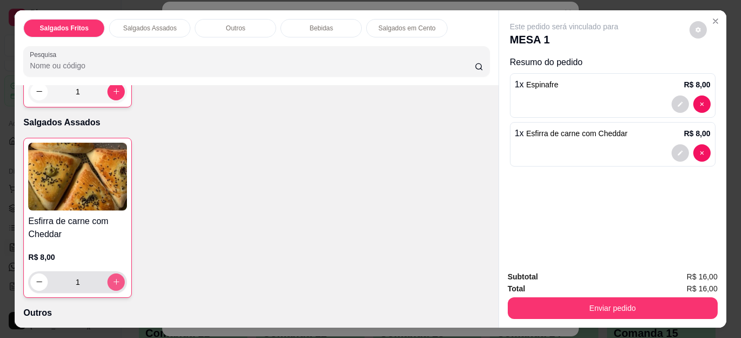
type input "1"
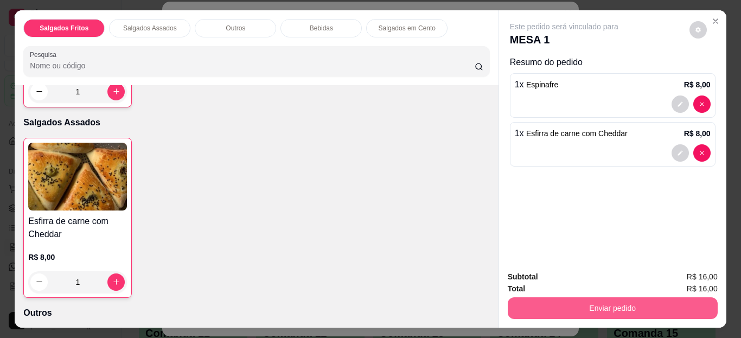
click at [521, 300] on button "Enviar pedido" at bounding box center [613, 308] width 210 height 22
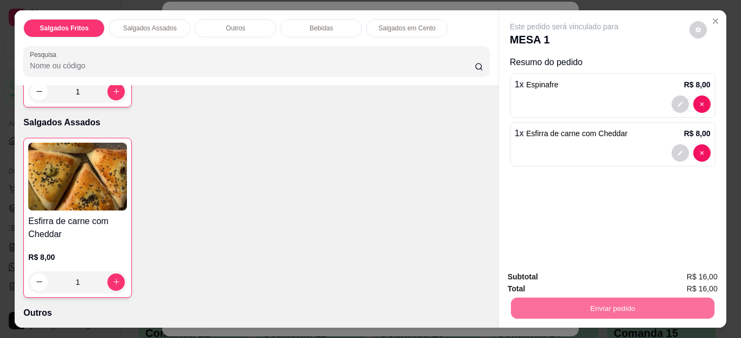
click at [536, 268] on button "Não registrar e enviar pedido" at bounding box center [577, 277] width 110 height 20
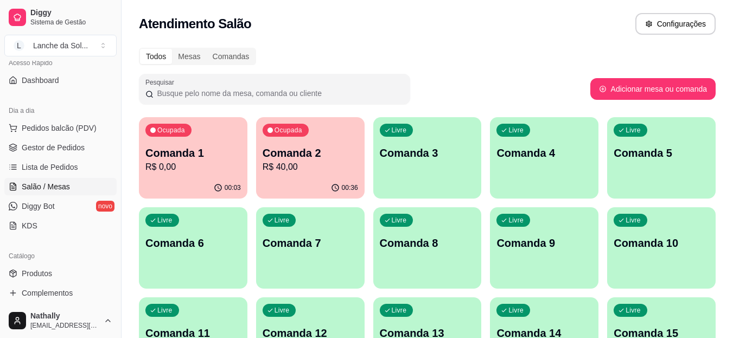
scroll to position [93, 0]
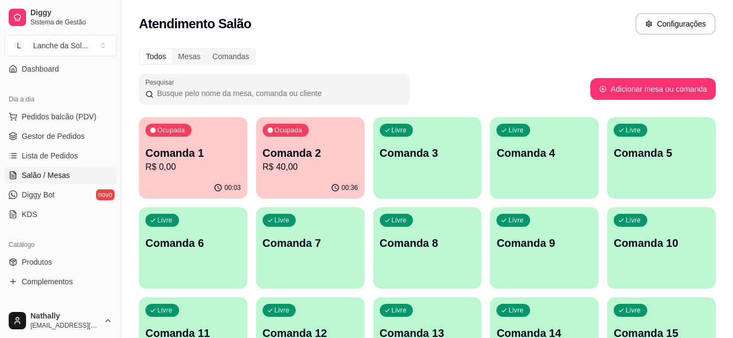
click at [63, 261] on link "Produtos" at bounding box center [60, 261] width 112 height 17
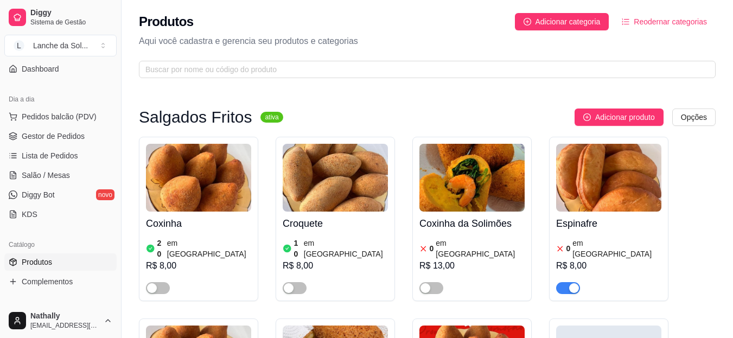
click at [572, 283] on div "button" at bounding box center [574, 288] width 10 height 10
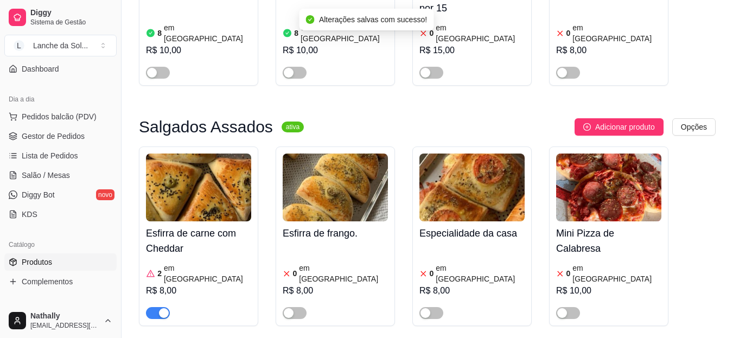
scroll to position [448, 0]
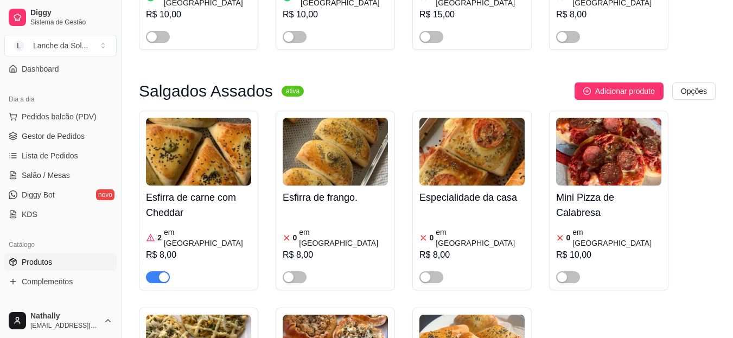
click at [42, 131] on span "Gestor de Pedidos" at bounding box center [53, 136] width 63 height 11
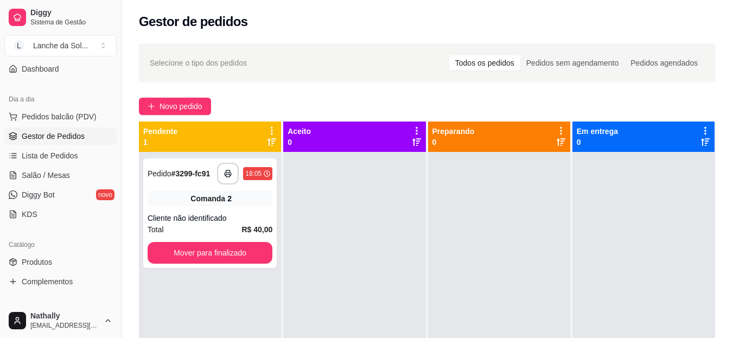
click at [42, 131] on span "Gestor de Pedidos" at bounding box center [53, 136] width 63 height 11
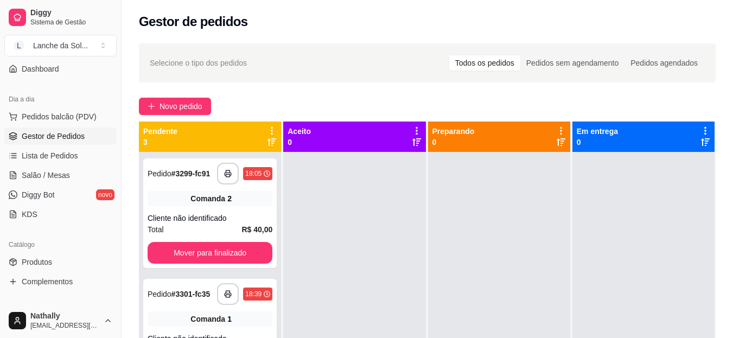
click at [69, 180] on link "Salão / Mesas" at bounding box center [60, 174] width 112 height 17
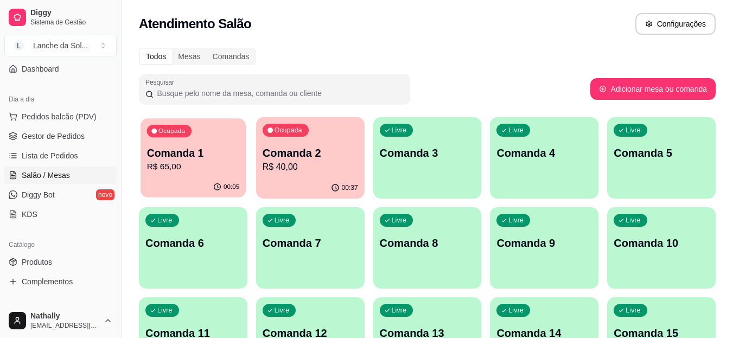
click at [219, 168] on p "R$ 65,00" at bounding box center [193, 167] width 93 height 12
click at [72, 123] on button "Pedidos balcão (PDV)" at bounding box center [60, 116] width 112 height 17
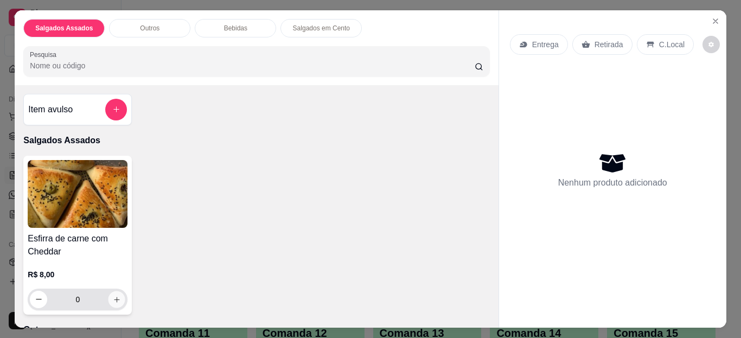
click at [118, 293] on button "increase-product-quantity" at bounding box center [116, 299] width 17 height 17
type input "1"
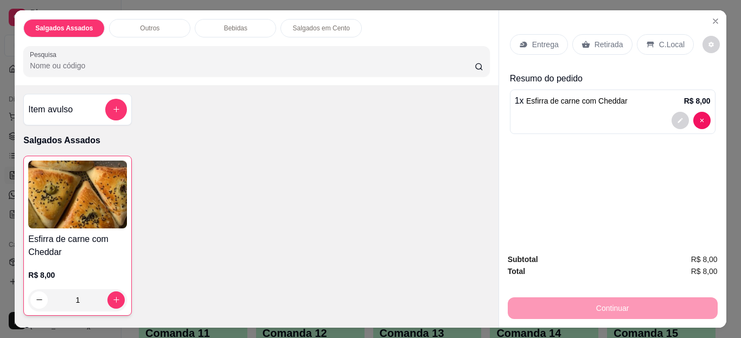
click at [511, 245] on div "Subtotal R$ 8,00 Total R$ 8,00 Continuar" at bounding box center [612, 286] width 227 height 83
click at [714, 18] on icon "Close" at bounding box center [715, 21] width 9 height 9
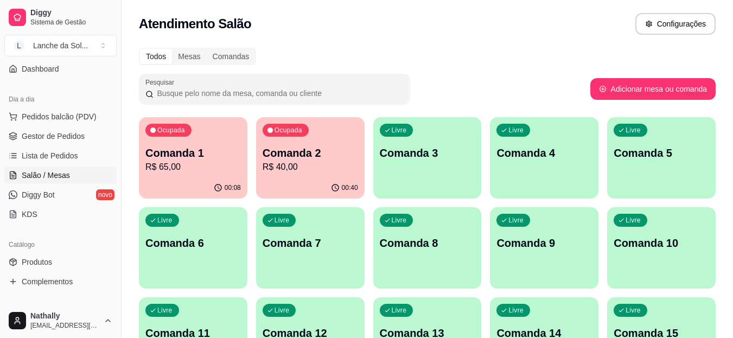
click at [67, 262] on link "Produtos" at bounding box center [60, 261] width 112 height 17
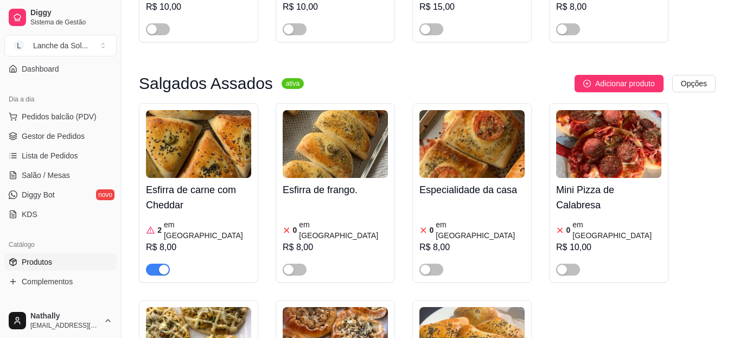
scroll to position [499, 0]
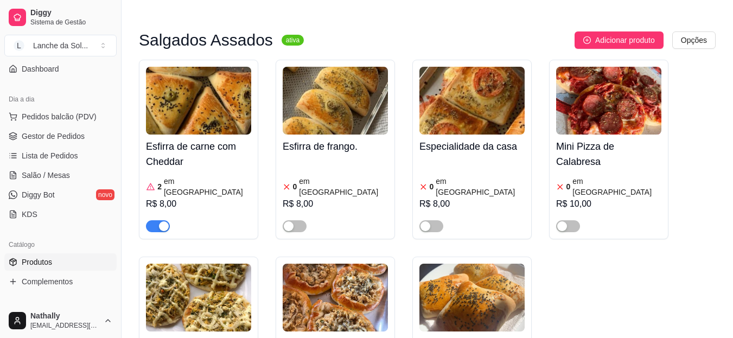
click at [189, 110] on img at bounding box center [198, 101] width 105 height 68
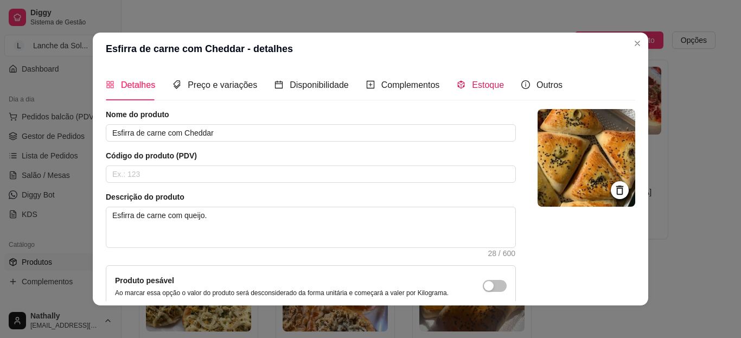
click at [462, 81] on div "Estoque" at bounding box center [480, 85] width 47 height 14
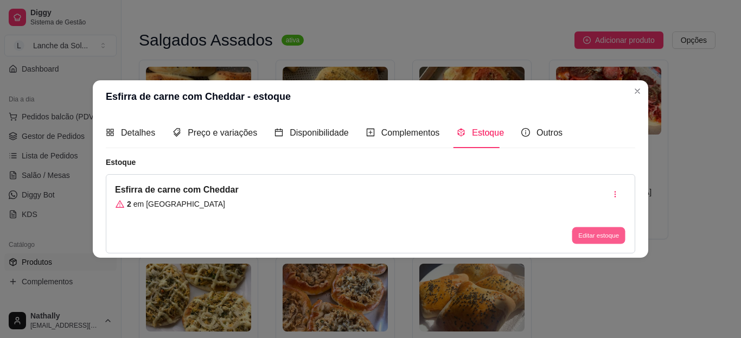
click at [589, 233] on button "Editar estoque" at bounding box center [598, 235] width 53 height 17
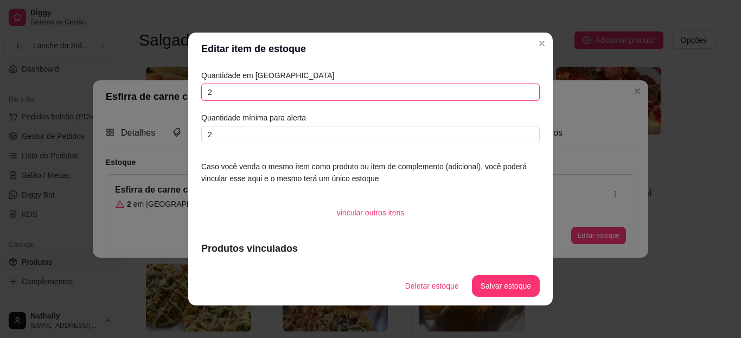
click at [510, 93] on input "2" at bounding box center [370, 92] width 338 height 17
type input "1"
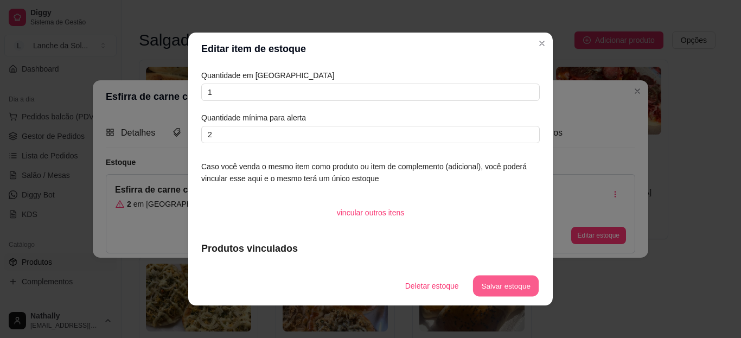
click at [482, 291] on button "Salvar estoque" at bounding box center [505, 285] width 66 height 21
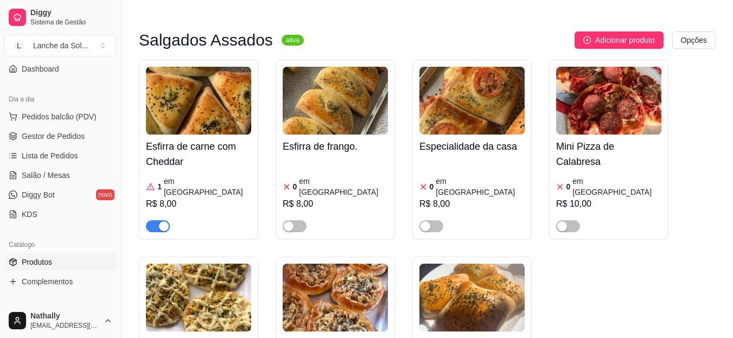
click at [71, 176] on link "Salão / Mesas" at bounding box center [60, 174] width 112 height 17
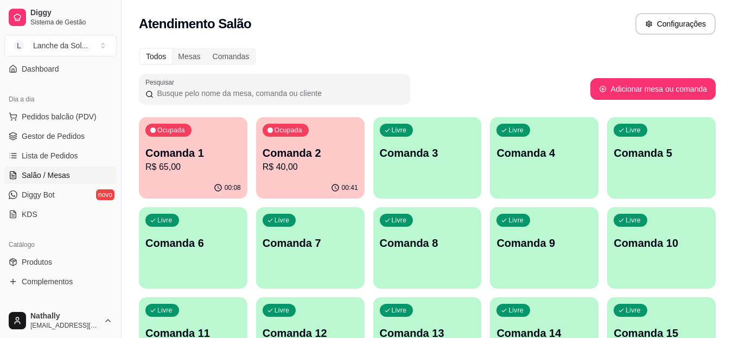
click at [180, 178] on div "00:08" at bounding box center [192, 187] width 105 height 21
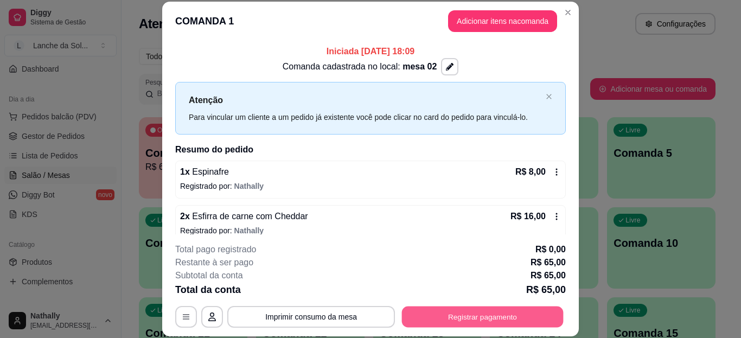
click at [471, 315] on button "Registrar pagamento" at bounding box center [483, 316] width 162 height 21
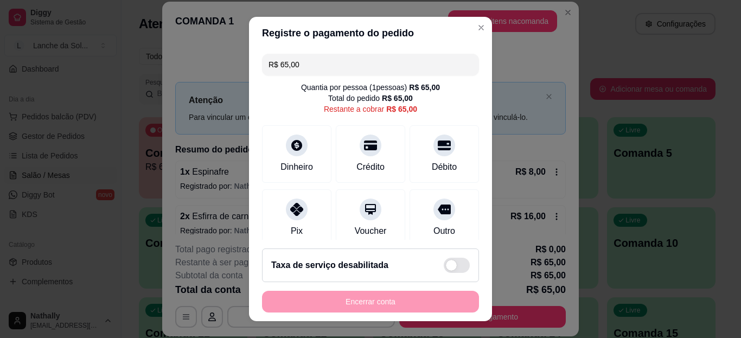
click at [286, 212] on div at bounding box center [297, 209] width 22 height 22
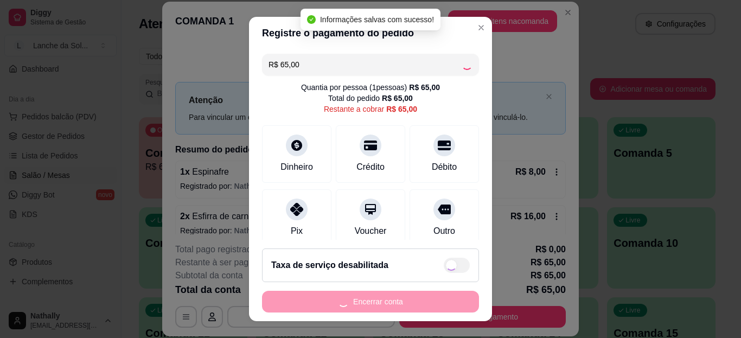
type input "R$ 0,00"
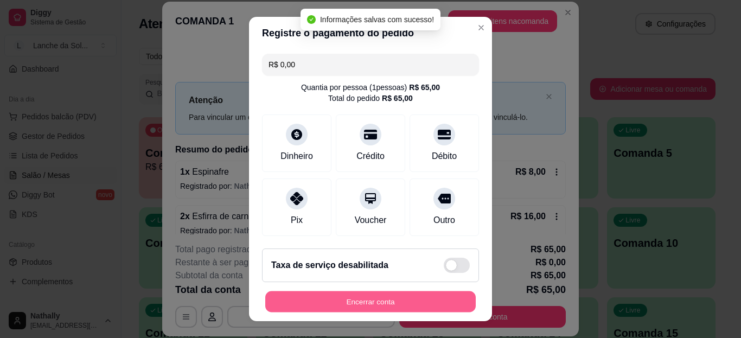
click at [319, 296] on button "Encerrar conta" at bounding box center [370, 301] width 210 height 21
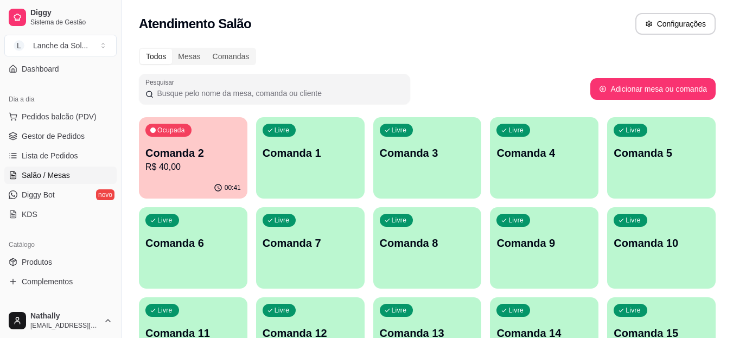
click at [78, 139] on span "Gestor de Pedidos" at bounding box center [53, 136] width 63 height 11
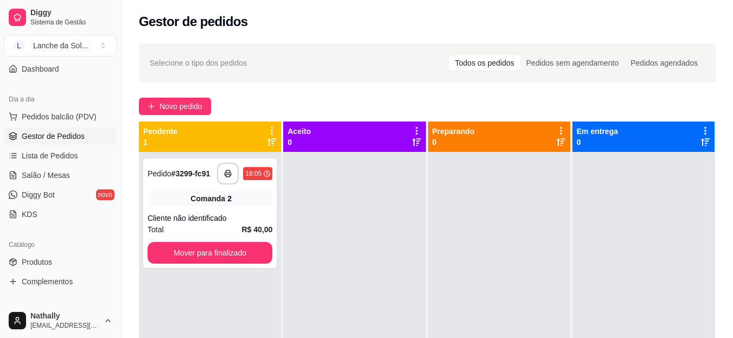
click at [68, 258] on link "Produtos" at bounding box center [60, 261] width 112 height 17
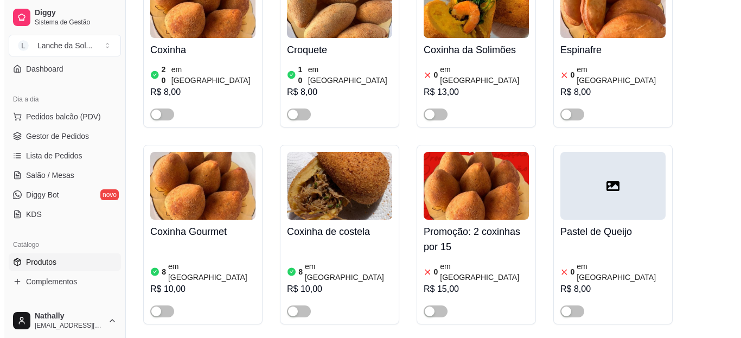
scroll to position [188, 0]
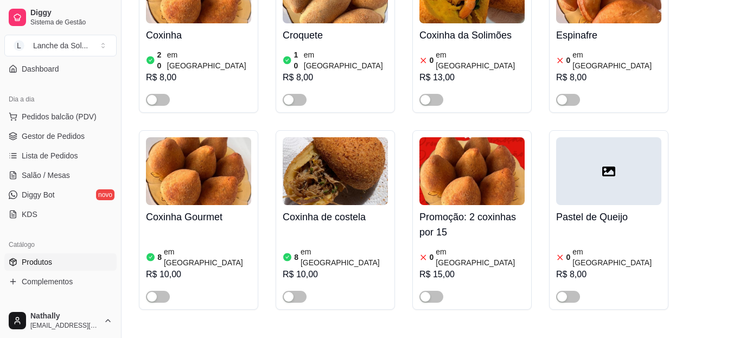
click at [293, 291] on button "button" at bounding box center [295, 297] width 24 height 12
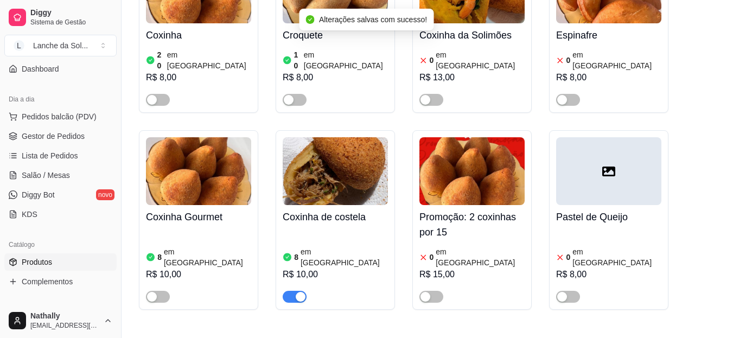
click at [66, 111] on span "Pedidos balcão (PDV)" at bounding box center [59, 116] width 75 height 11
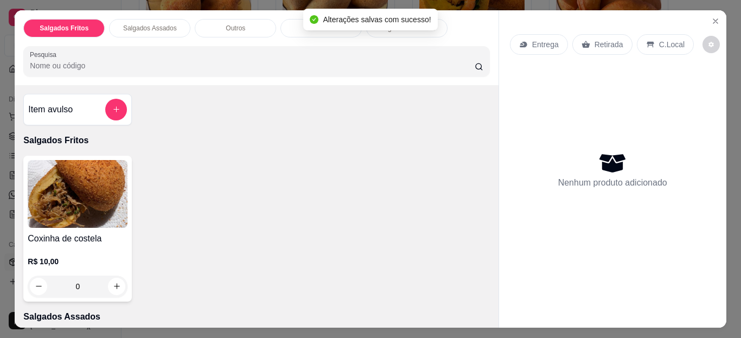
click at [524, 43] on div "Entrega" at bounding box center [539, 44] width 58 height 21
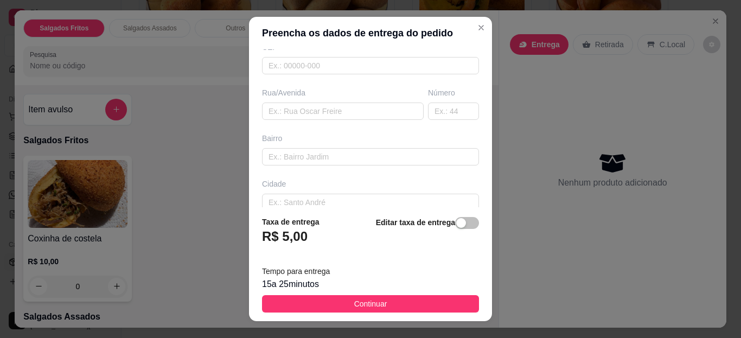
scroll to position [152, 0]
click at [362, 105] on input "text" at bounding box center [343, 106] width 162 height 17
type input "[PERSON_NAME]"
click at [428, 111] on input "text" at bounding box center [453, 106] width 51 height 17
type input "1"
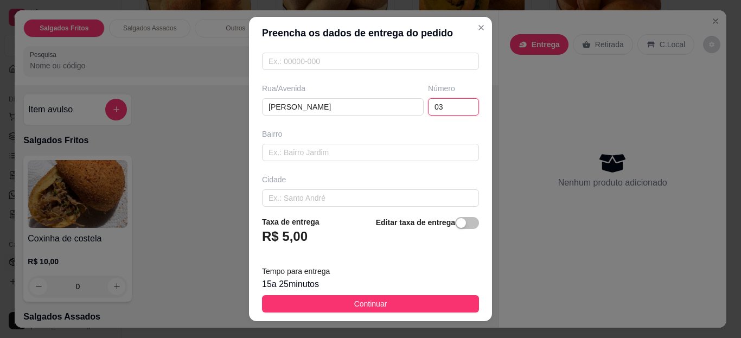
type input "03"
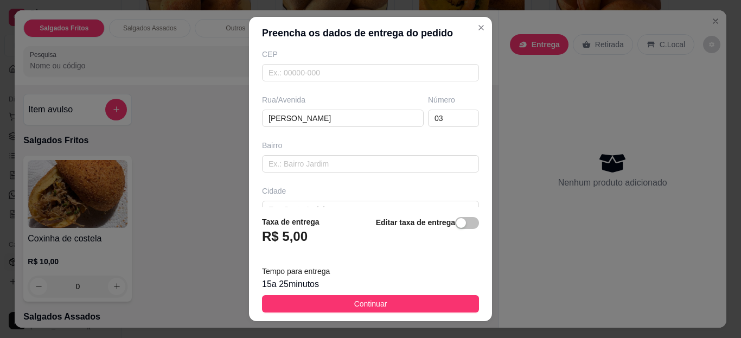
scroll to position [0, 0]
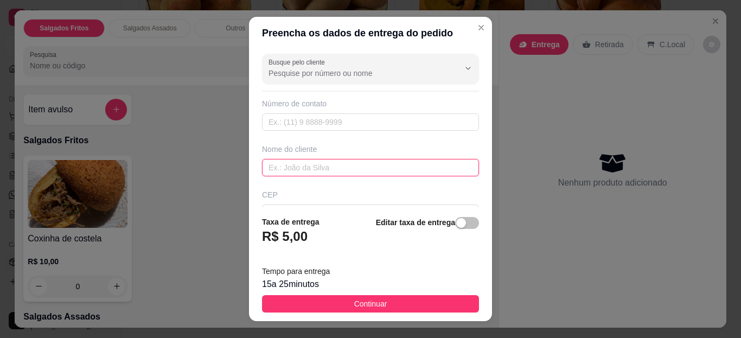
click at [373, 172] on input "text" at bounding box center [370, 167] width 217 height 17
type input "Clesio"
click at [400, 303] on button "Continuar" at bounding box center [370, 303] width 217 height 17
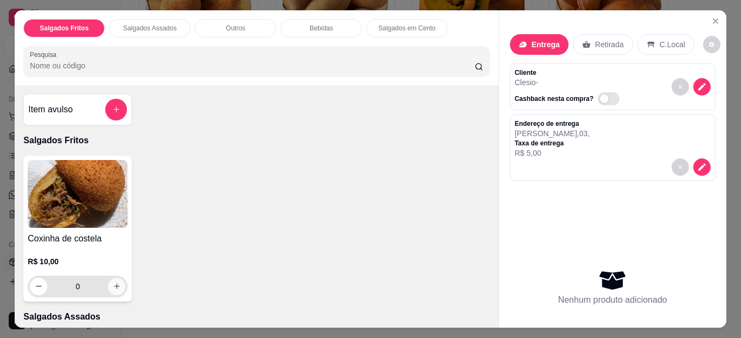
click at [108, 287] on button "increase-product-quantity" at bounding box center [116, 286] width 17 height 17
type input "1"
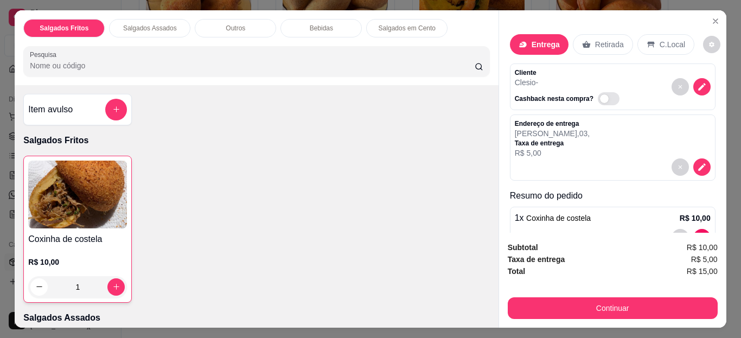
click at [492, 319] on div "Item avulso Salgados Fritos Coxinha de costela R$ 10,00 1 Salgados Assados Esfi…" at bounding box center [256, 206] width 483 height 243
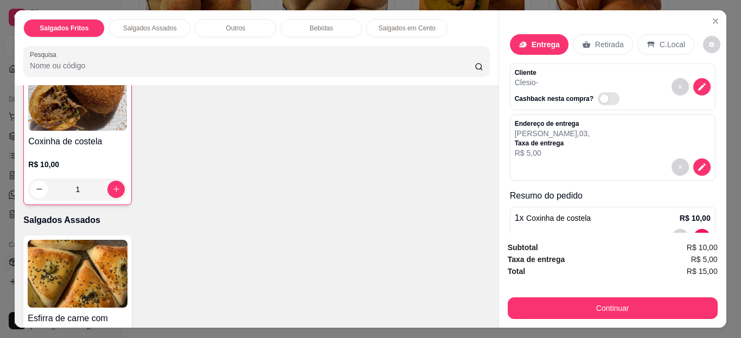
scroll to position [108, 0]
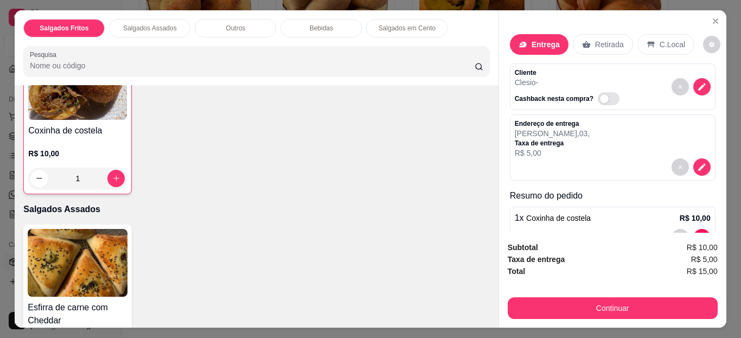
click at [99, 304] on h4 "Esfirra de carne com Cheddar" at bounding box center [78, 314] width 100 height 26
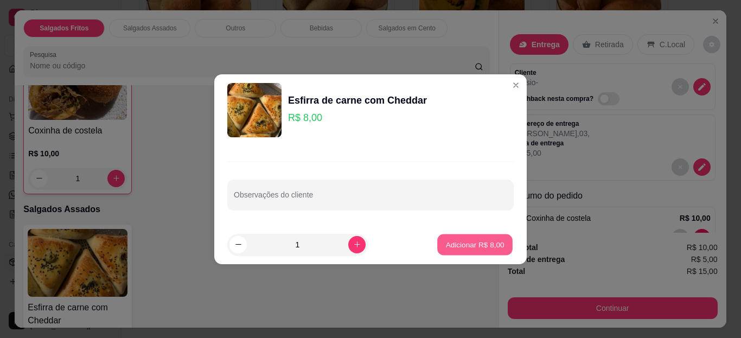
click at [445, 242] on p "Adicionar R$ 8,00" at bounding box center [474, 244] width 59 height 10
type input "1"
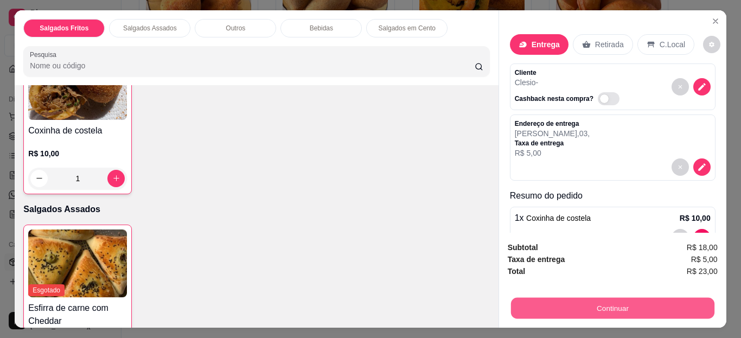
click at [545, 298] on button "Continuar" at bounding box center [611, 308] width 203 height 21
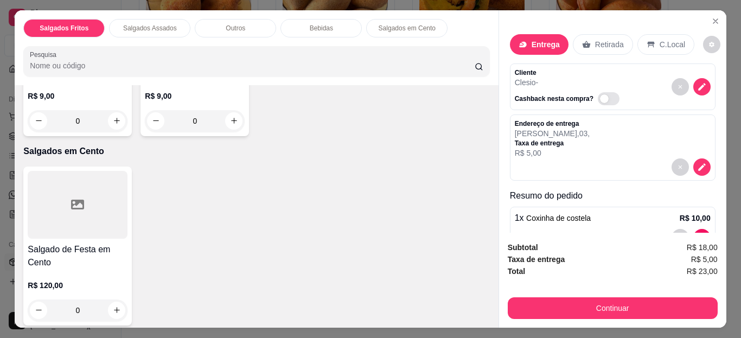
scroll to position [883, 0]
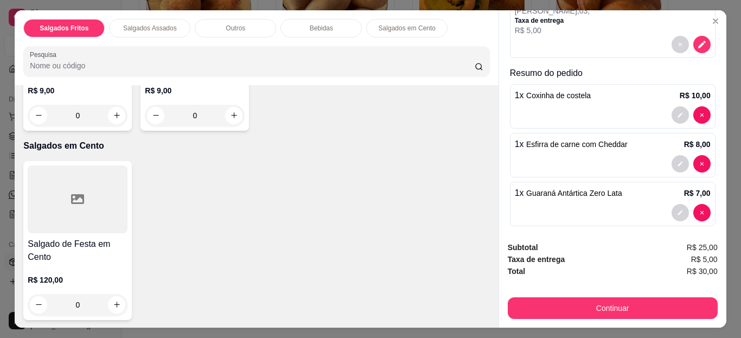
scroll to position [131, 0]
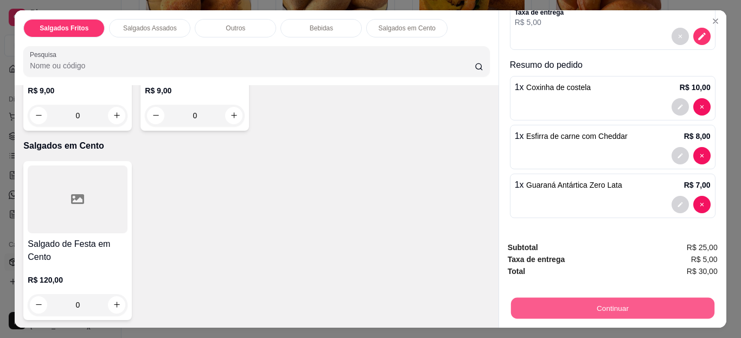
click at [644, 307] on button "Continuar" at bounding box center [611, 308] width 203 height 21
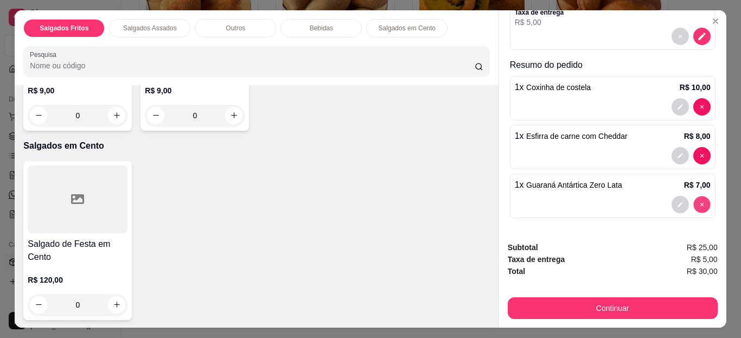
type input "0"
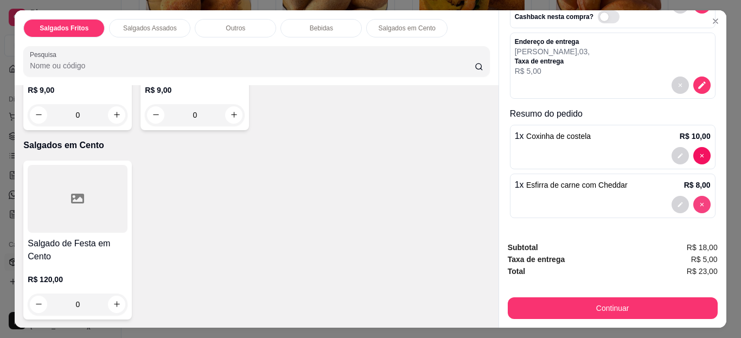
scroll to position [82, 0]
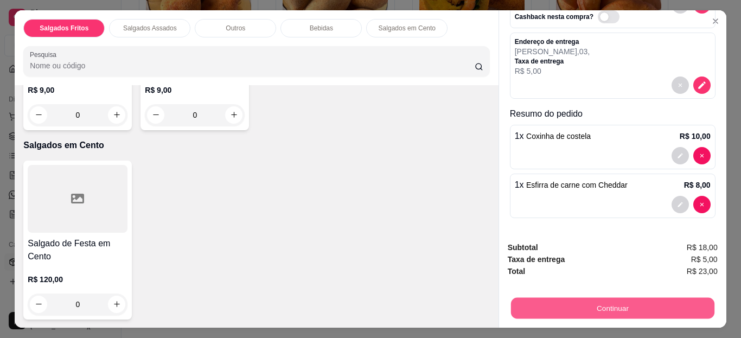
click at [624, 298] on button "Continuar" at bounding box center [611, 308] width 203 height 21
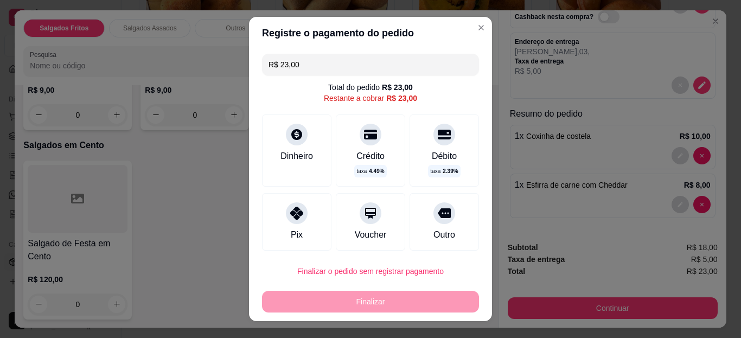
click at [290, 226] on div "Pix" at bounding box center [296, 221] width 69 height 57
type input "R$ 0,00"
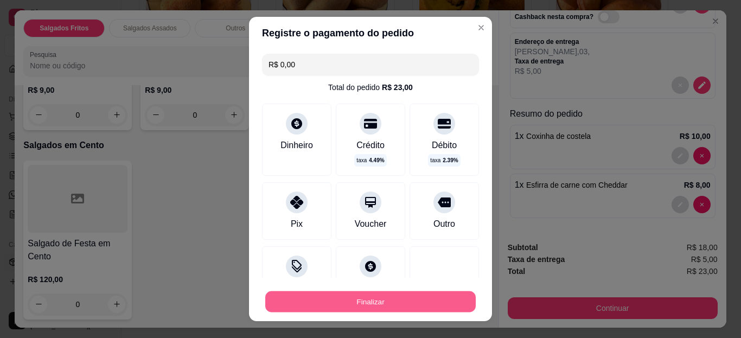
click at [326, 294] on button "Finalizar" at bounding box center [370, 301] width 210 height 21
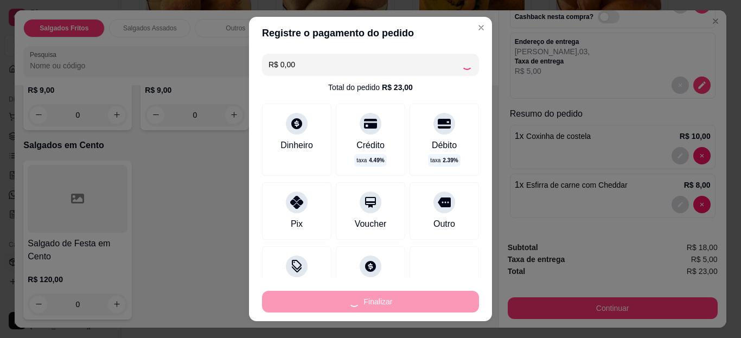
type input "0"
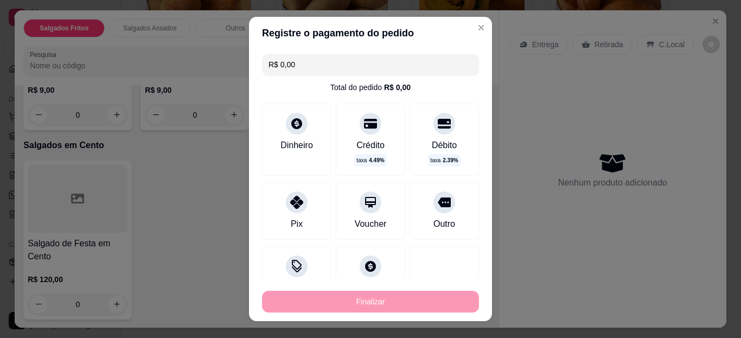
type input "-R$ 23,00"
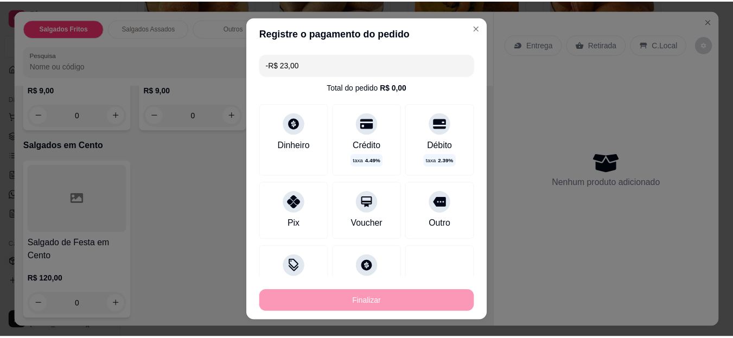
scroll to position [0, 0]
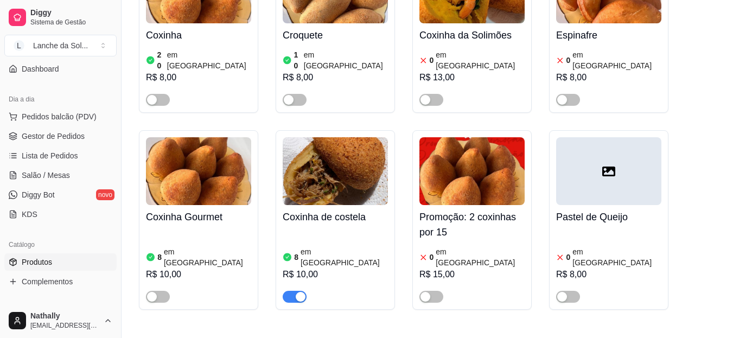
click at [304, 292] on div "button" at bounding box center [301, 297] width 10 height 10
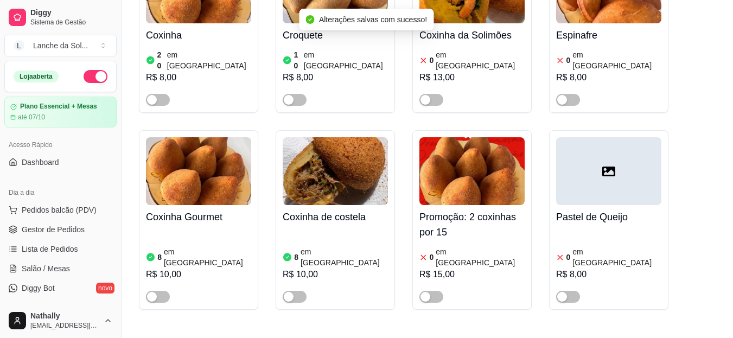
click at [92, 79] on button "button" at bounding box center [96, 76] width 24 height 13
click at [87, 220] on ul "Pedidos balcão (PDV) Gestor de Pedidos Lista de Pedidos Salão / Mesas Diggy Bot…" at bounding box center [60, 258] width 112 height 115
click at [87, 222] on link "Gestor de Pedidos" at bounding box center [60, 229] width 112 height 17
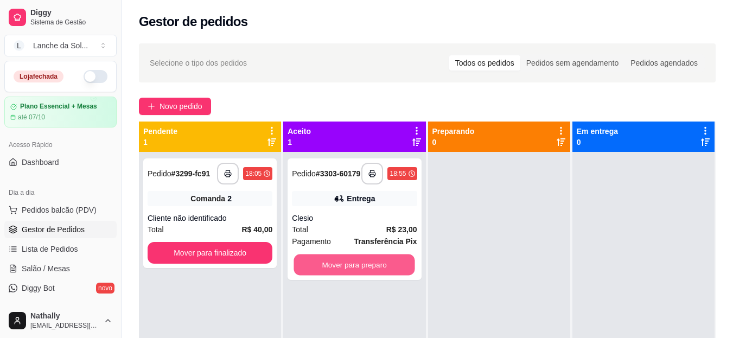
click at [369, 260] on button "Mover para preparo" at bounding box center [354, 264] width 121 height 21
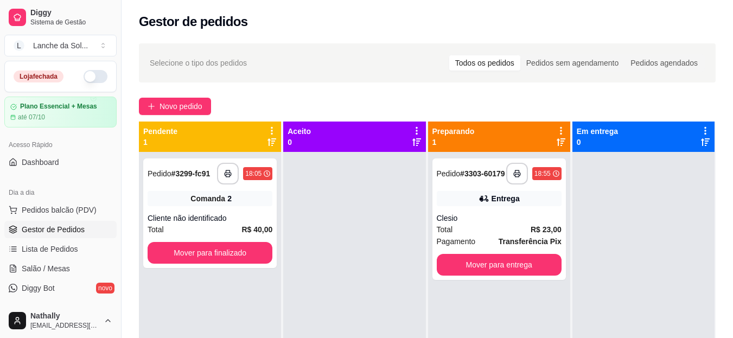
click at [87, 276] on link "Salão / Mesas" at bounding box center [60, 268] width 112 height 17
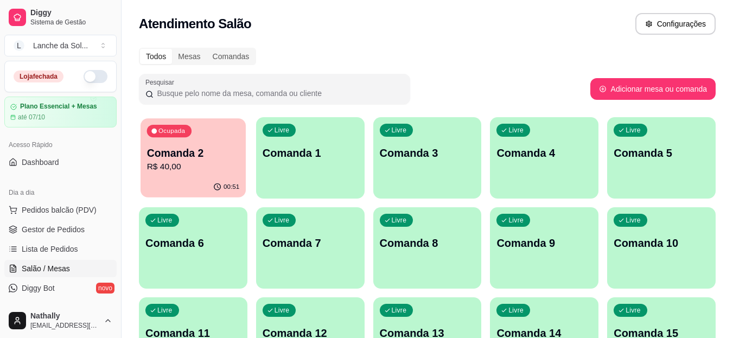
click at [158, 186] on div "00:51" at bounding box center [192, 187] width 105 height 21
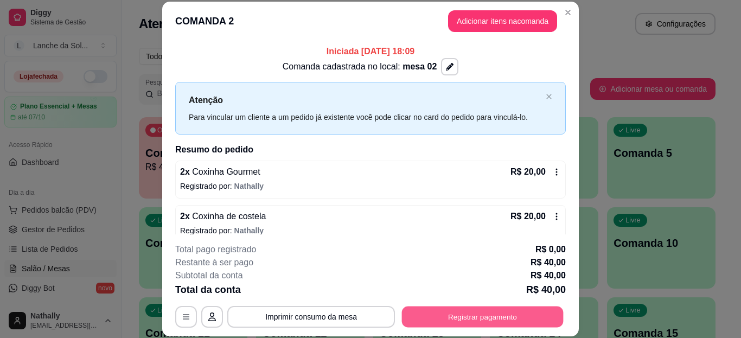
click at [466, 307] on button "Registrar pagamento" at bounding box center [483, 316] width 162 height 21
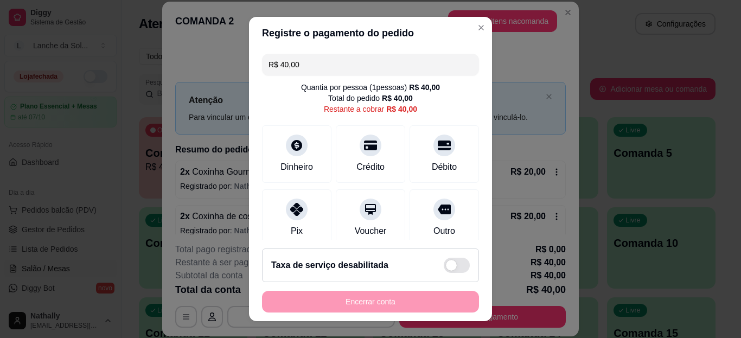
click at [305, 217] on div "Pix" at bounding box center [296, 217] width 69 height 57
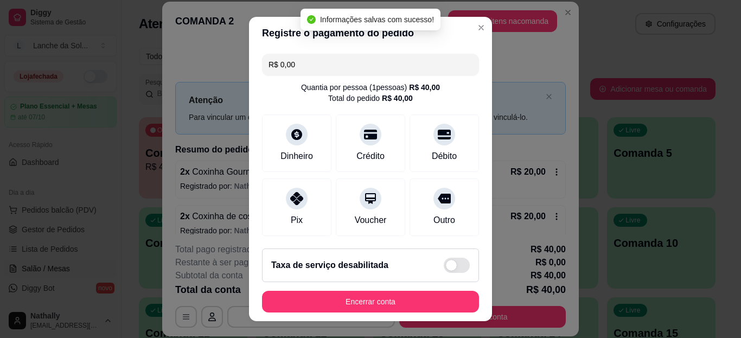
type input "R$ 0,00"
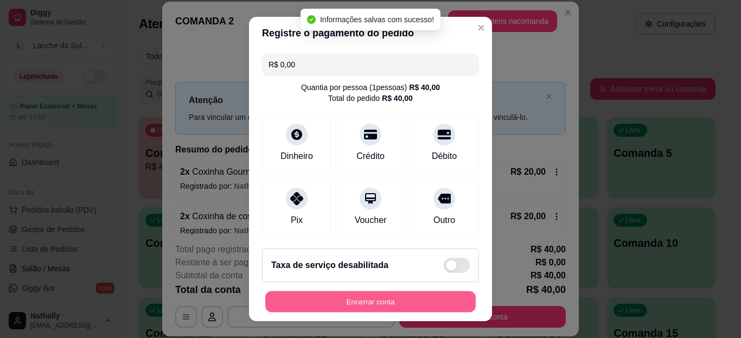
click at [351, 303] on button "Encerrar conta" at bounding box center [370, 301] width 210 height 21
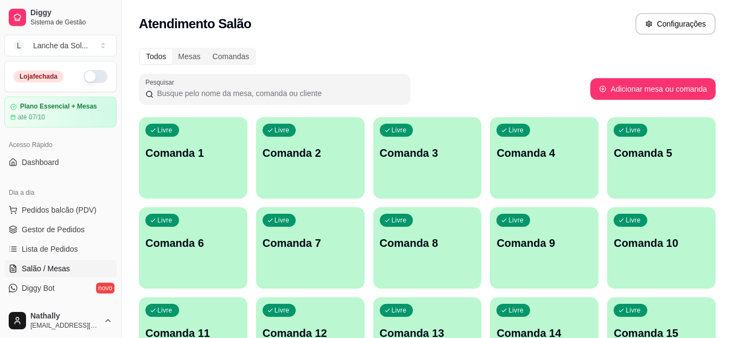
click at [85, 232] on link "Gestor de Pedidos" at bounding box center [60, 229] width 112 height 17
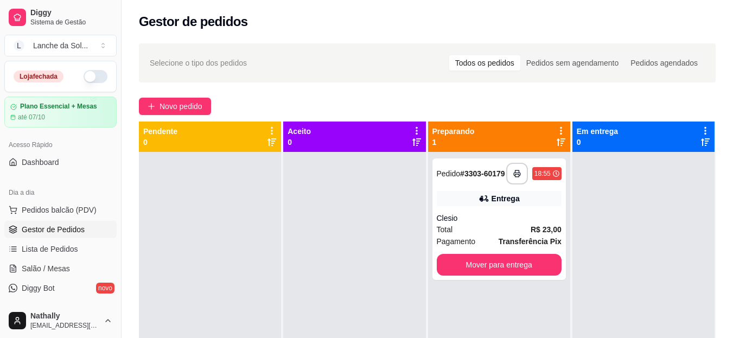
click at [510, 264] on button "Mover para entrega" at bounding box center [499, 265] width 125 height 22
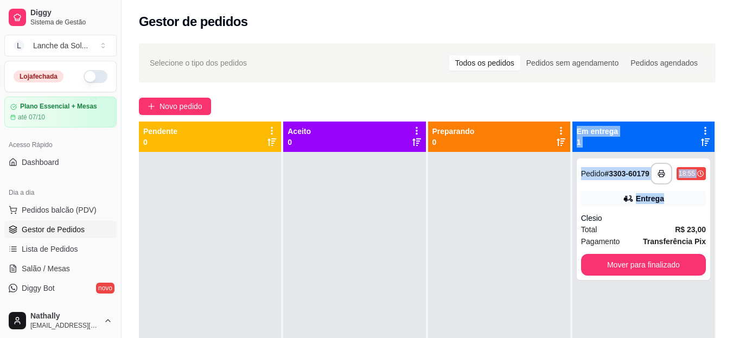
drag, startPoint x: 510, startPoint y: 264, endPoint x: 667, endPoint y: 190, distance: 173.2
click at [667, 190] on div "**********" at bounding box center [642, 218] width 133 height 121
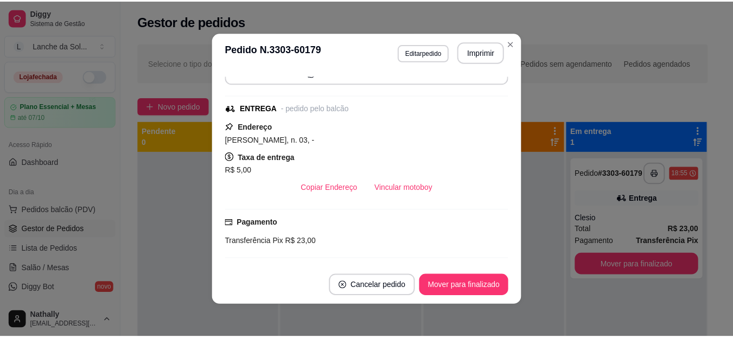
scroll to position [152, 0]
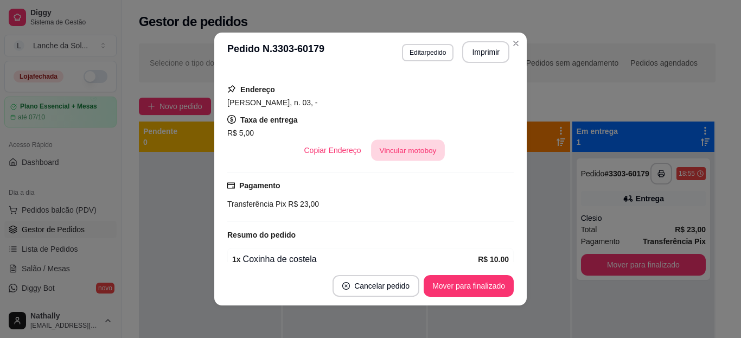
click at [371, 158] on button "Vincular motoboy" at bounding box center [408, 150] width 74 height 21
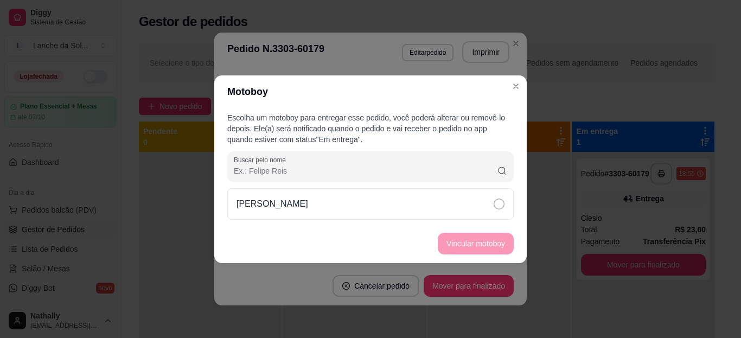
click at [435, 208] on div "[PERSON_NAME]" at bounding box center [370, 203] width 286 height 31
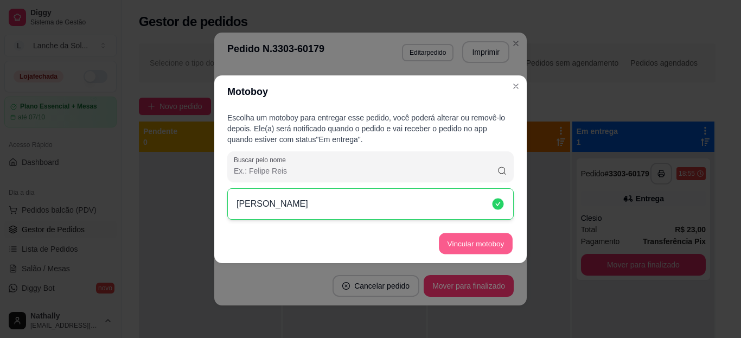
click at [460, 247] on button "Vincular motoboy" at bounding box center [476, 243] width 74 height 21
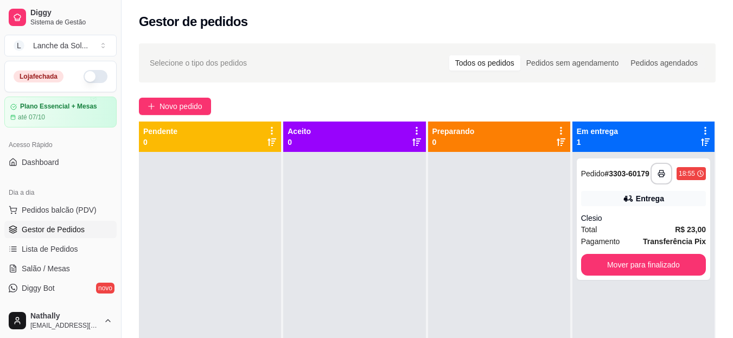
click at [97, 46] on button "L Lanche da Sol ..." at bounding box center [60, 46] width 112 height 22
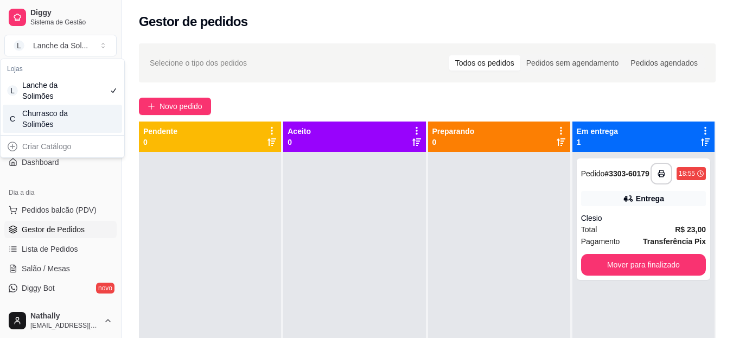
click at [89, 118] on div "C Churrasco da Solimões" at bounding box center [62, 119] width 119 height 28
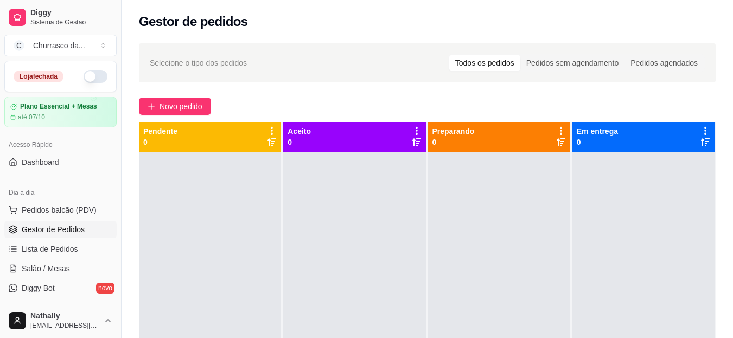
click at [84, 79] on button "button" at bounding box center [96, 76] width 24 height 13
click at [124, 99] on button "Toggle Sidebar" at bounding box center [121, 169] width 9 height 338
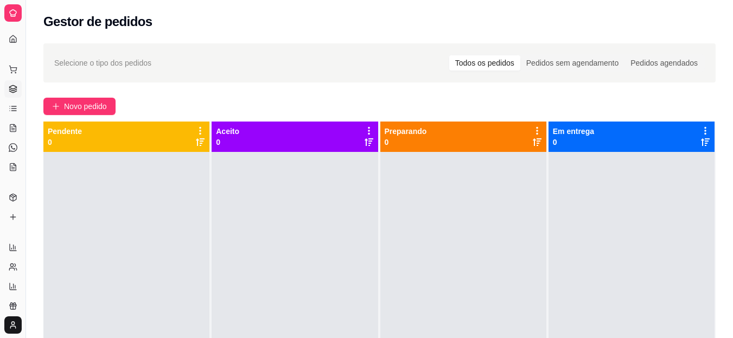
click at [25, 136] on button "Toggle Sidebar" at bounding box center [25, 169] width 9 height 338
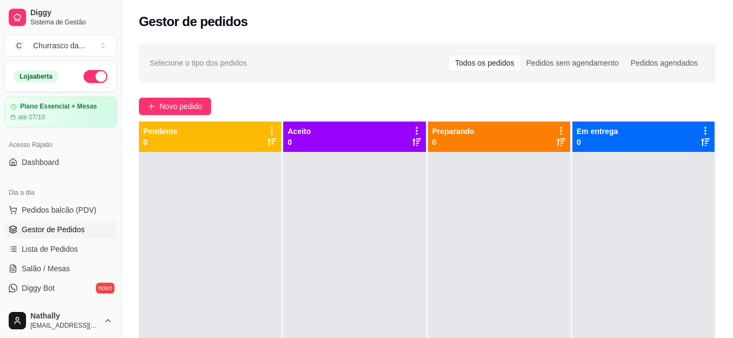
click at [25, 136] on div "Diggy Sistema de Gestão C Churrasco da ... Loja aberta Plano Essencial + Mesas …" at bounding box center [60, 169] width 121 height 338
click at [103, 43] on button "C Churrasco da ..." at bounding box center [60, 46] width 112 height 22
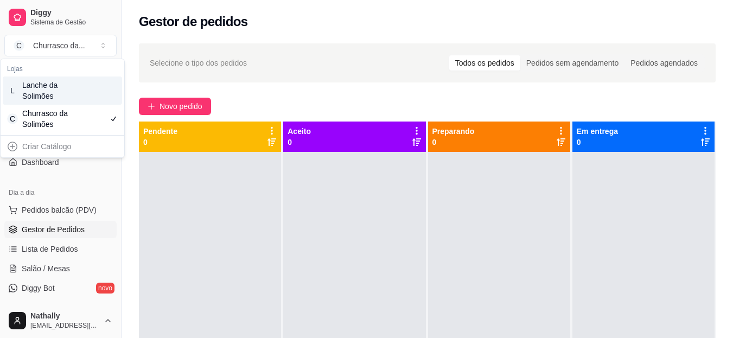
click at [59, 89] on div "Lanche da Solimões" at bounding box center [46, 91] width 49 height 22
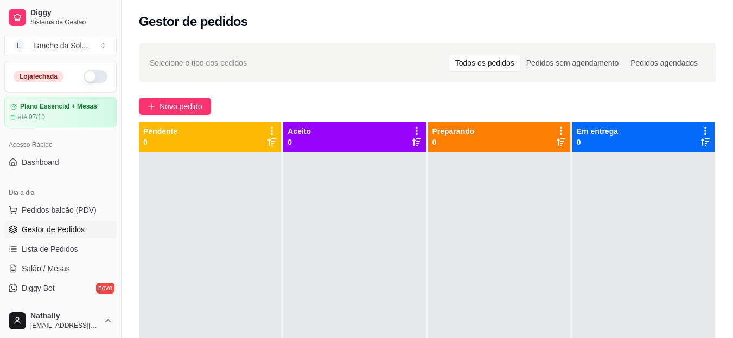
click at [101, 46] on button "L Lanche da Sol ..." at bounding box center [60, 46] width 112 height 22
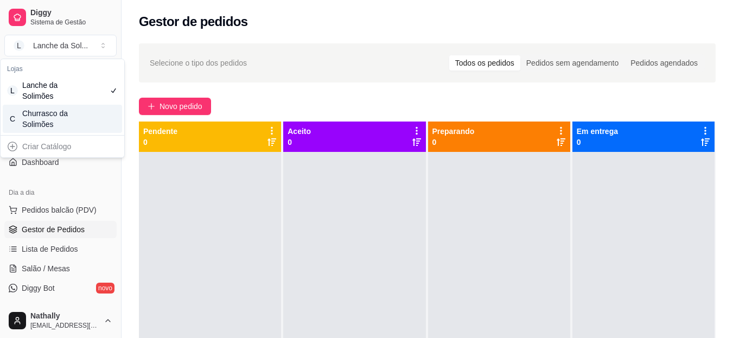
click at [50, 118] on div "Churrasco da Solimões" at bounding box center [46, 119] width 49 height 22
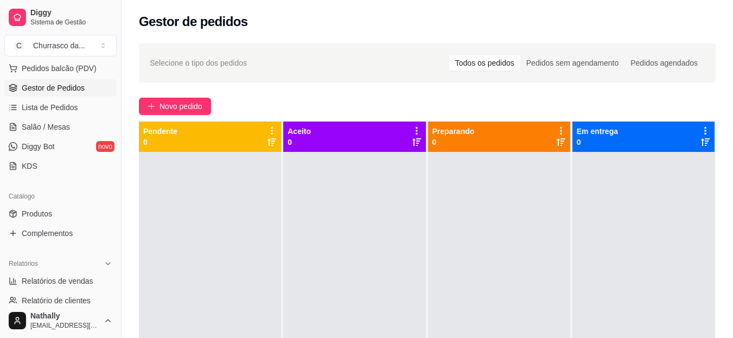
scroll to position [143, 0]
click at [43, 210] on span "Produtos" at bounding box center [37, 212] width 30 height 11
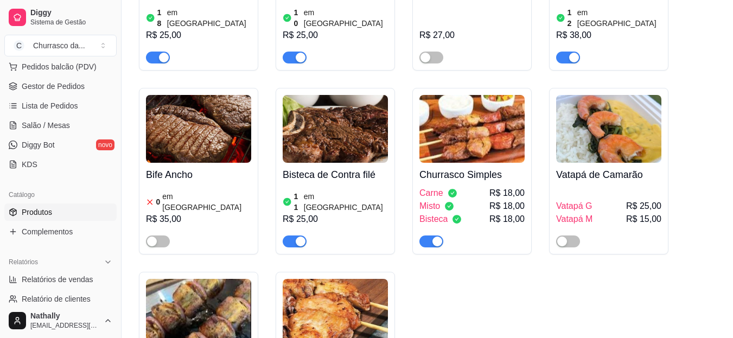
scroll to position [248, 0]
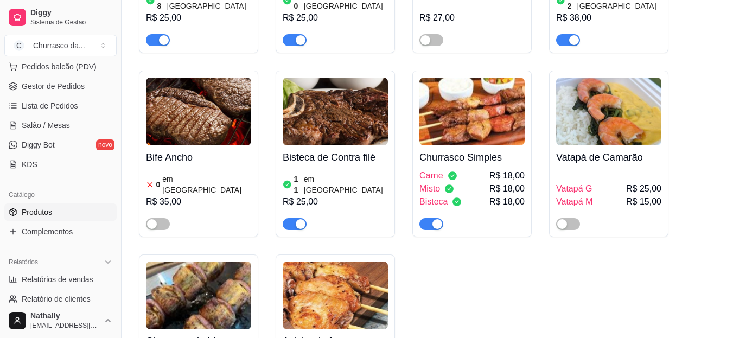
drag, startPoint x: 731, startPoint y: 92, endPoint x: 731, endPoint y: 113, distance: 20.6
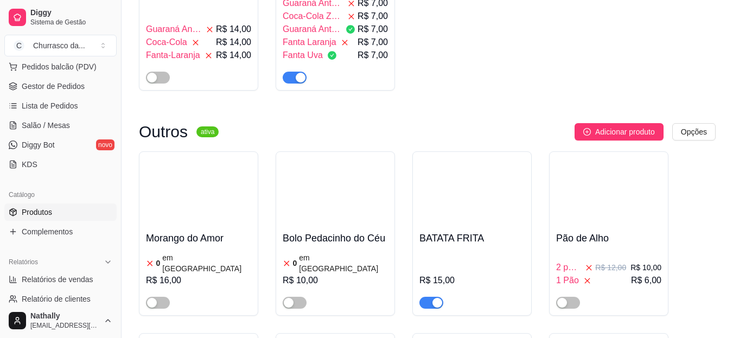
scroll to position [1039, 0]
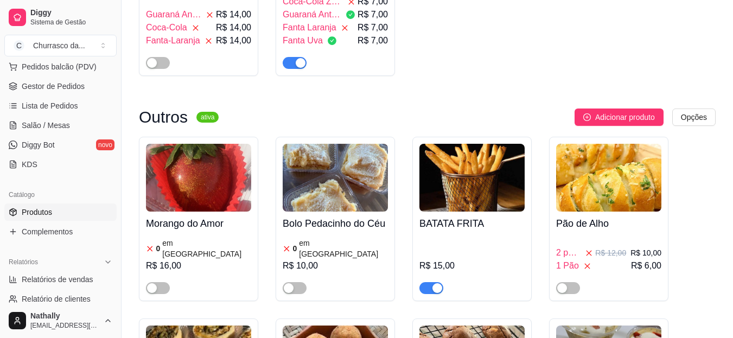
click at [563, 283] on div "button" at bounding box center [562, 288] width 10 height 10
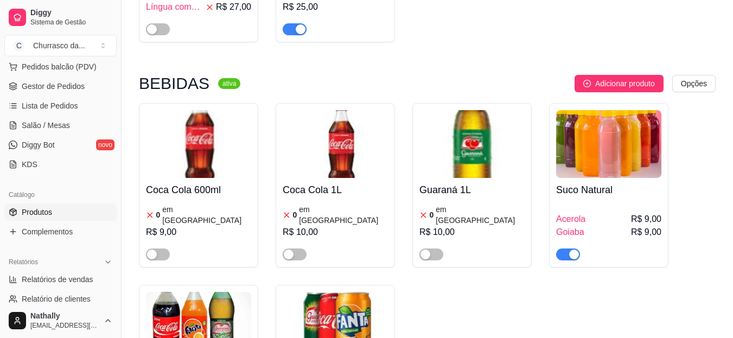
scroll to position [627, 0]
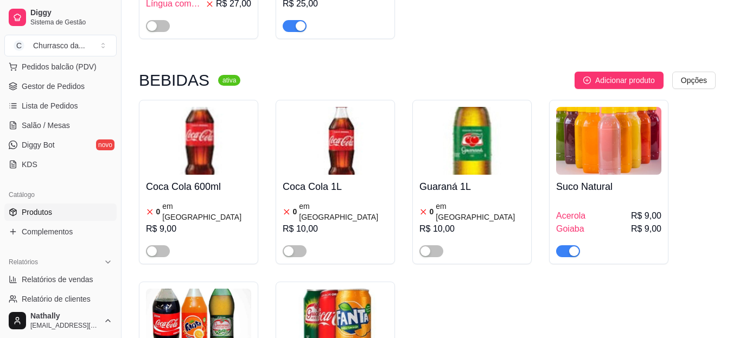
click at [602, 142] on img at bounding box center [608, 141] width 105 height 68
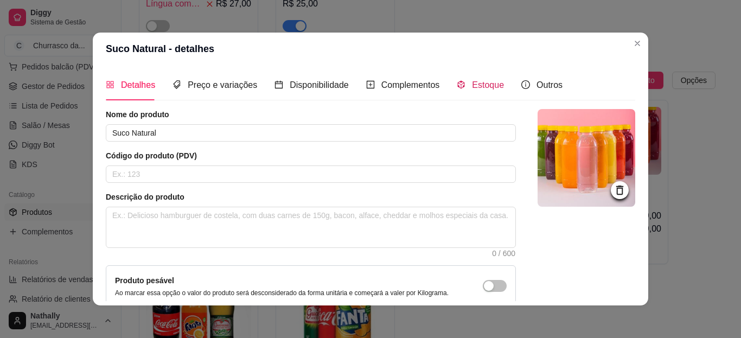
click at [479, 88] on span "Estoque" at bounding box center [488, 84] width 32 height 9
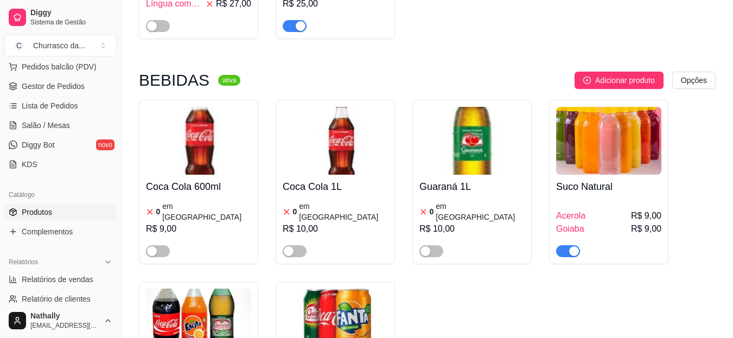
click at [571, 209] on span "Acerola" at bounding box center [570, 215] width 29 height 13
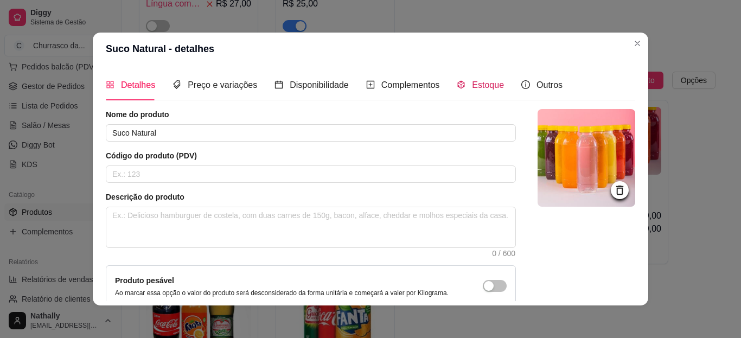
click at [482, 84] on span "Estoque" at bounding box center [488, 84] width 32 height 9
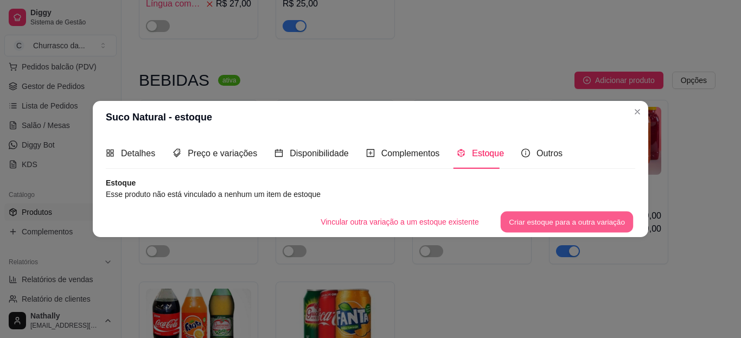
click at [576, 219] on button "Criar estoque para a outra variação" at bounding box center [567, 222] width 133 height 21
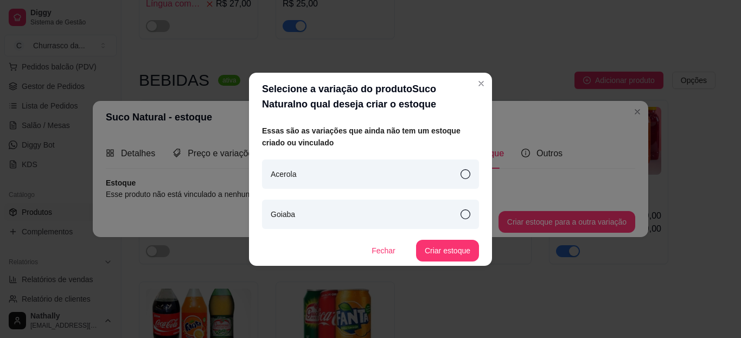
click at [466, 214] on icon at bounding box center [465, 214] width 10 height 10
click at [446, 252] on button "Criar estoque" at bounding box center [447, 250] width 61 height 21
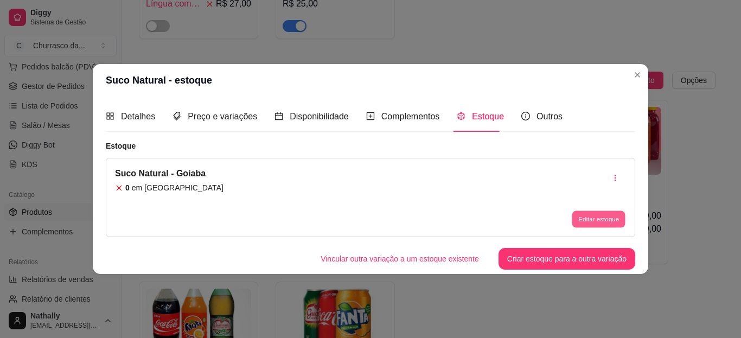
click at [600, 214] on button "Editar estoque" at bounding box center [598, 219] width 53 height 17
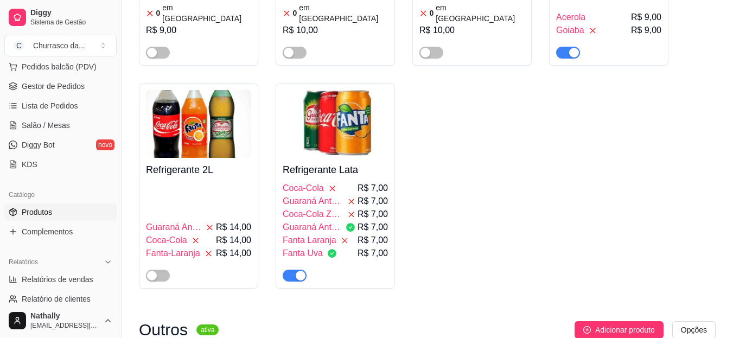
scroll to position [840, 0]
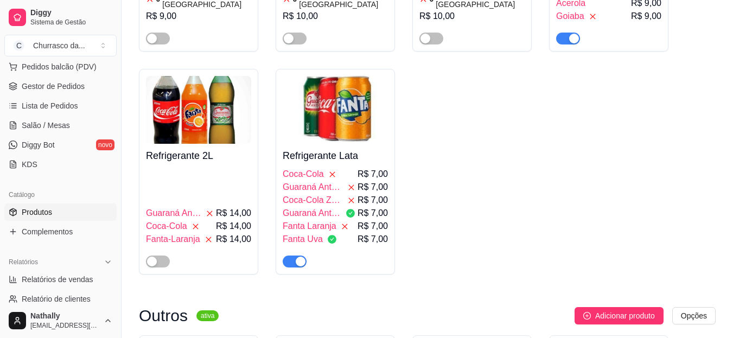
click at [730, 197] on div "CHURRASCO COMPLETO ativa Adicionar produto Opções Carne 18 em estoque R$ 25,00 …" at bounding box center [426, 73] width 611 height 1657
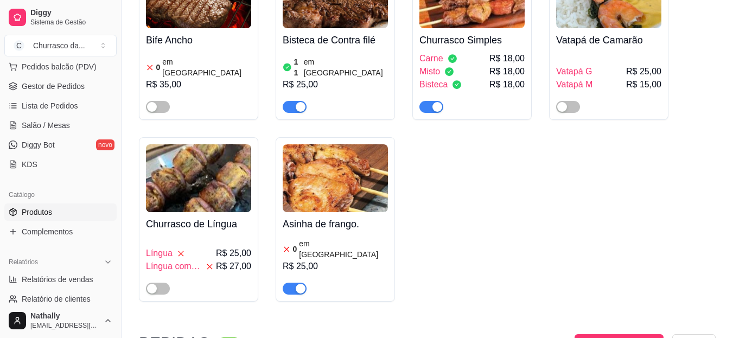
scroll to position [341, 0]
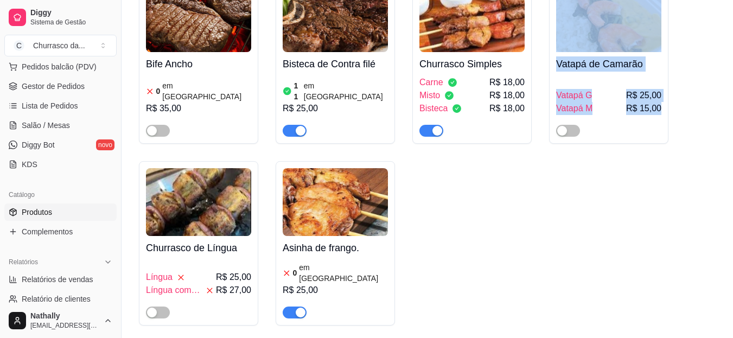
drag, startPoint x: 729, startPoint y: 94, endPoint x: 732, endPoint y: 34, distance: 60.3
click at [693, 119] on div "Carne 18 em estoque R$ 25,00 Misto 10 em estoque R$ 25,00 Linguiça Caseira R$ 2…" at bounding box center [427, 61] width 576 height 530
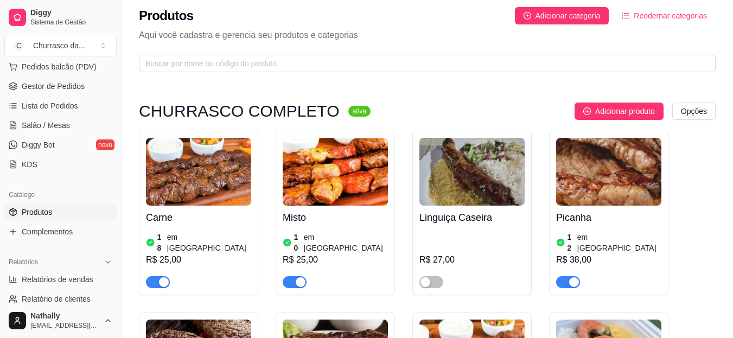
scroll to position [0, 0]
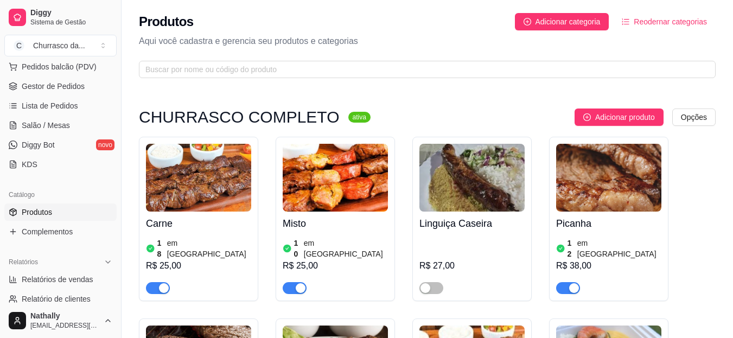
click at [68, 85] on span "Gestor de Pedidos" at bounding box center [53, 86] width 63 height 11
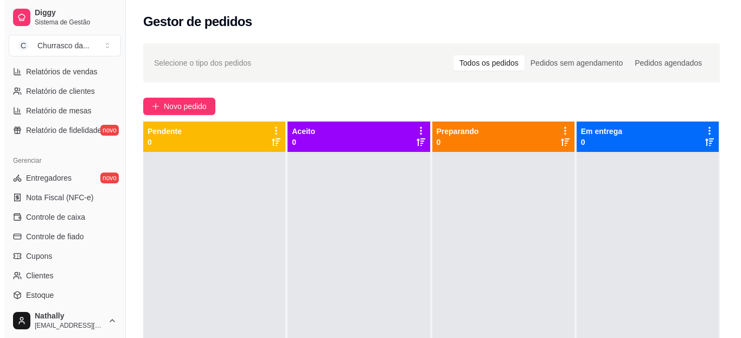
scroll to position [354, 0]
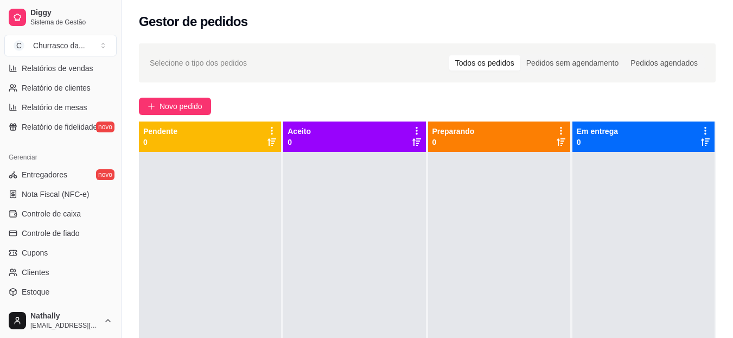
click at [82, 66] on span "Relatórios de vendas" at bounding box center [58, 68] width 72 height 11
select select "ALL"
select select "0"
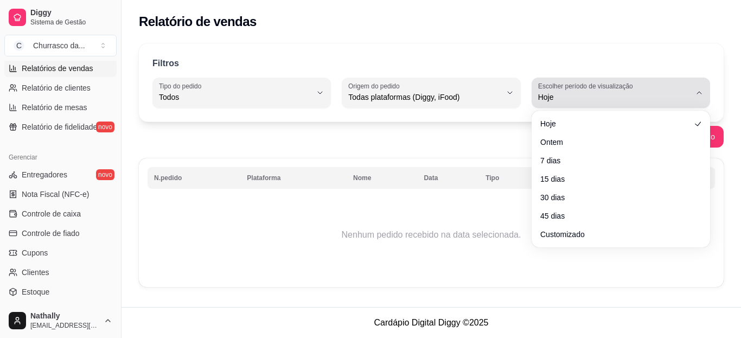
click at [699, 92] on icon "button" at bounding box center [699, 92] width 9 height 9
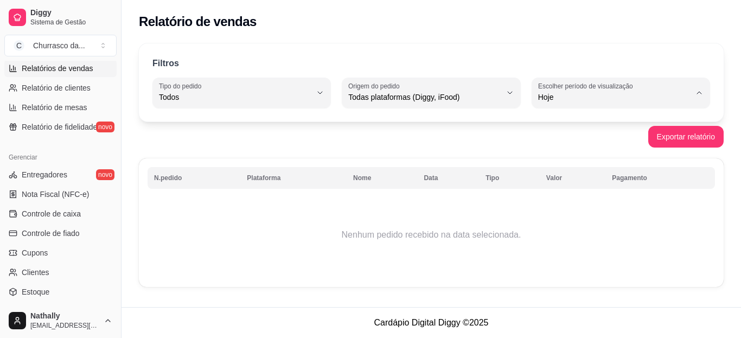
click at [565, 139] on span "Ontem" at bounding box center [615, 141] width 144 height 10
type input "1"
select select "1"
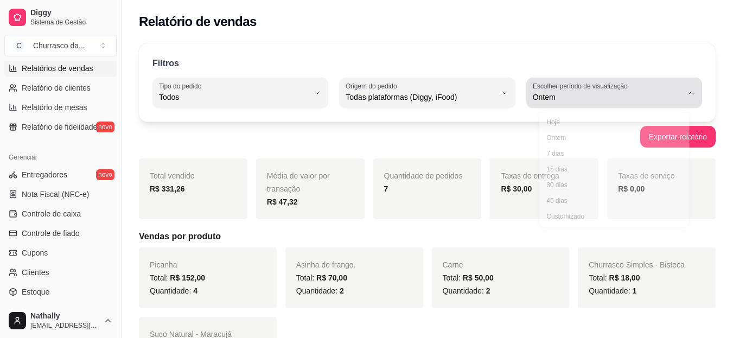
click at [690, 95] on icon "button" at bounding box center [691, 92] width 9 height 9
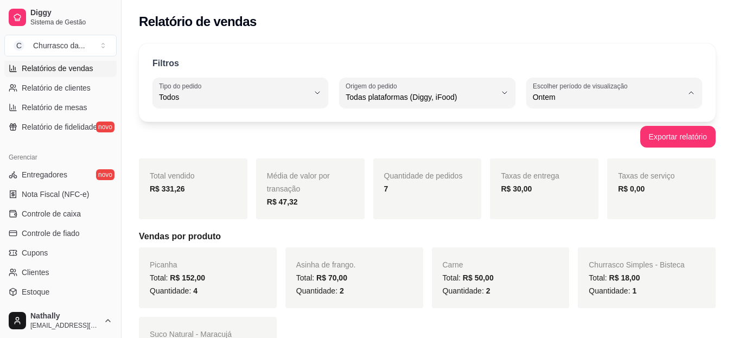
click at [551, 195] on span "30 dias" at bounding box center [608, 194] width 142 height 10
type input "30"
select select "30"
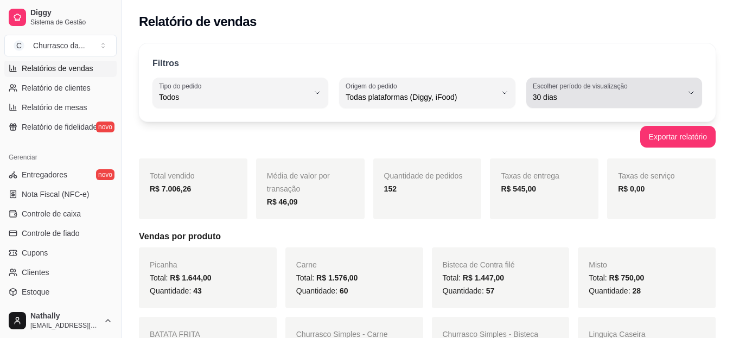
click at [693, 93] on icon "button" at bounding box center [691, 92] width 9 height 9
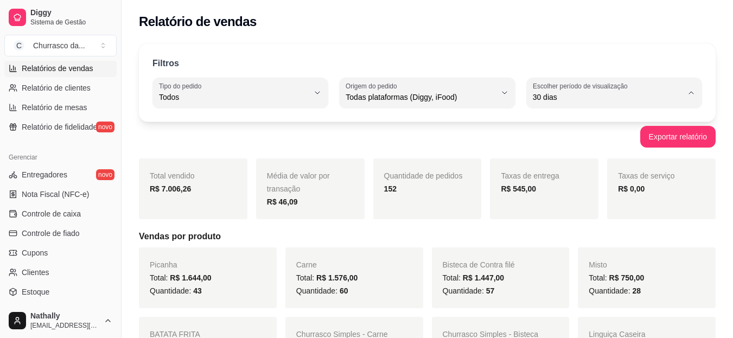
click at [549, 120] on span "Hoje" at bounding box center [608, 123] width 142 height 10
type input "0"
select select "0"
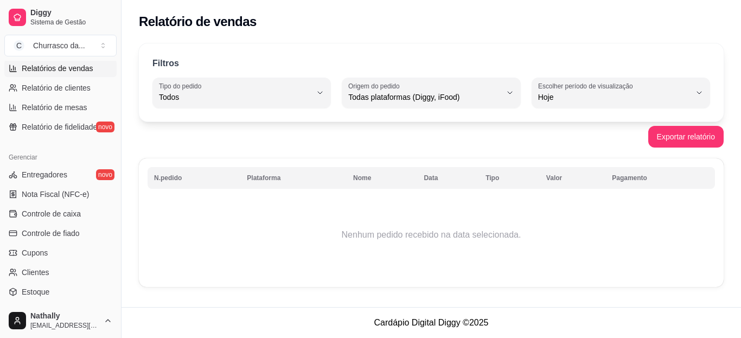
click at [121, 202] on button "Toggle Sidebar" at bounding box center [121, 169] width 9 height 338
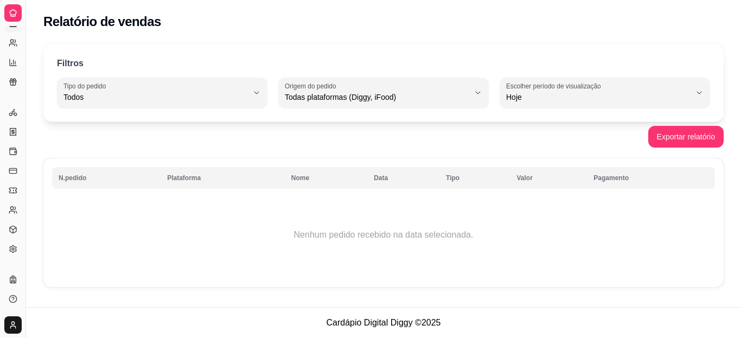
scroll to position [224, 0]
click at [23, 156] on button "Toggle Sidebar" at bounding box center [25, 169] width 9 height 338
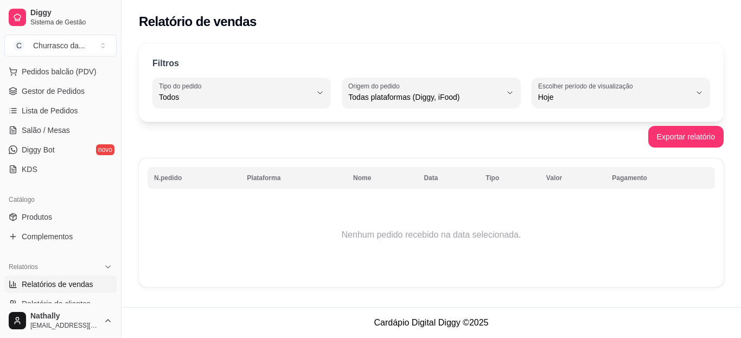
scroll to position [68, 0]
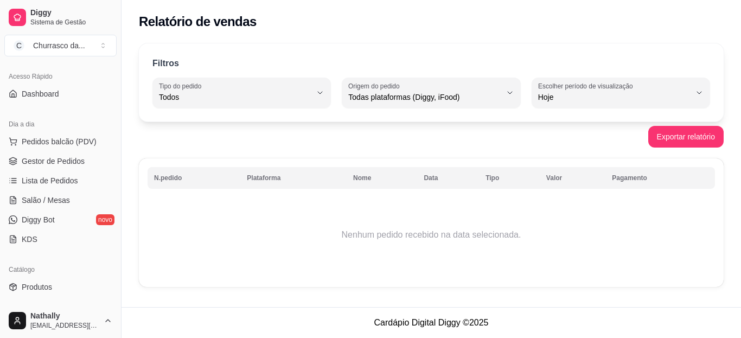
click at [127, 13] on div "Diggy Sistema de Gestão C Churrasco da ... Loja aberta Plano Essencial + Mesas …" at bounding box center [370, 169] width 741 height 338
